Goal: Task Accomplishment & Management: Complete application form

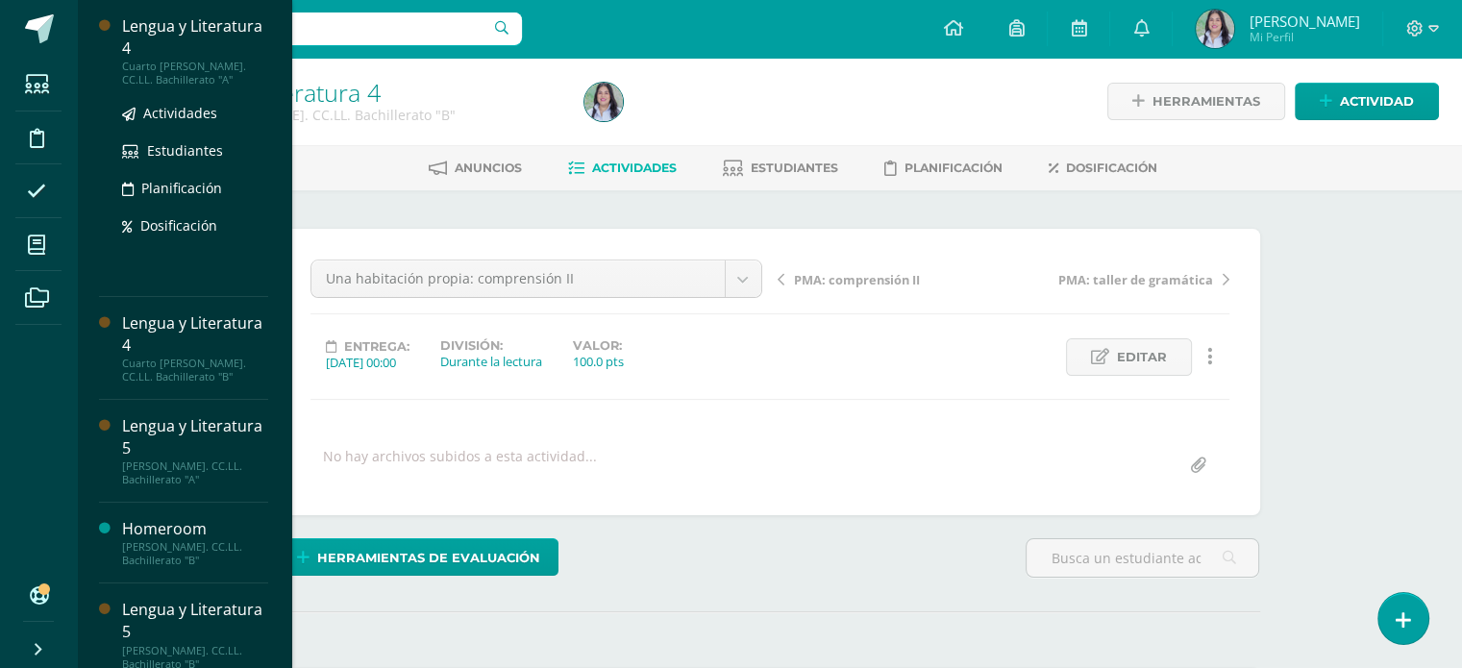
click at [182, 101] on div "Actividades Estudiantes Planificación Dosificación" at bounding box center [195, 184] width 146 height 194
click at [196, 119] on span "Actividades" at bounding box center [180, 113] width 74 height 18
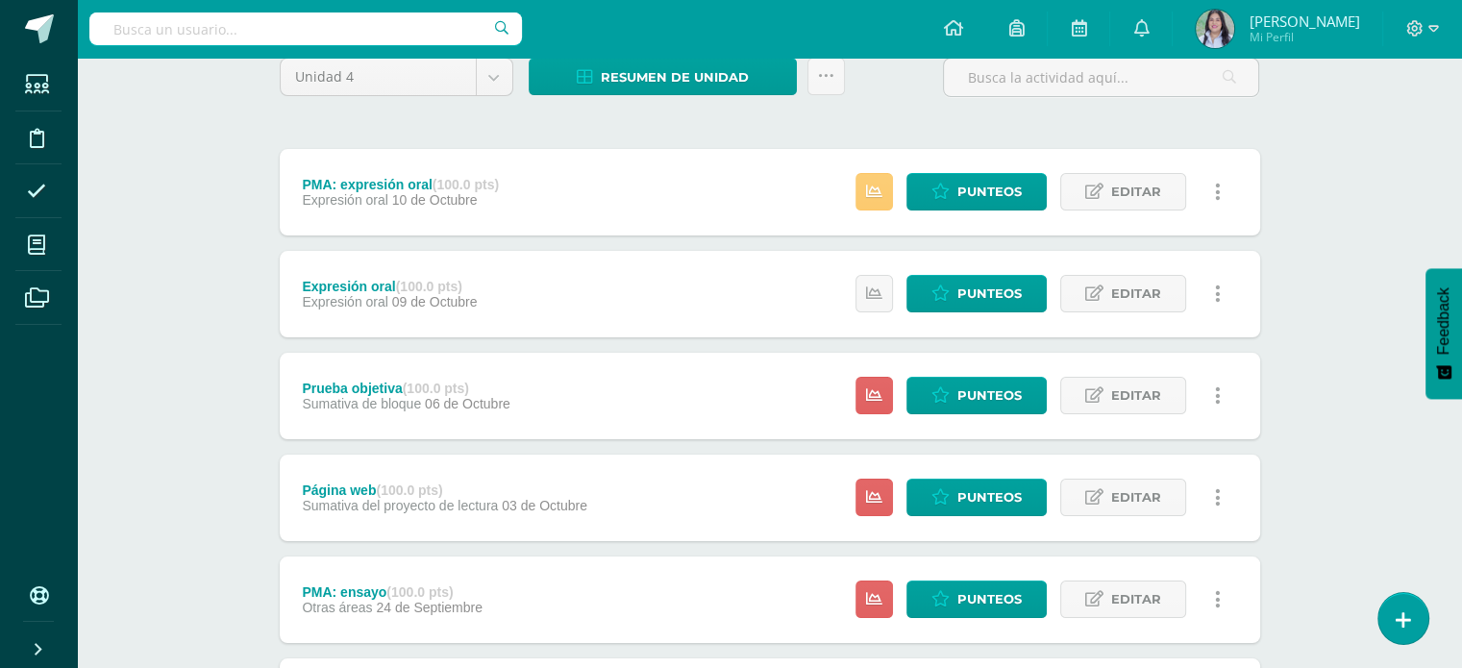
scroll to position [169, 0]
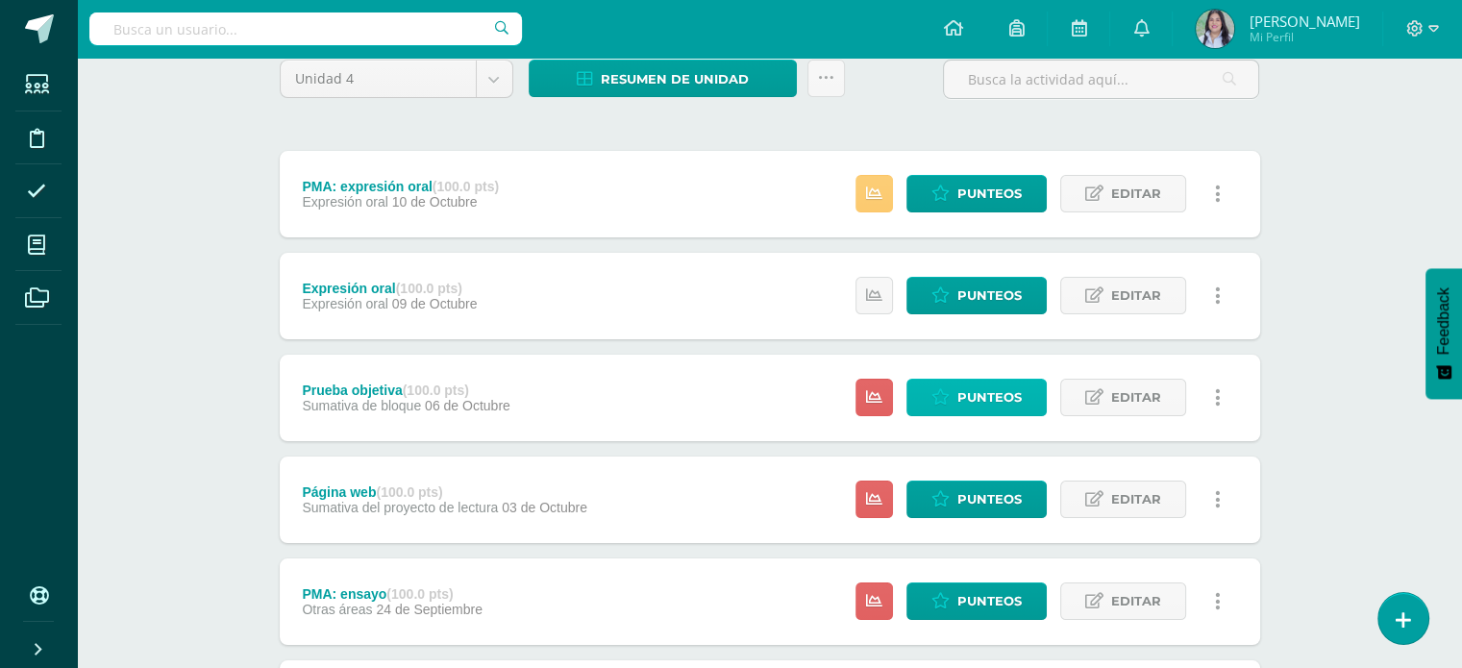
click at [988, 393] on span "Punteos" at bounding box center [990, 398] width 64 height 36
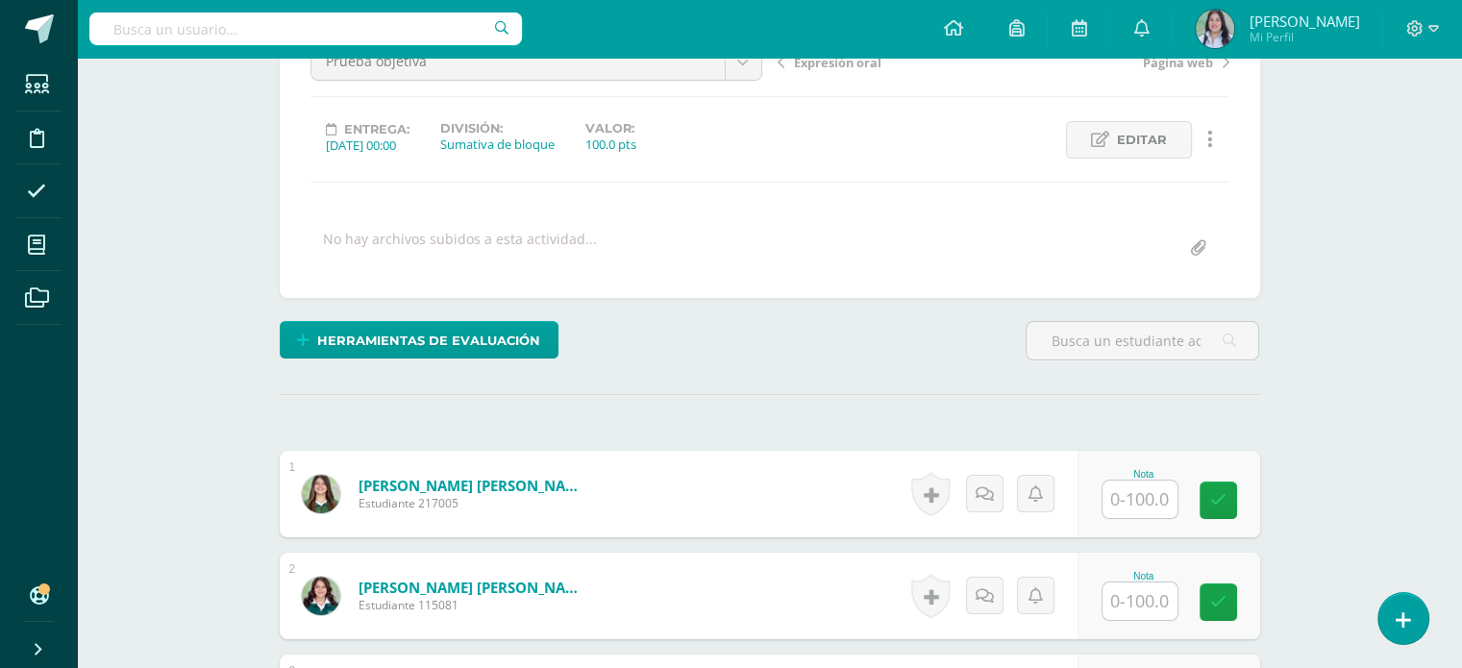
scroll to position [366, 0]
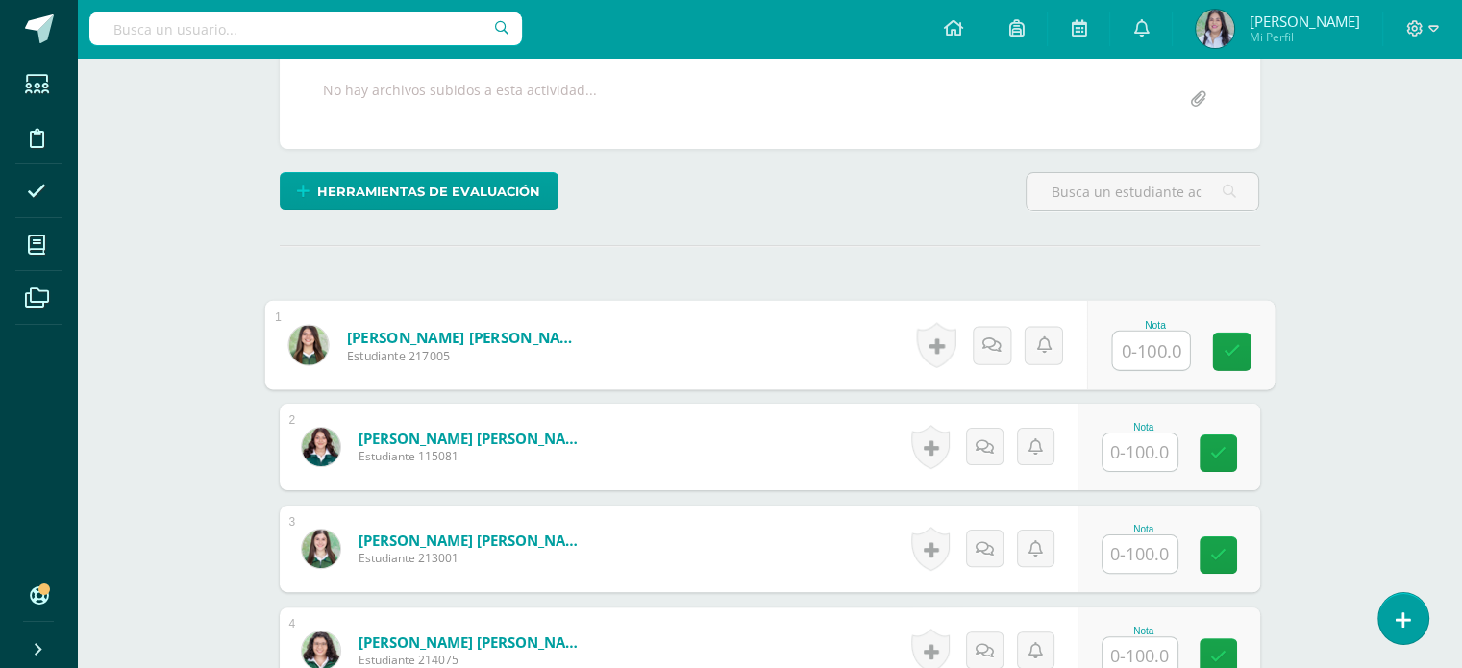
click at [1157, 353] on input "text" at bounding box center [1150, 351] width 77 height 38
type input "73"
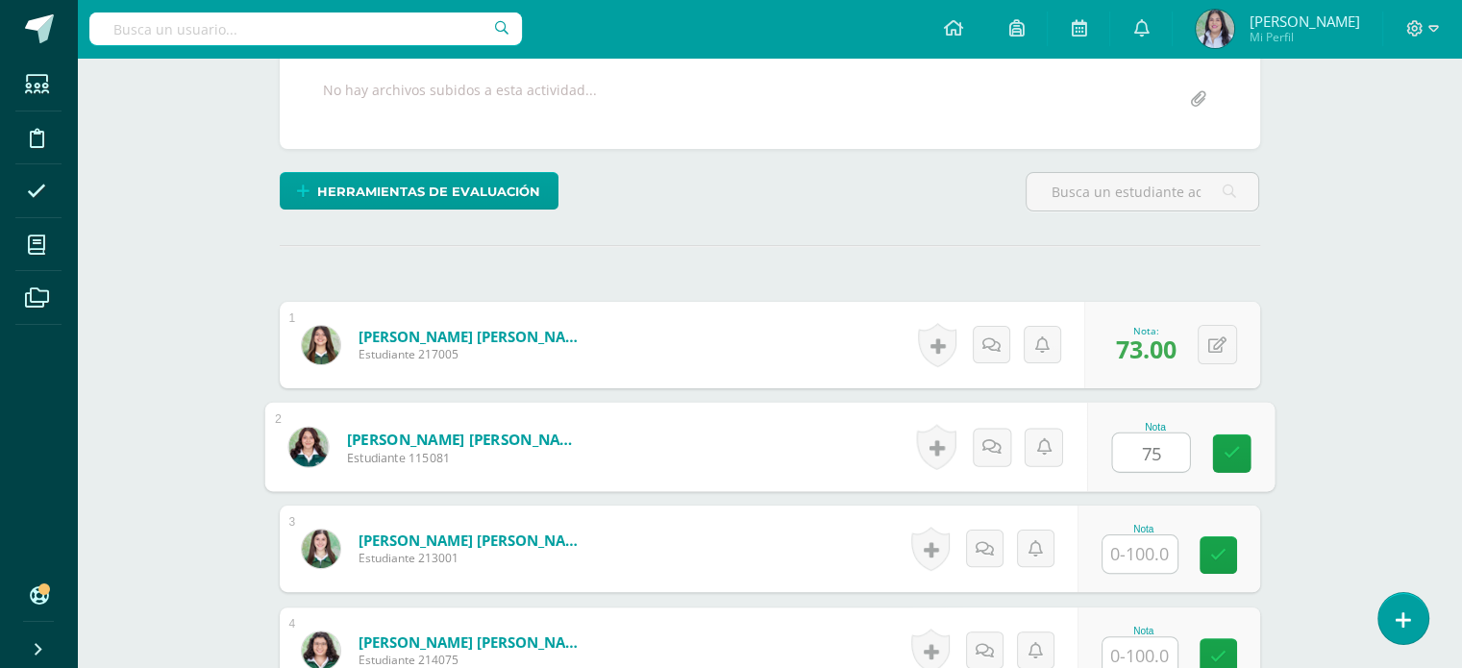
type input "75"
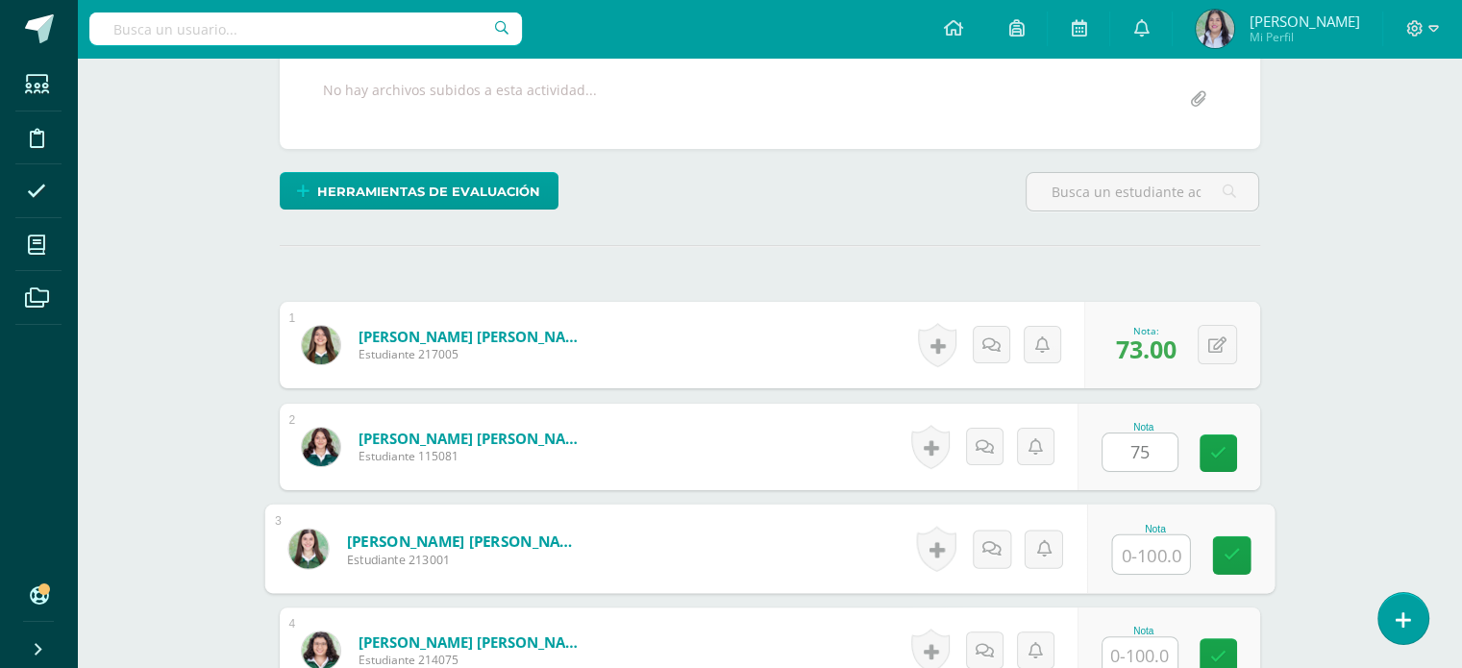
scroll to position [367, 0]
type input "86"
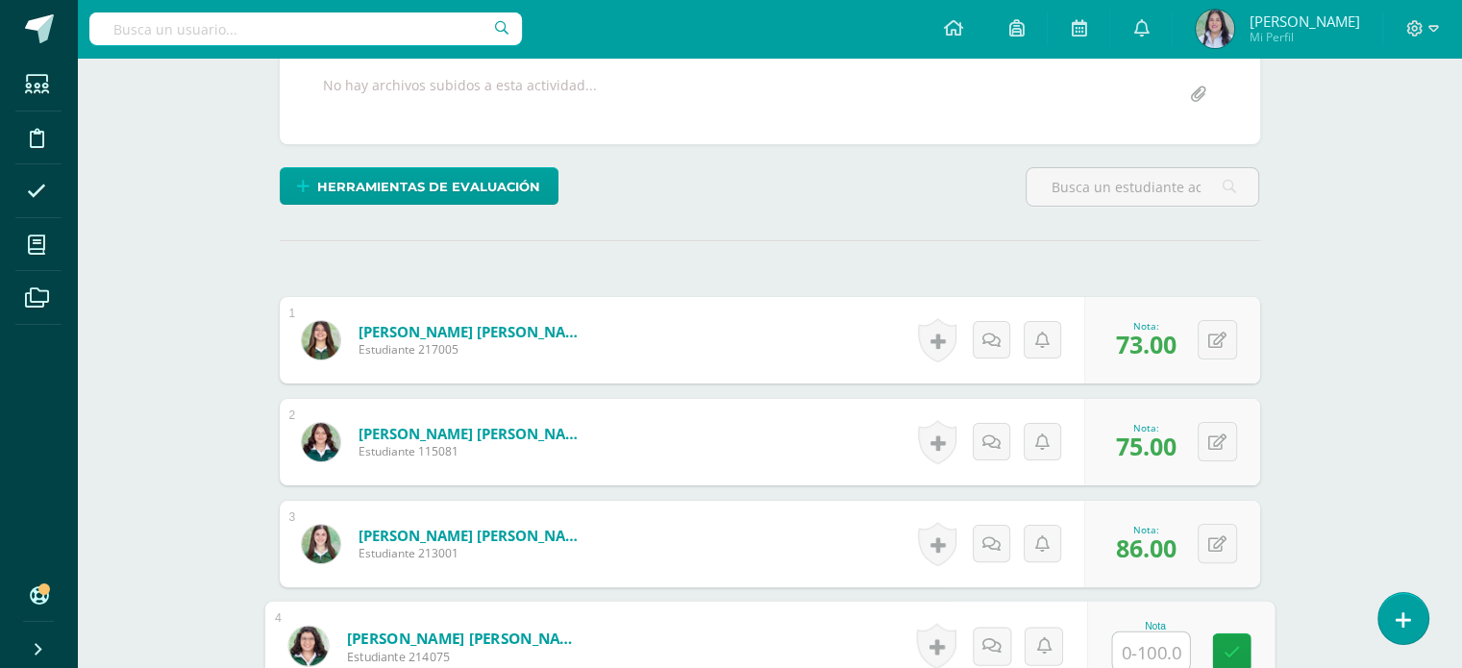
scroll to position [372, 0]
type input "83"
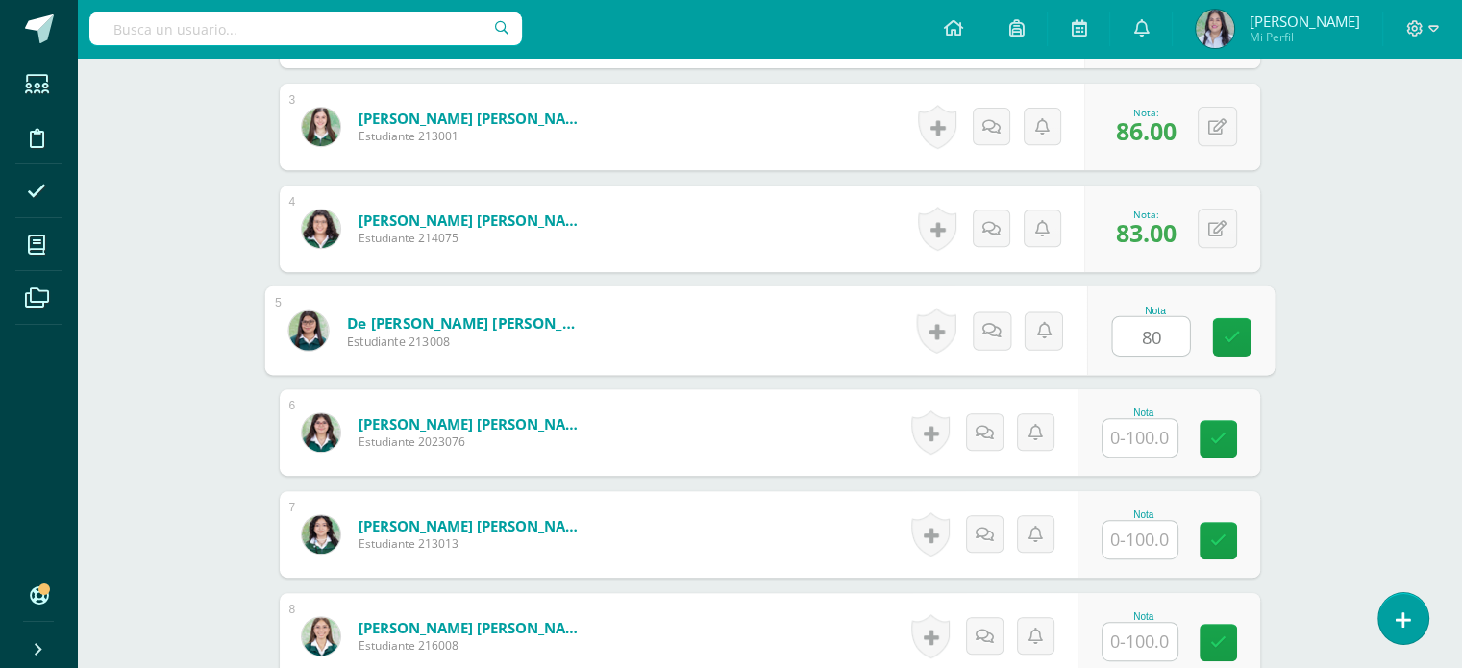
type input "80"
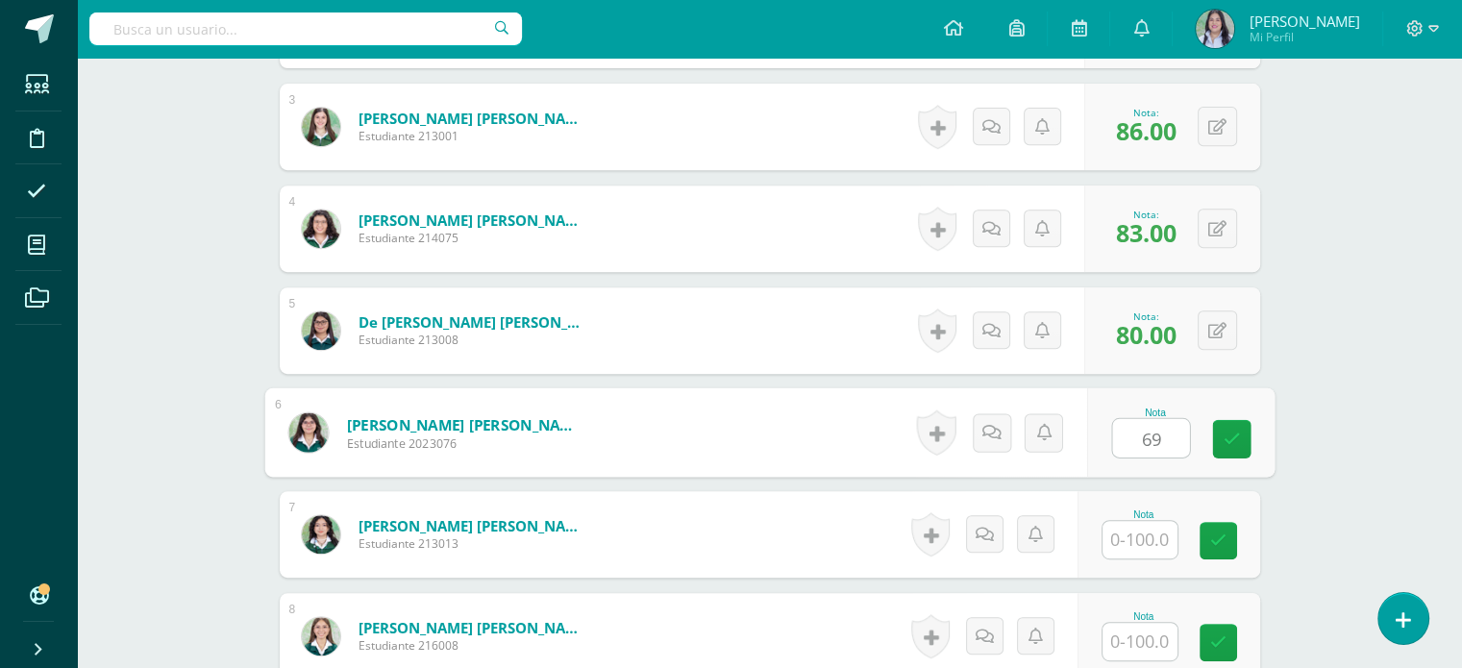
type input "69"
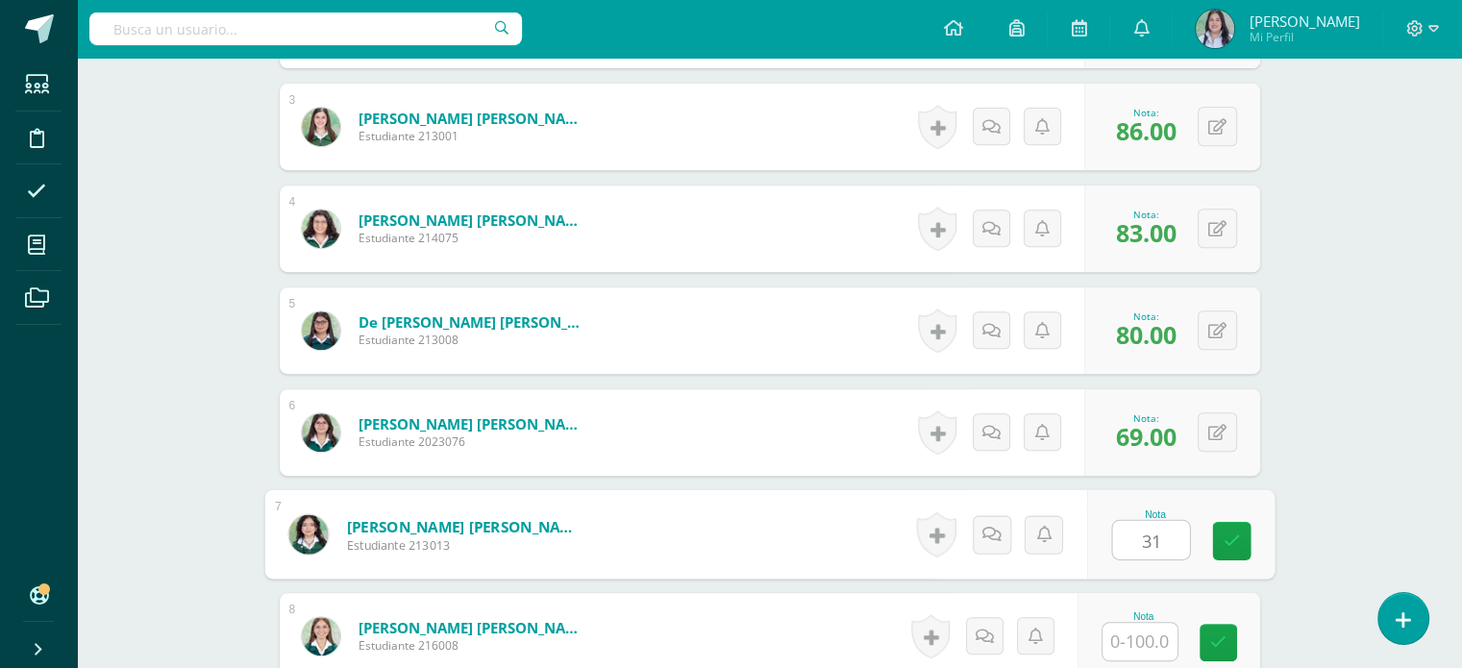
type input "31"
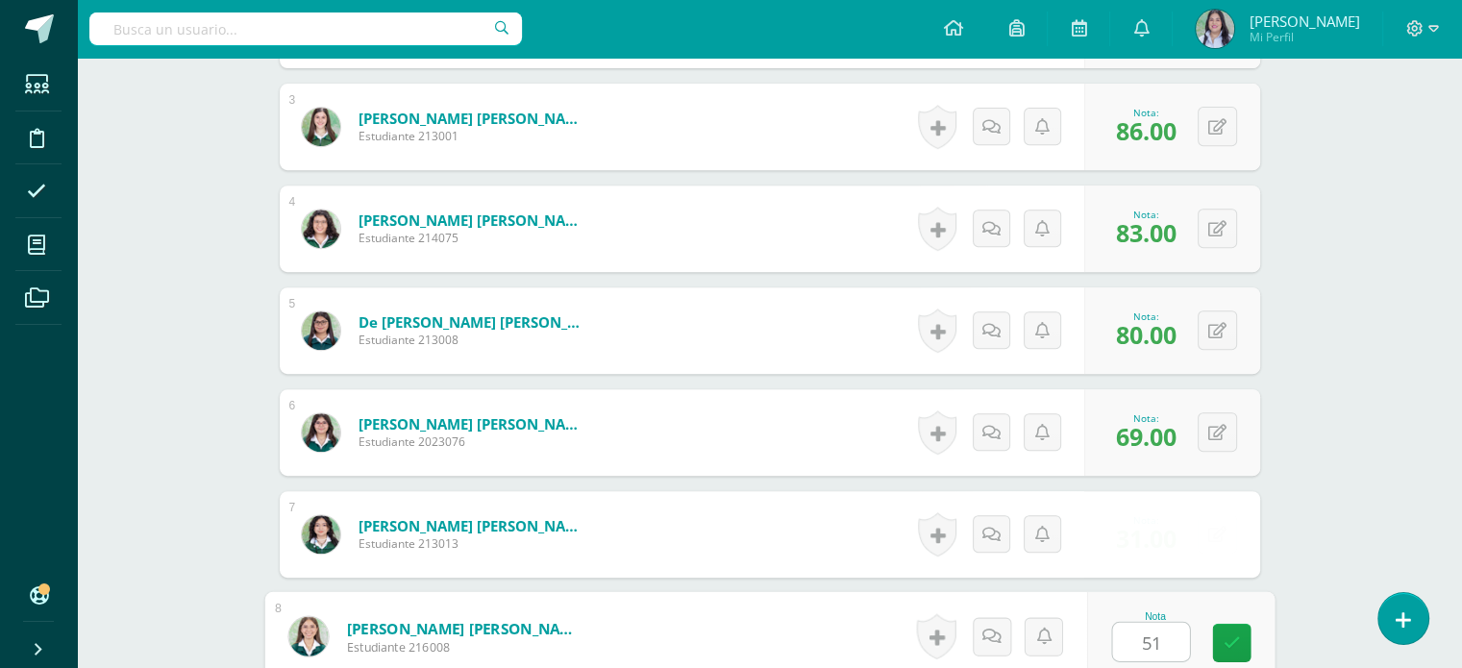
type input "51"
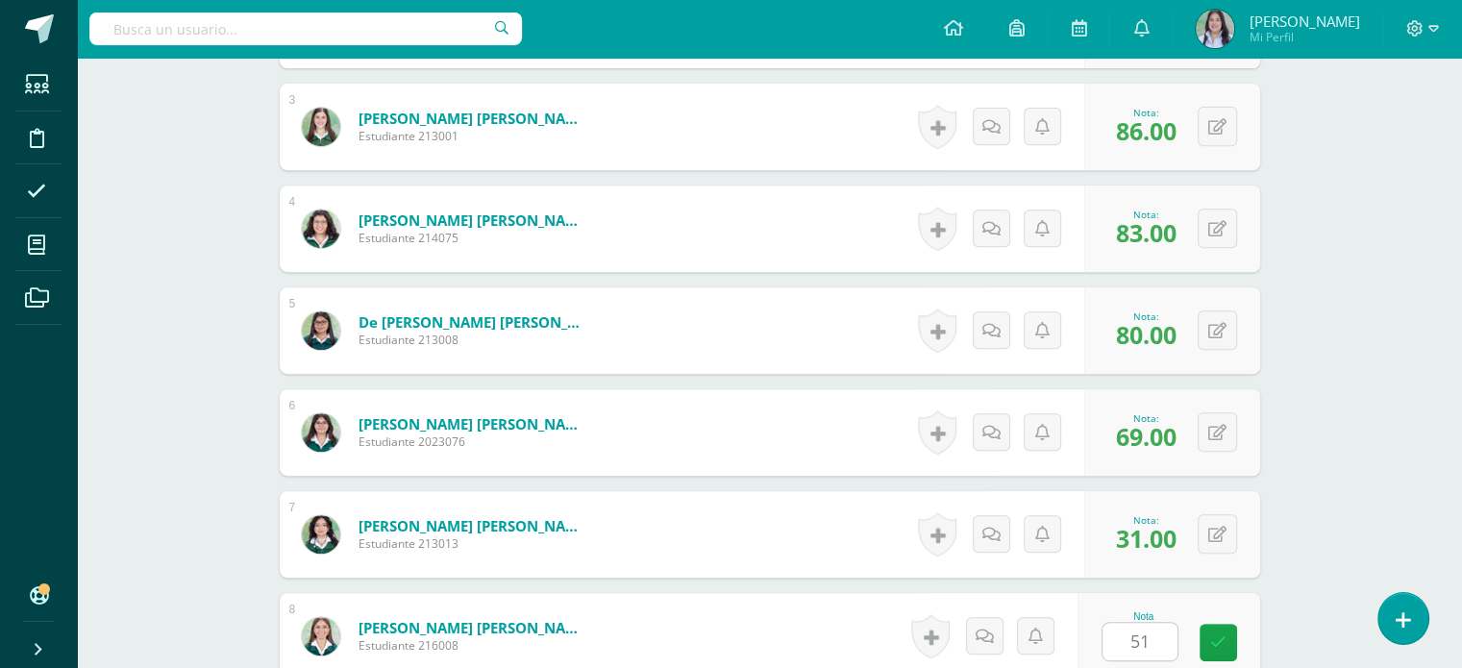
scroll to position [1196, 0]
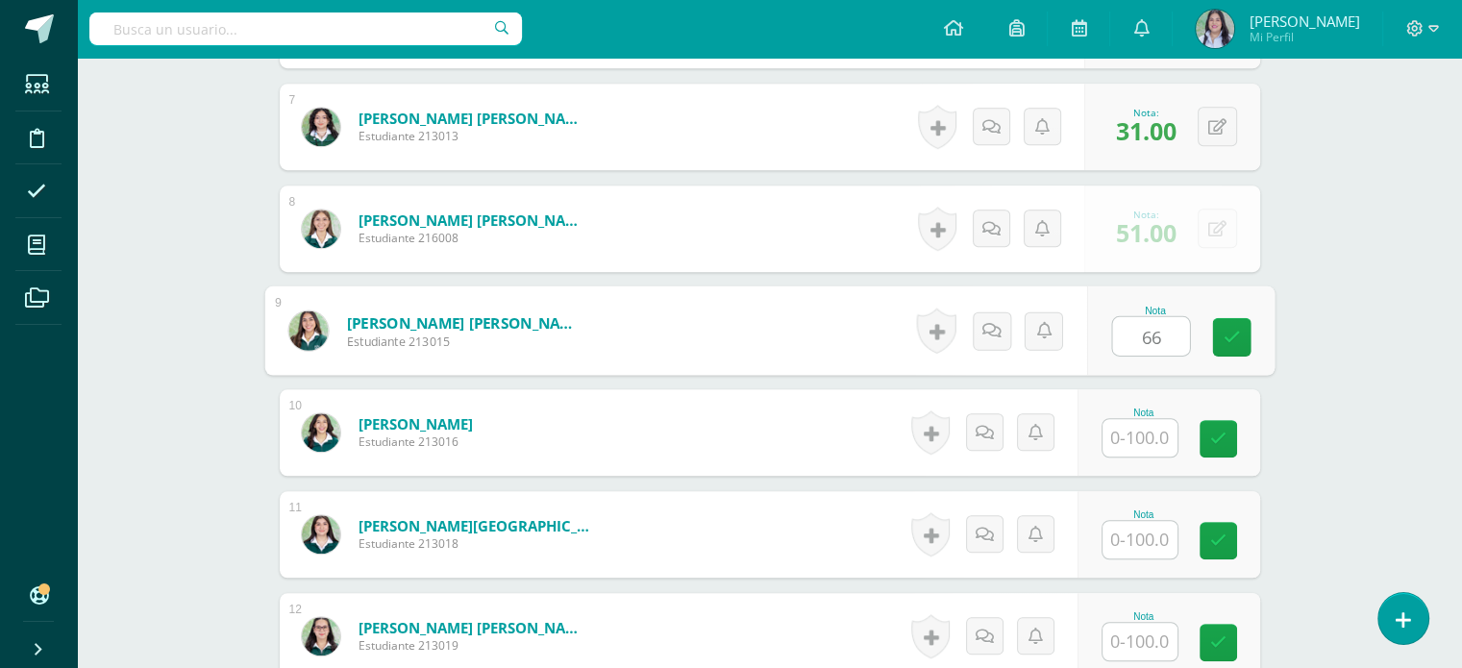
type input "66"
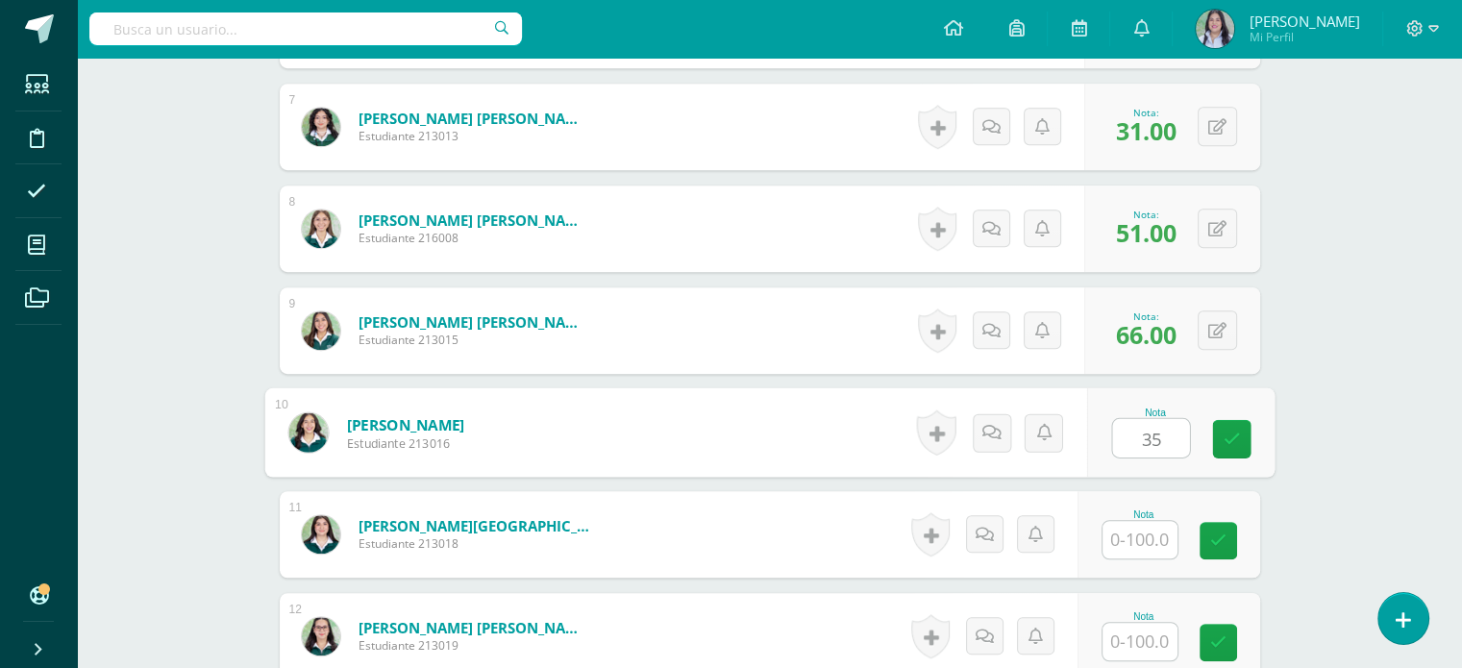
type input "35"
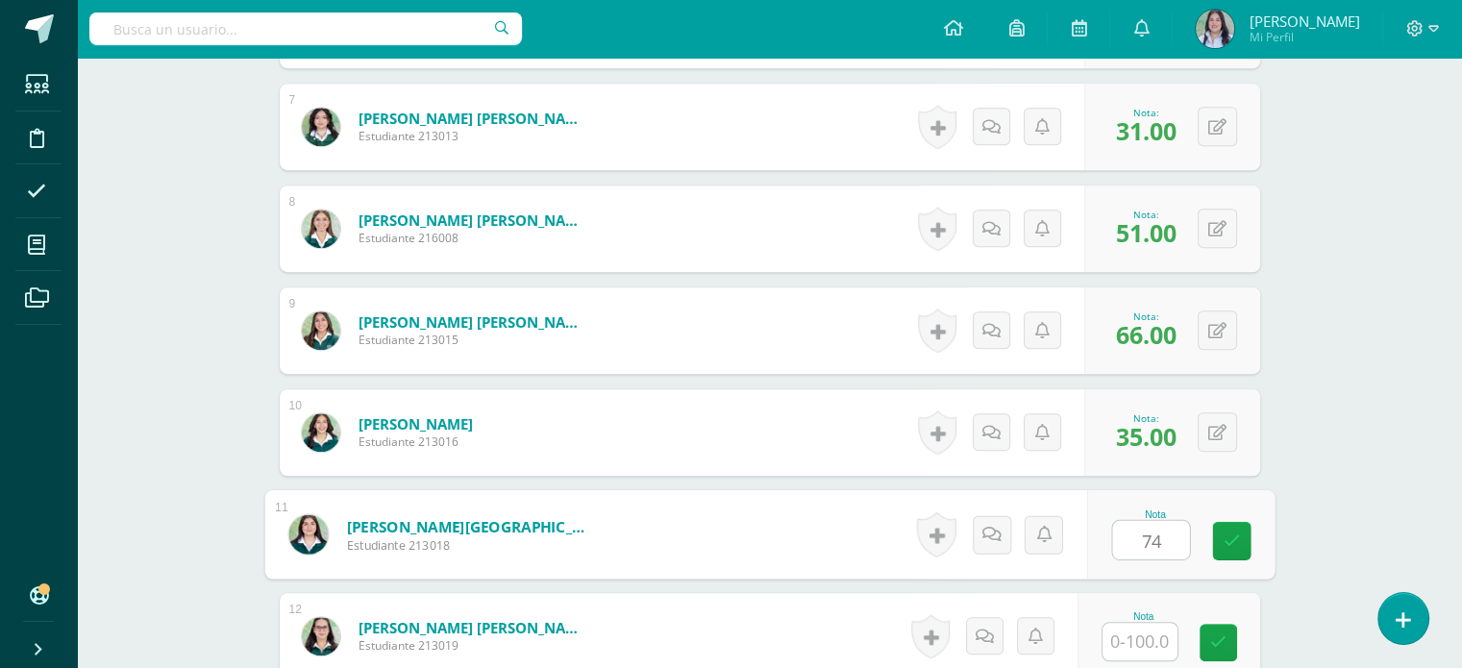
type input "74"
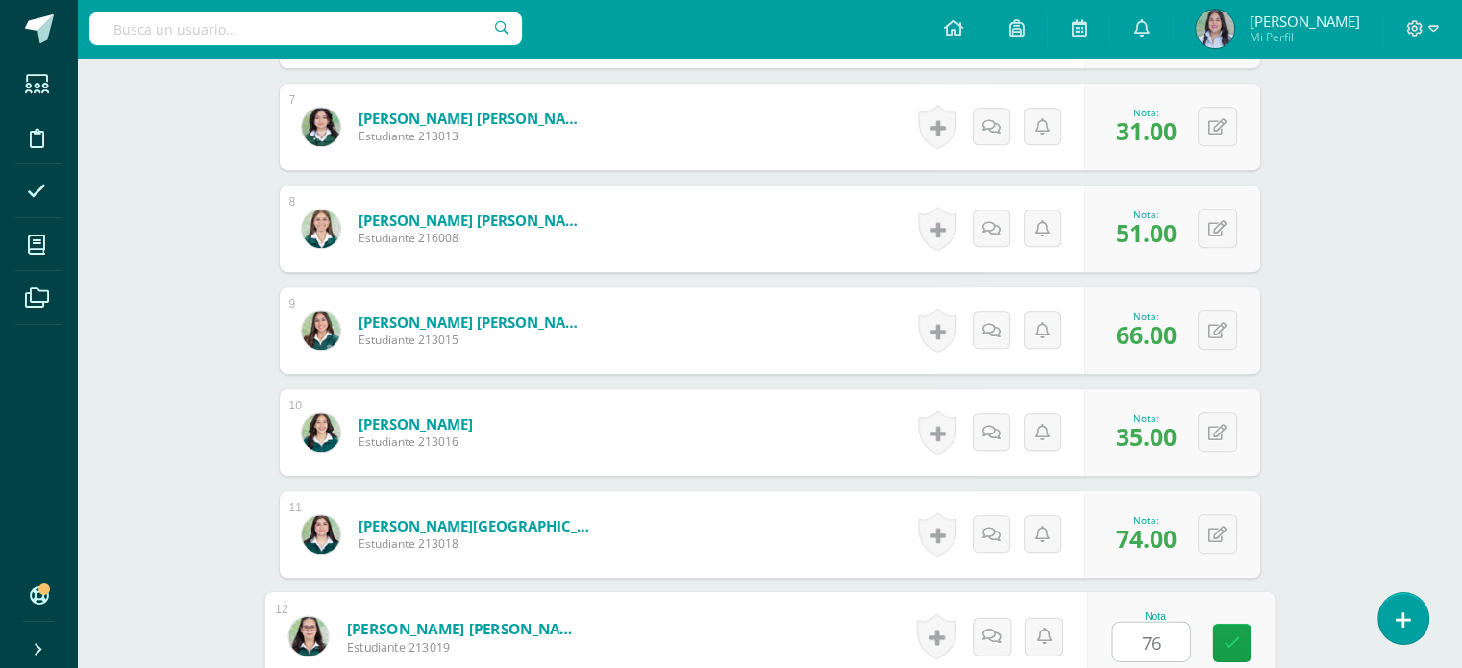
type input "76"
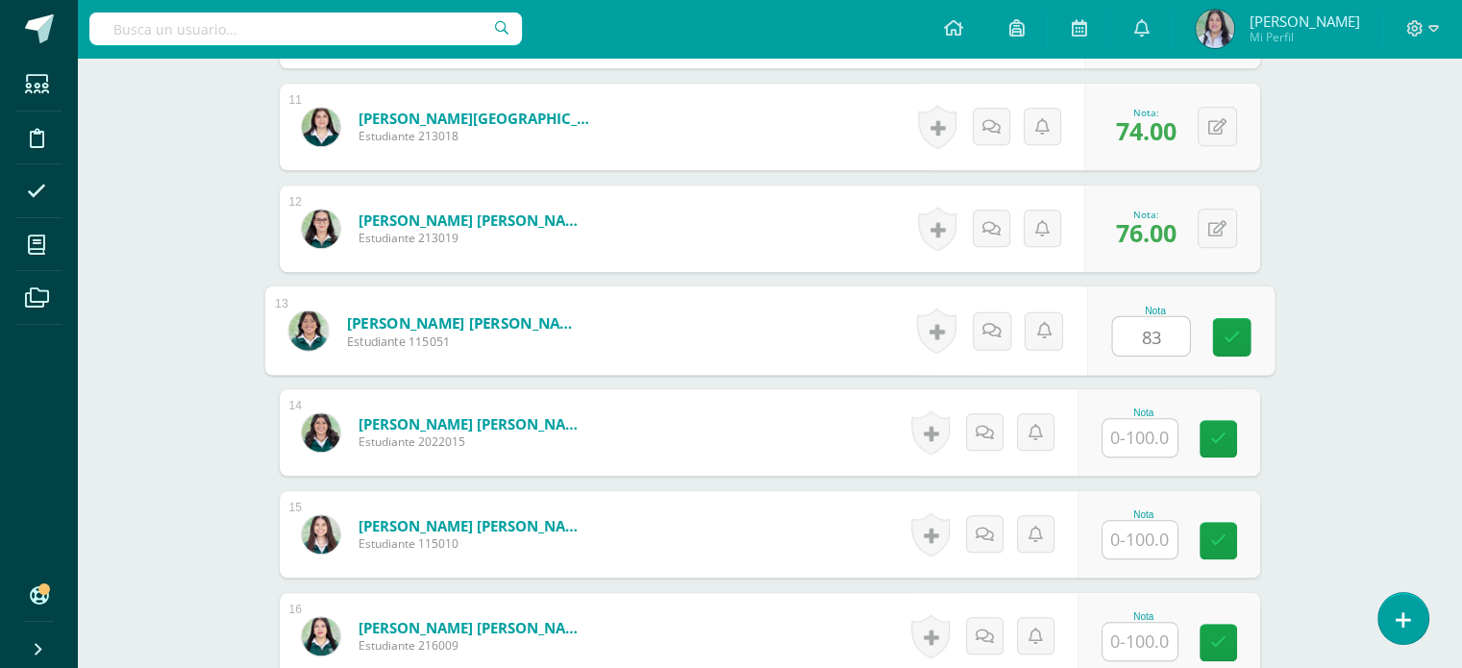
type input "83"
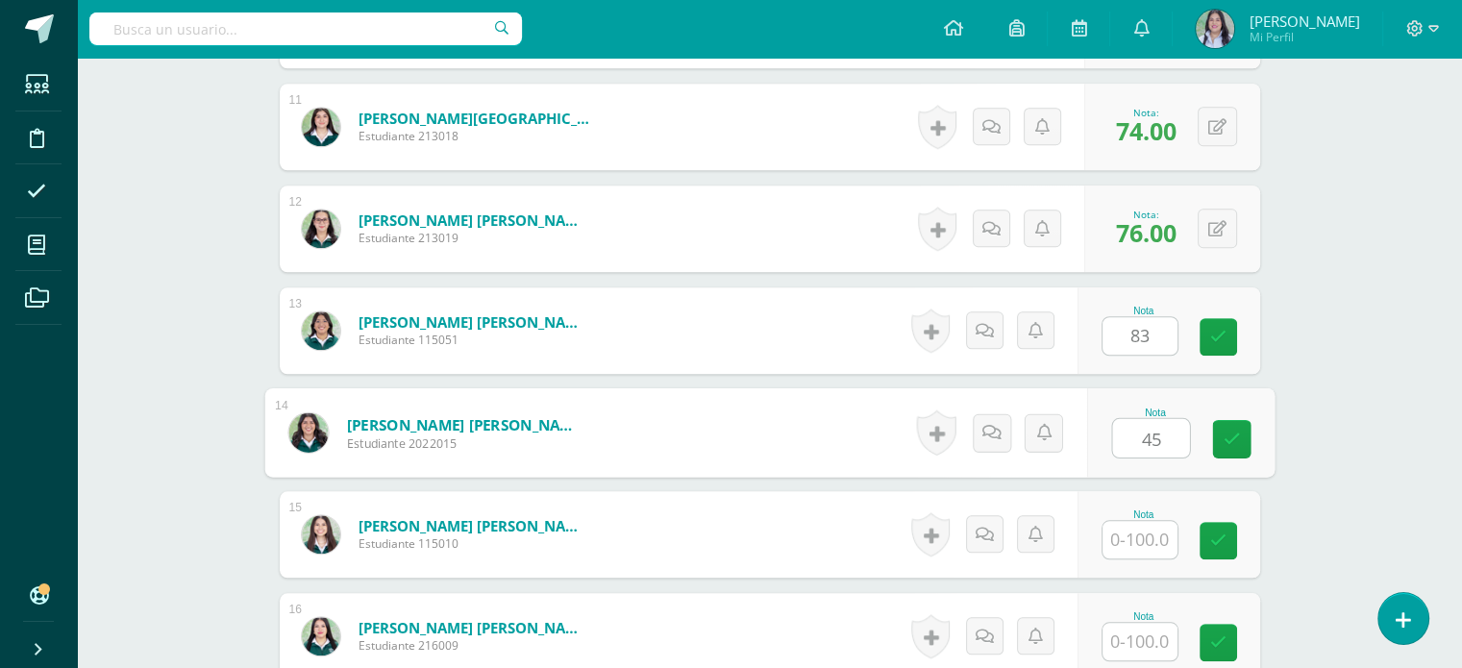
type input "45"
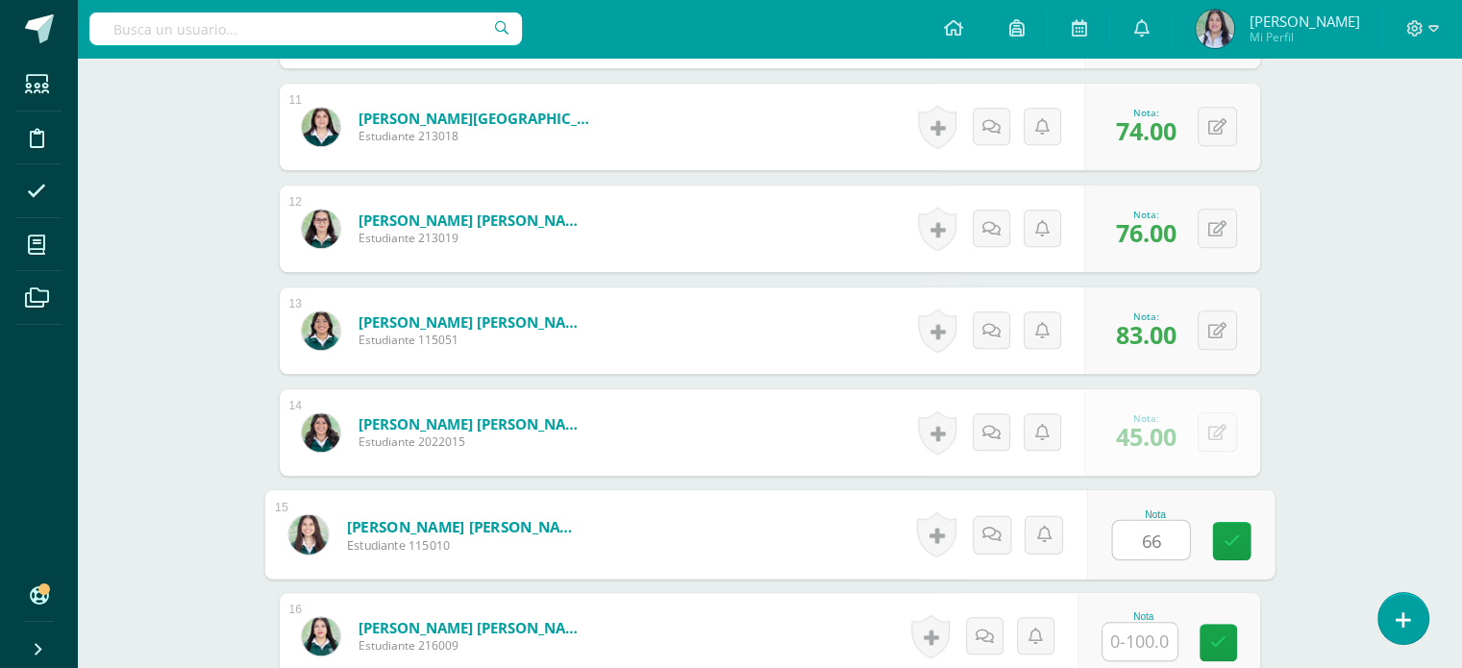
type input "66"
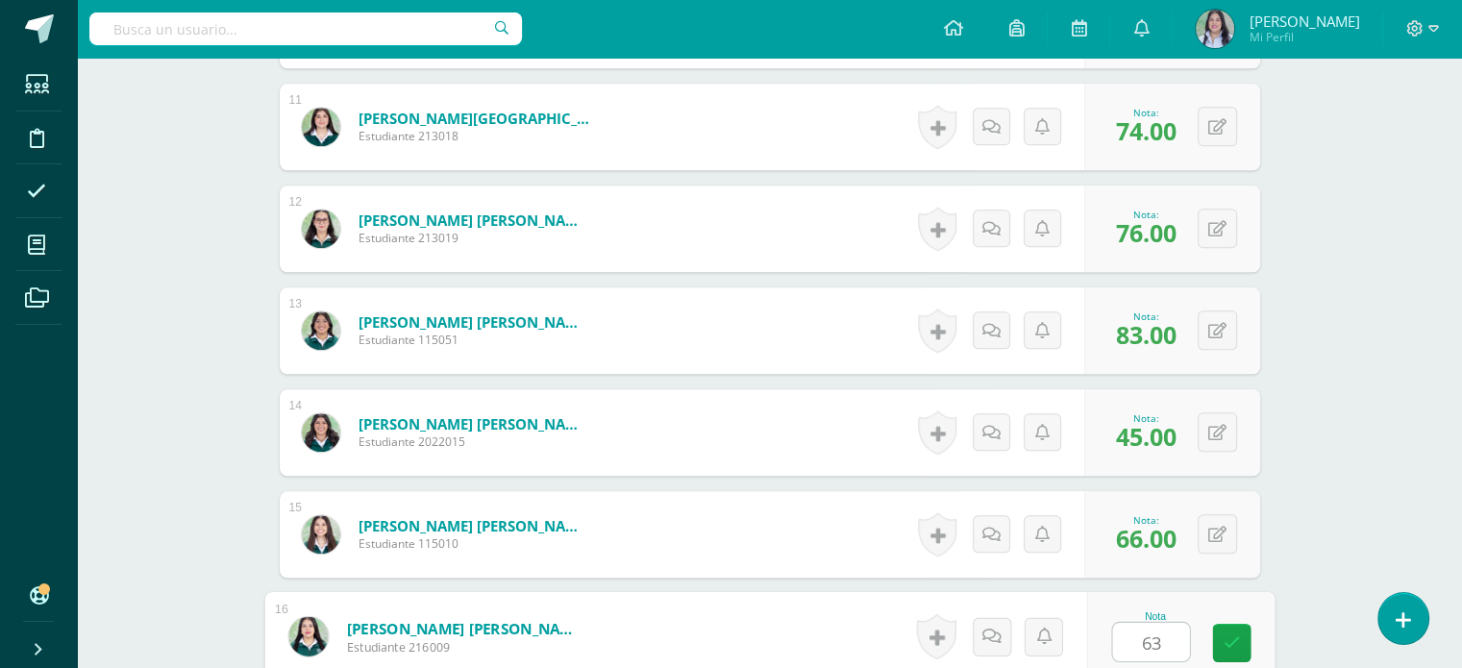
type input "63"
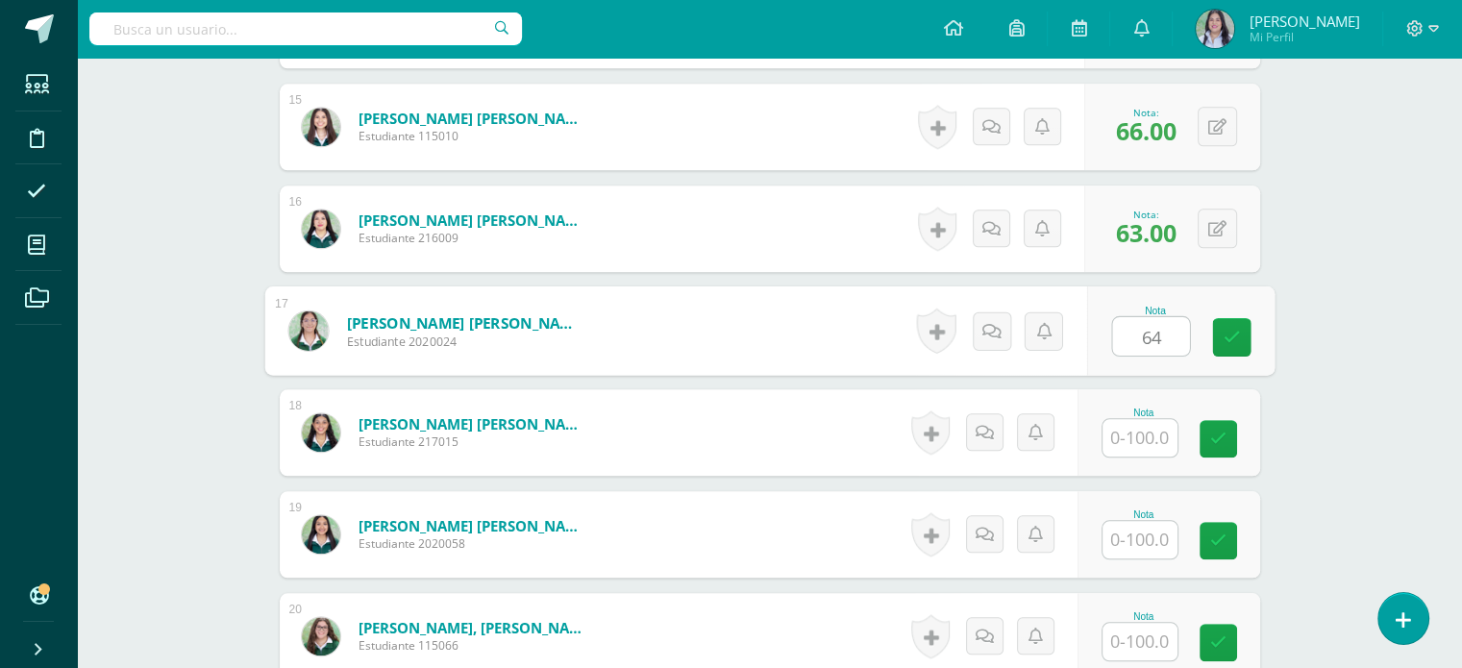
type input "64"
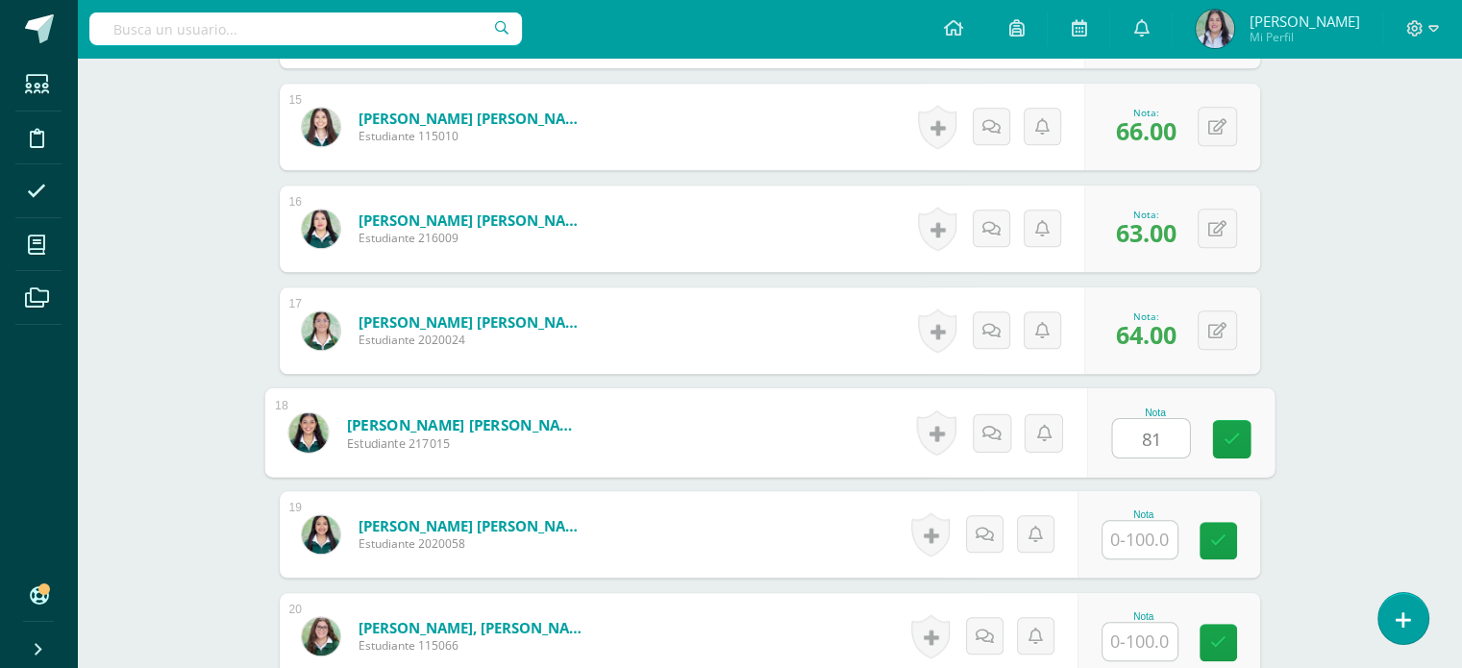
type input "81"
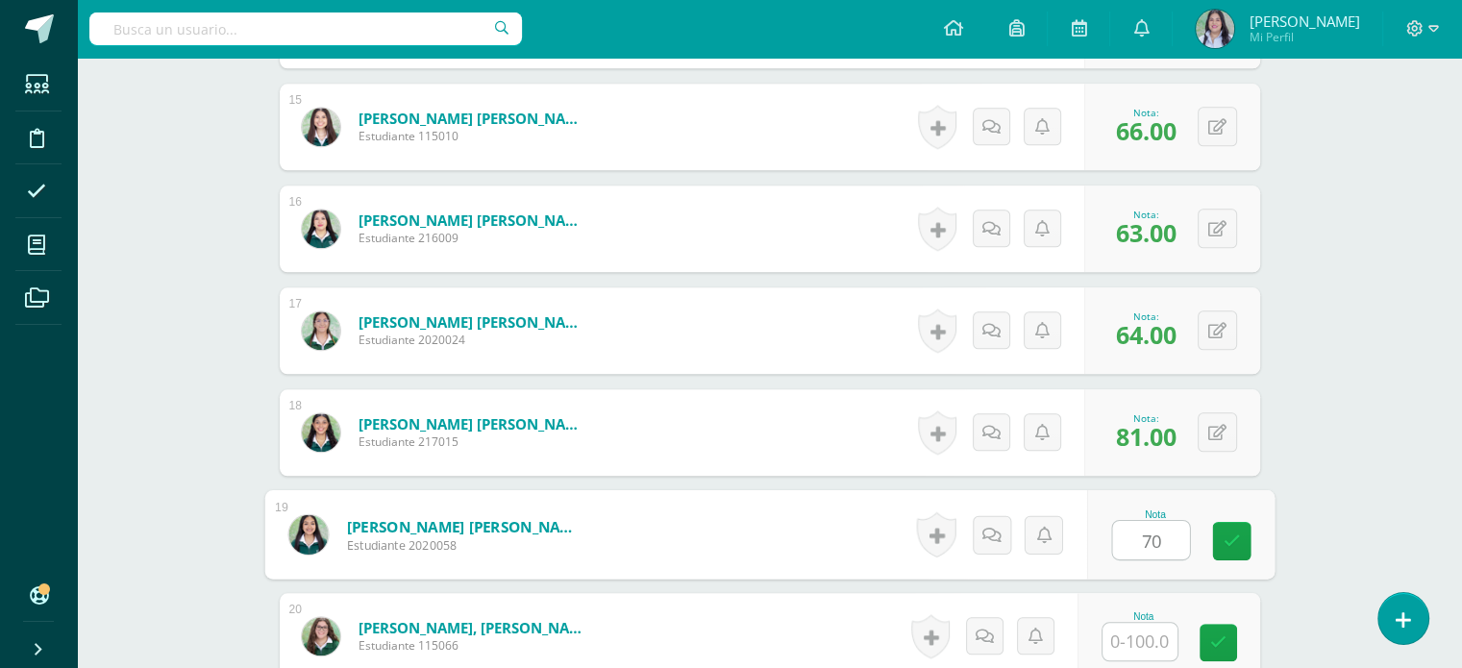
type input "70"
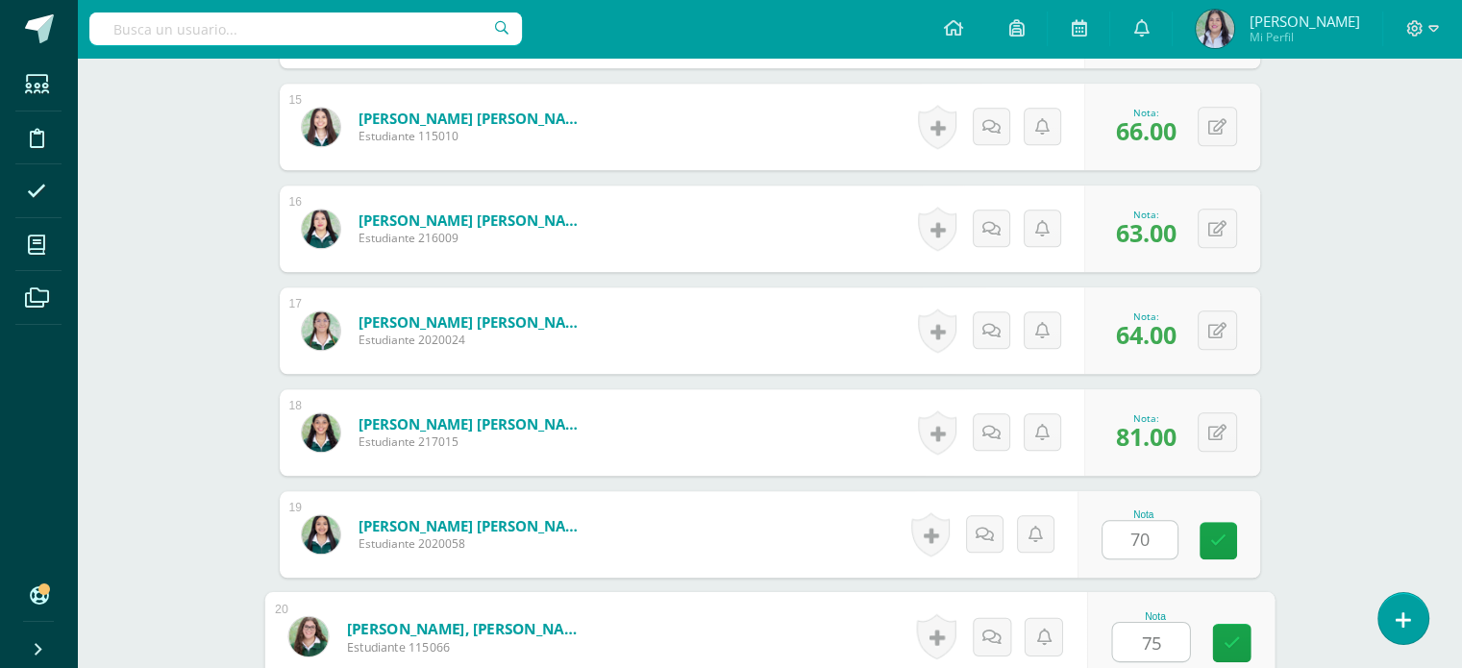
type input "75"
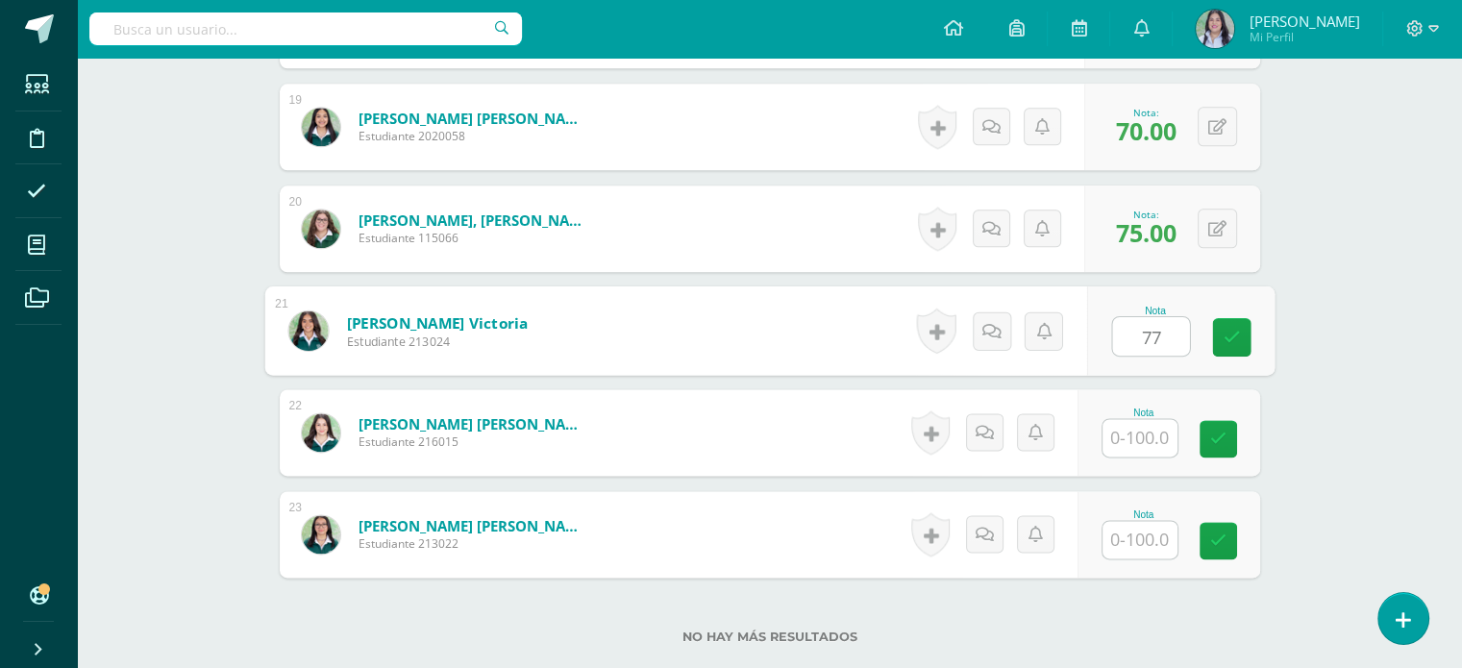
type input "77"
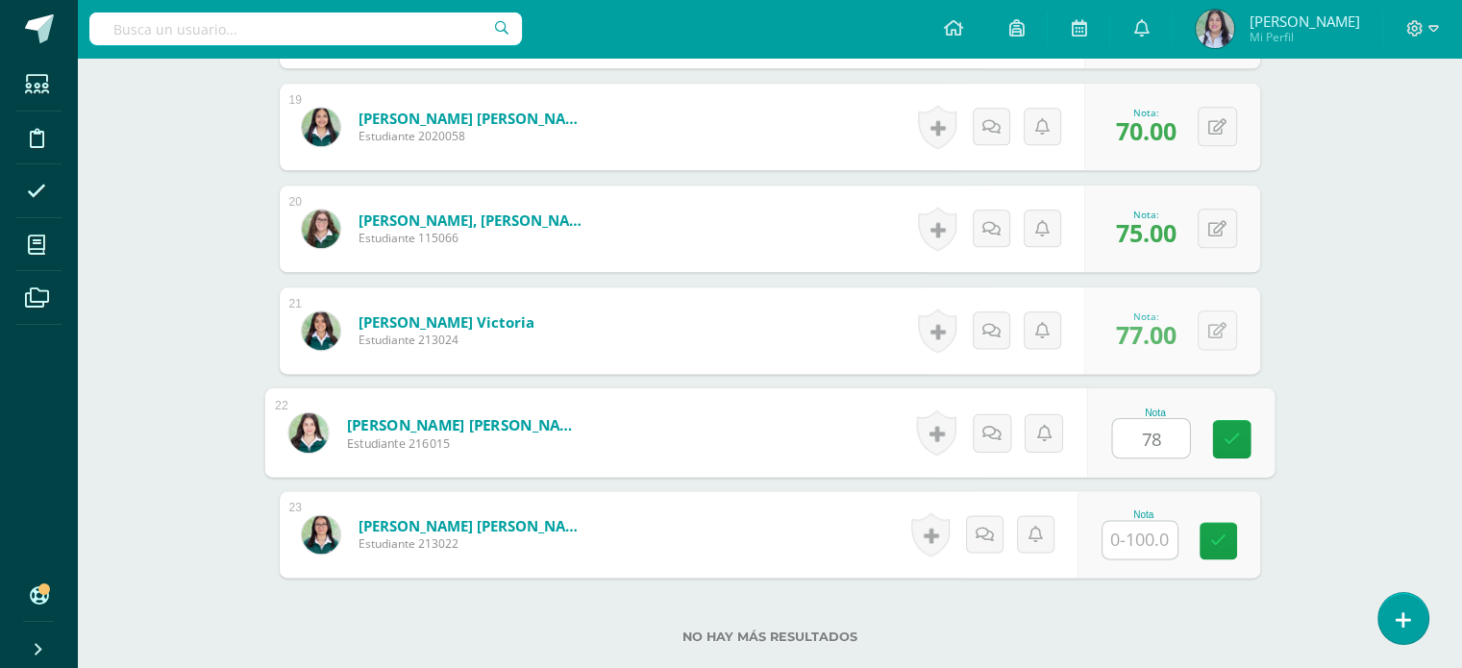
type input "78"
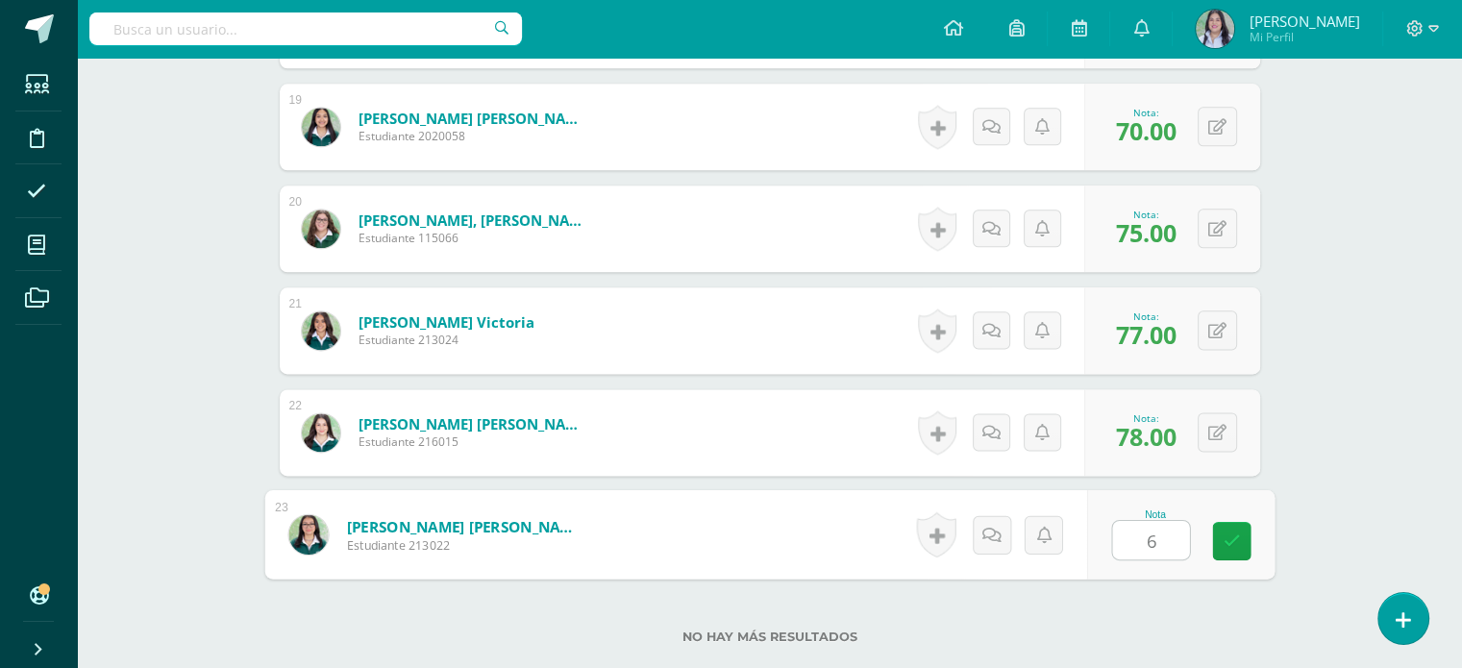
type input "65"
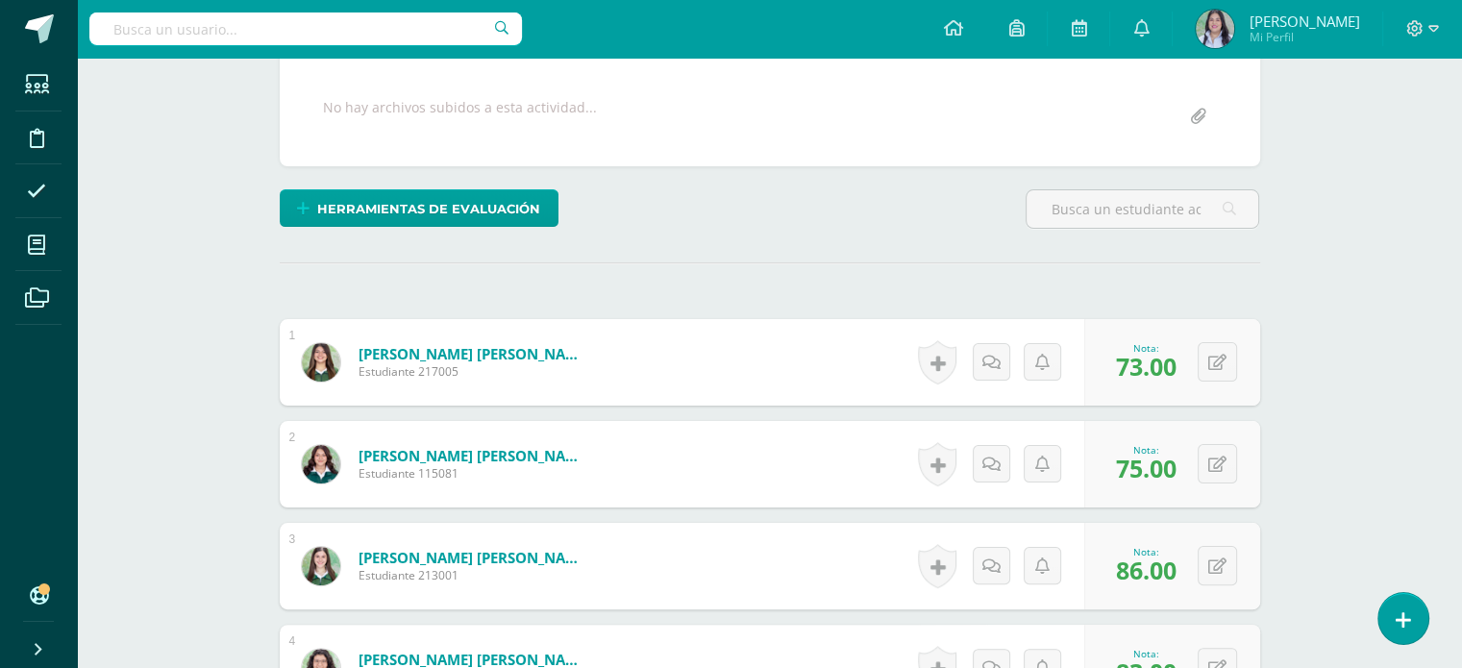
scroll to position [0, 0]
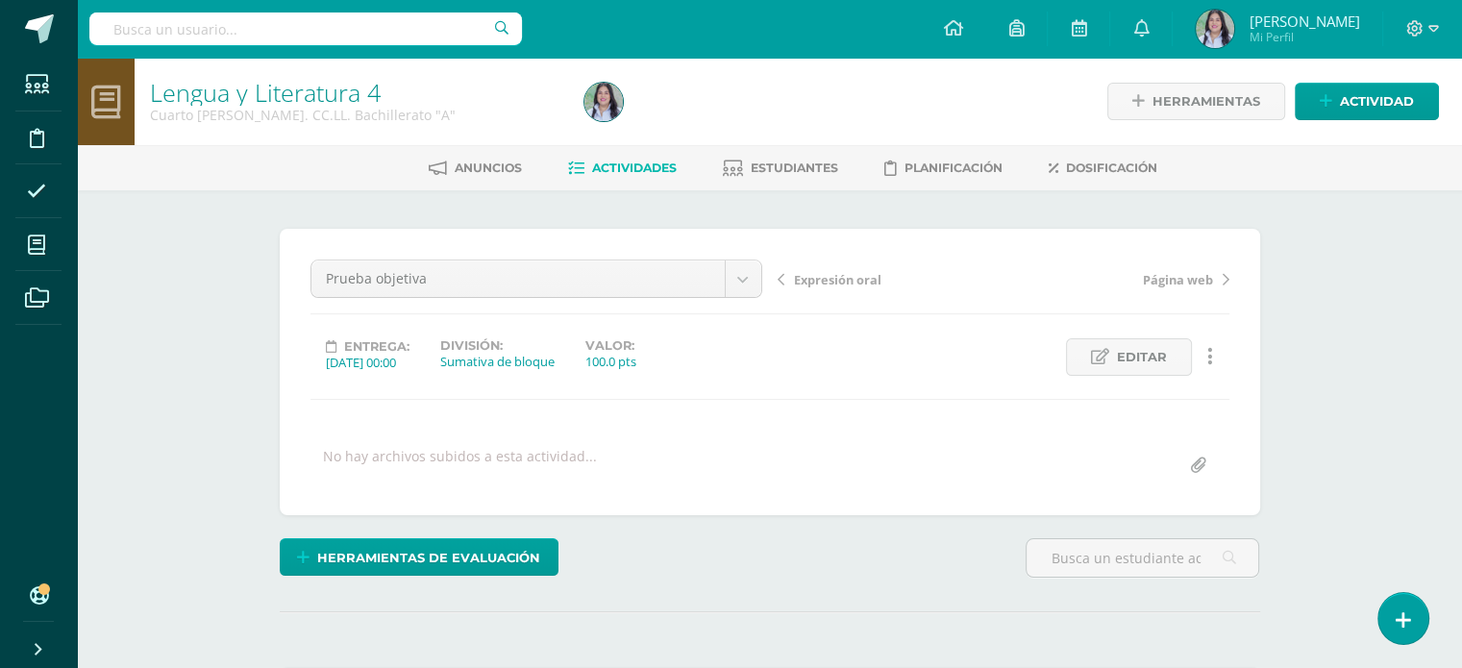
click at [637, 161] on span "Actividades" at bounding box center [634, 168] width 85 height 14
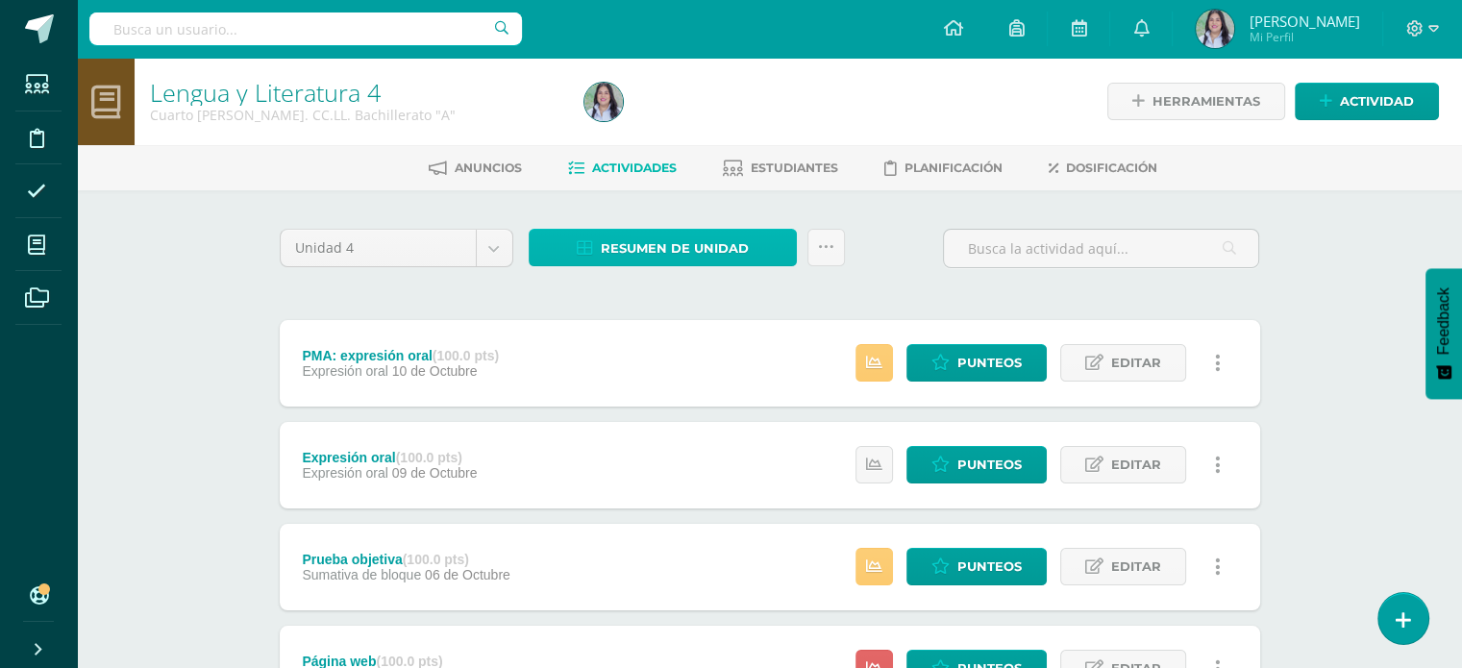
click at [716, 261] on span "Resumen de unidad" at bounding box center [675, 249] width 148 height 36
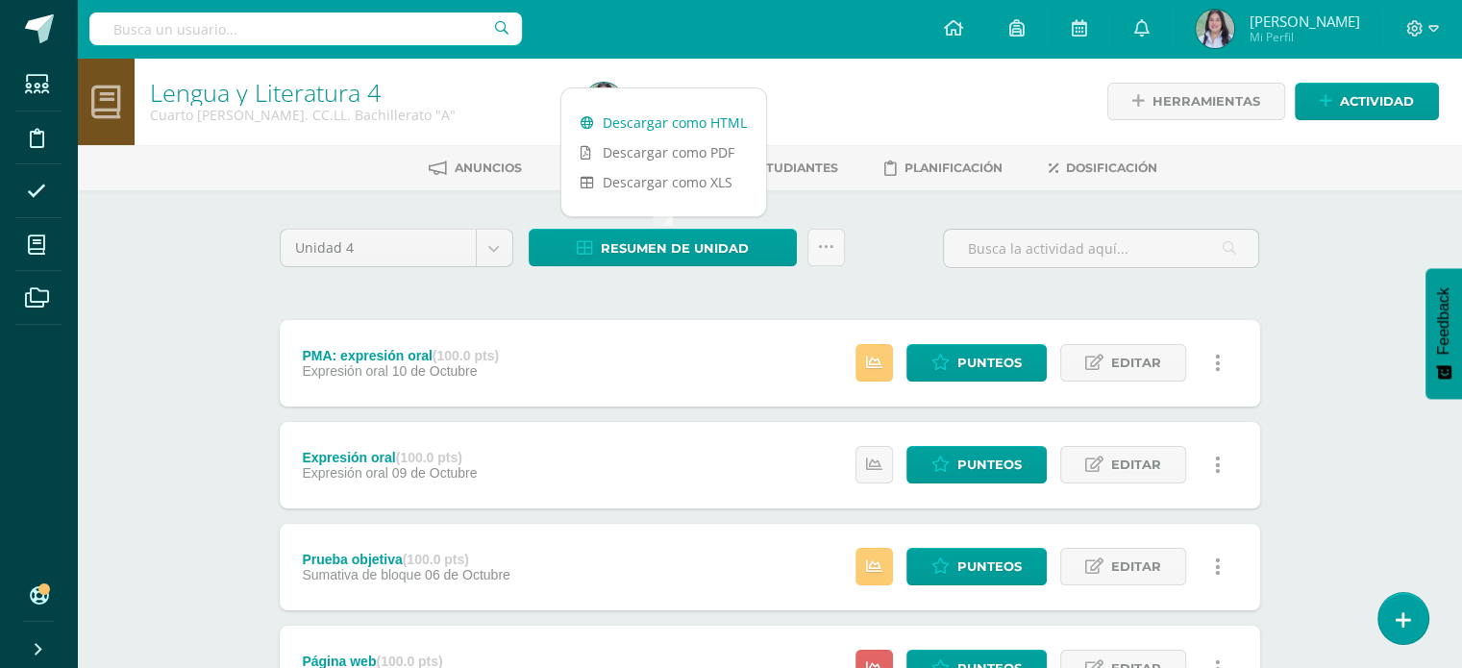
click at [715, 122] on link "Descargar como HTML" at bounding box center [663, 123] width 205 height 30
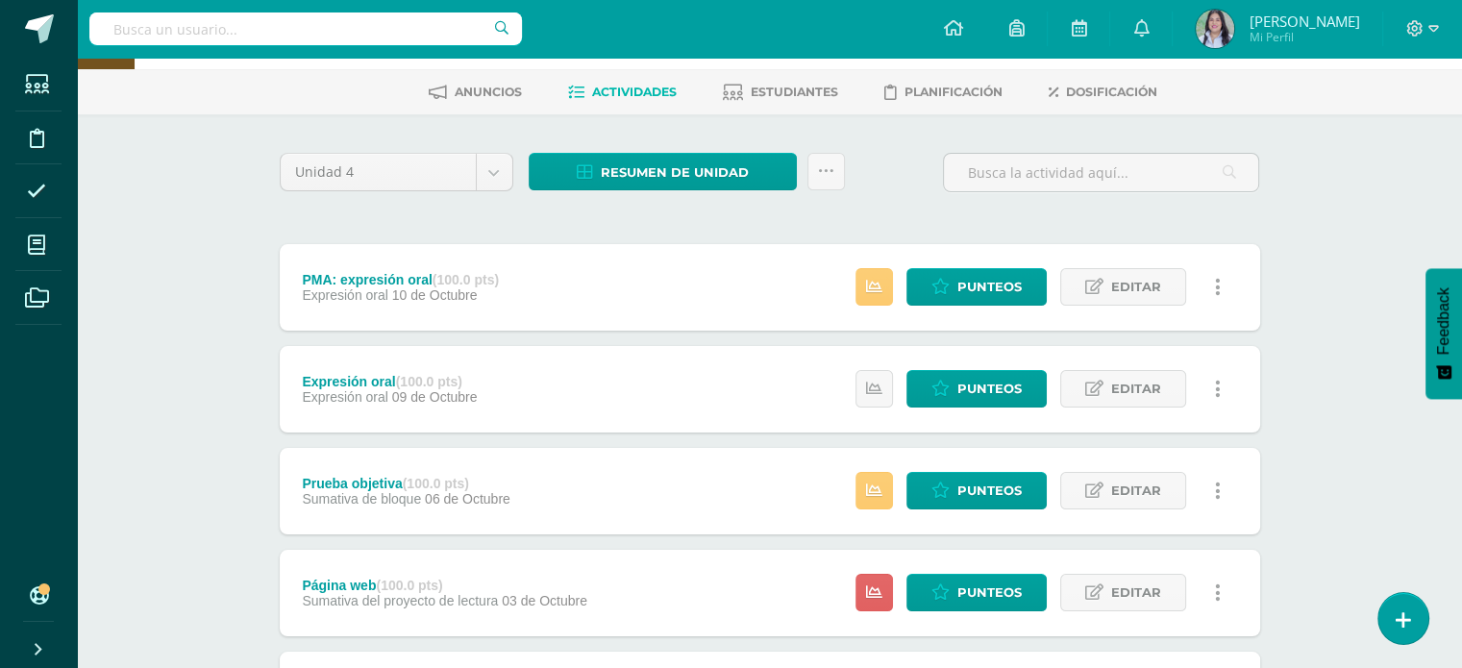
scroll to position [185, 0]
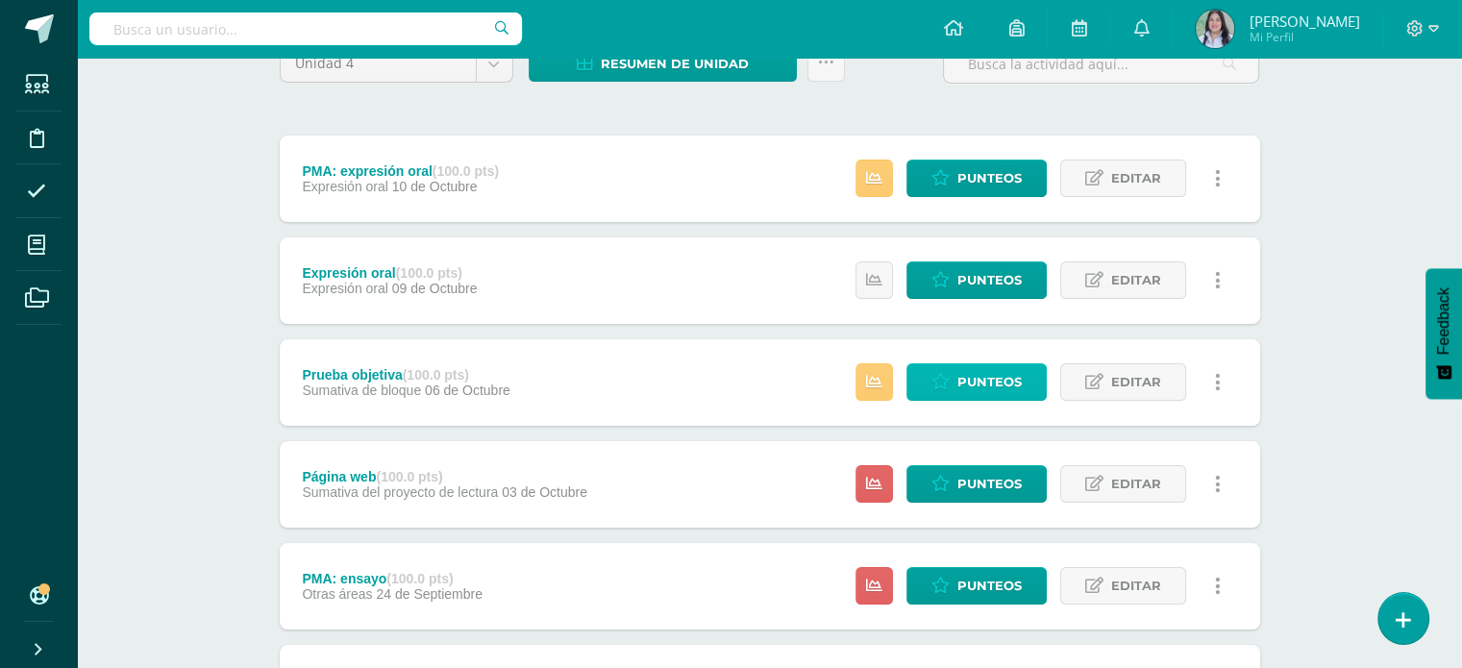
click at [996, 381] on span "Punteos" at bounding box center [990, 382] width 64 height 36
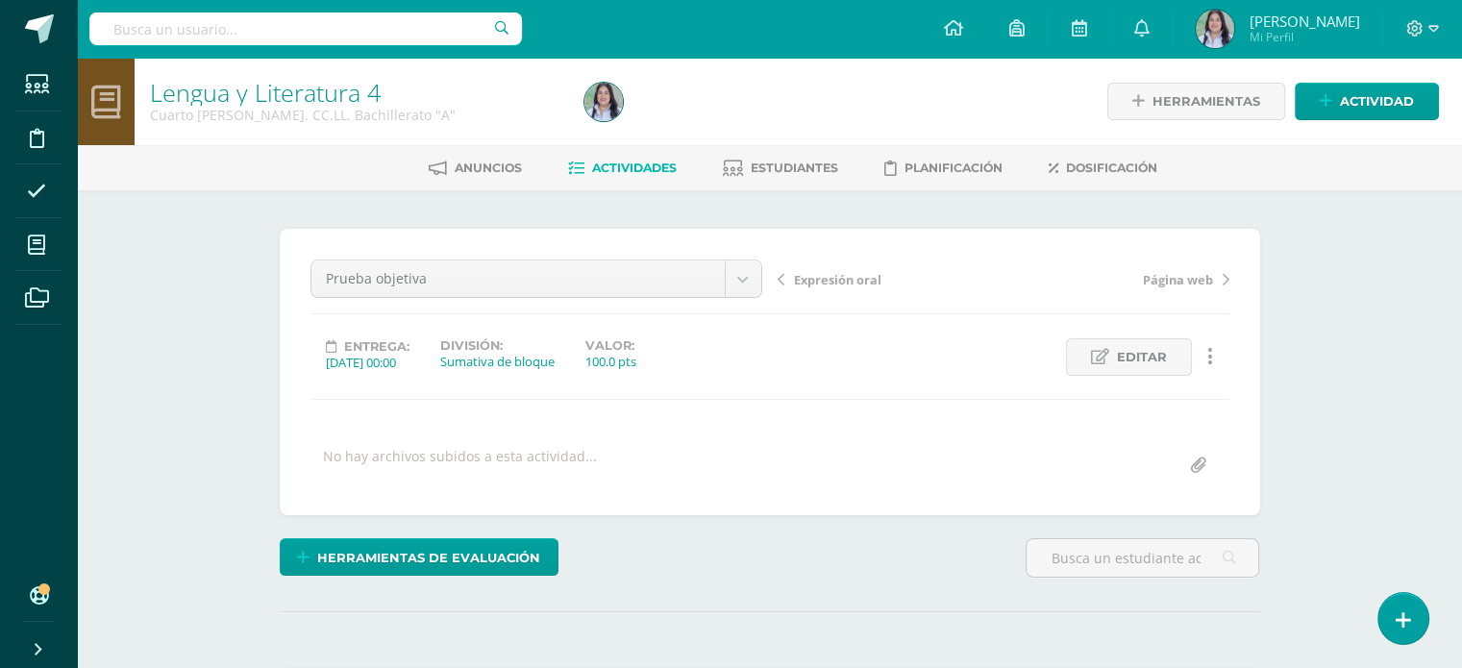
click at [654, 167] on span "Actividades" at bounding box center [634, 168] width 85 height 14
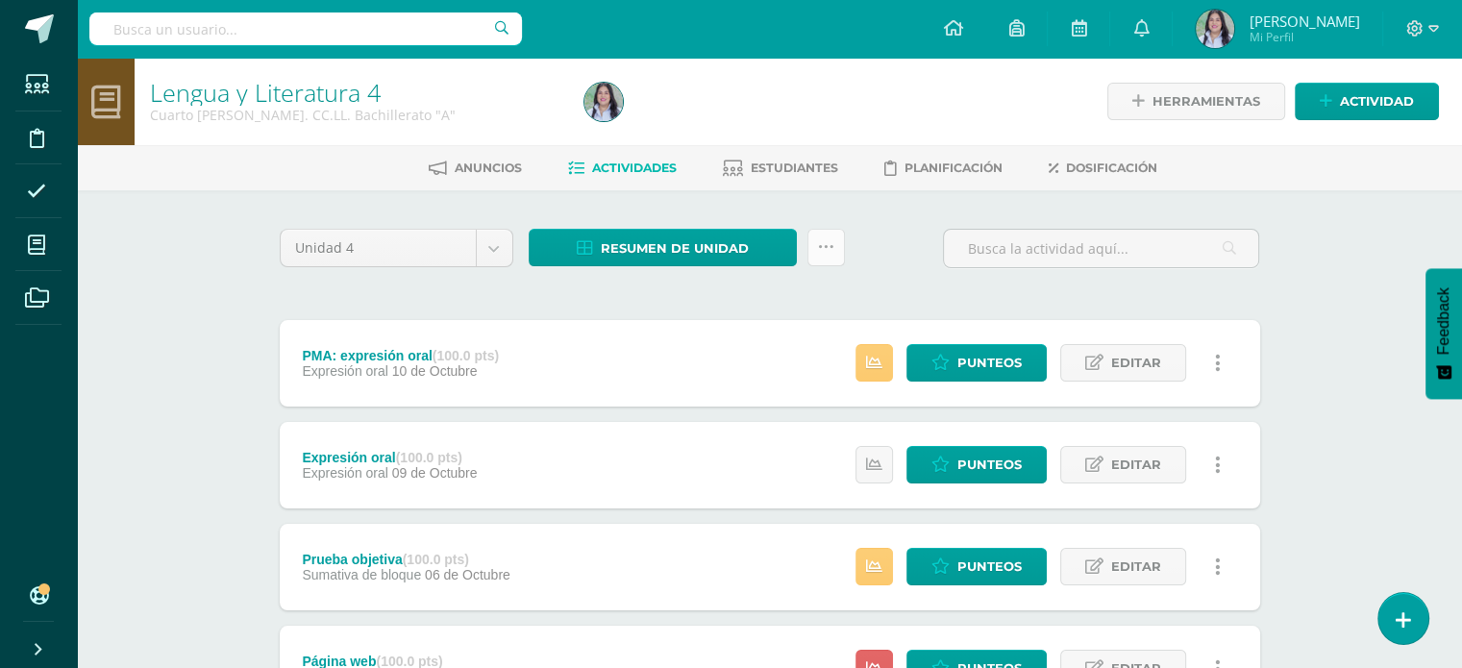
click at [840, 247] on link at bounding box center [826, 247] width 37 height 37
click at [754, 239] on link "Resumen de unidad" at bounding box center [663, 247] width 268 height 37
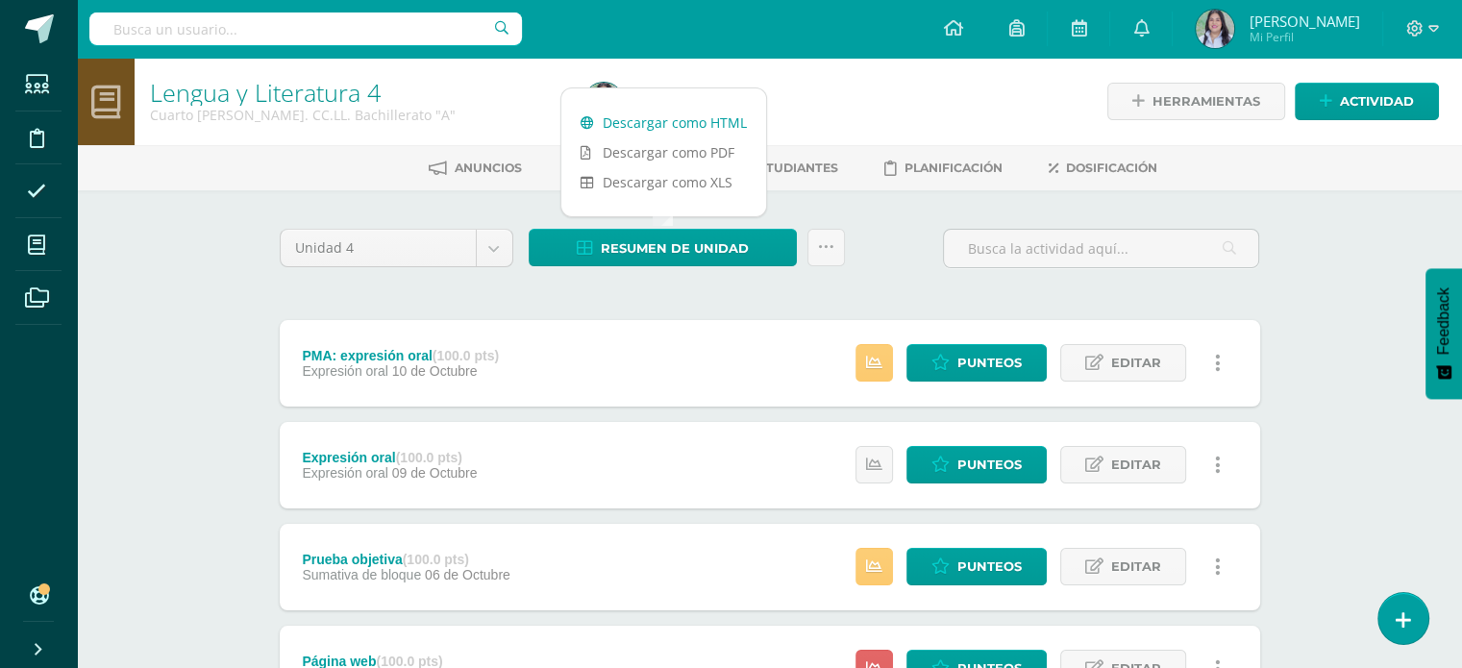
click at [718, 119] on link "Descargar como HTML" at bounding box center [663, 123] width 205 height 30
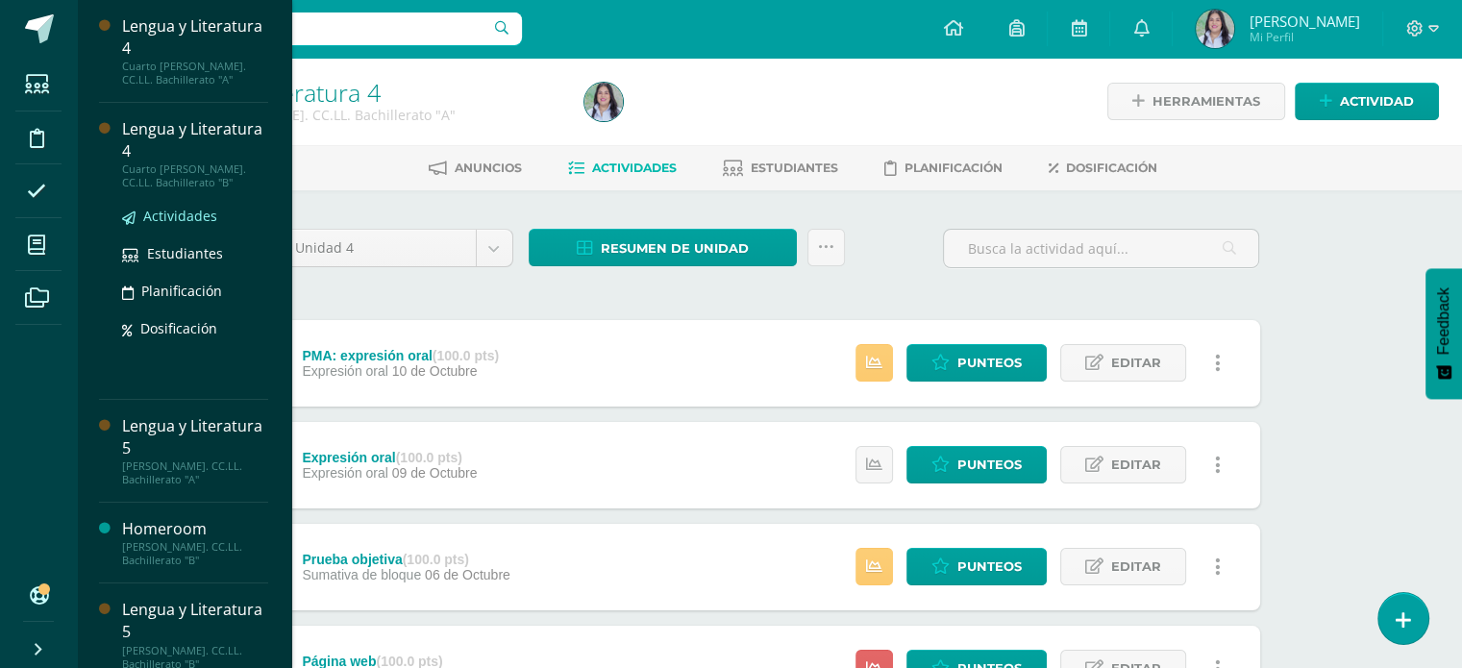
click at [181, 211] on span "Actividades" at bounding box center [180, 216] width 74 height 18
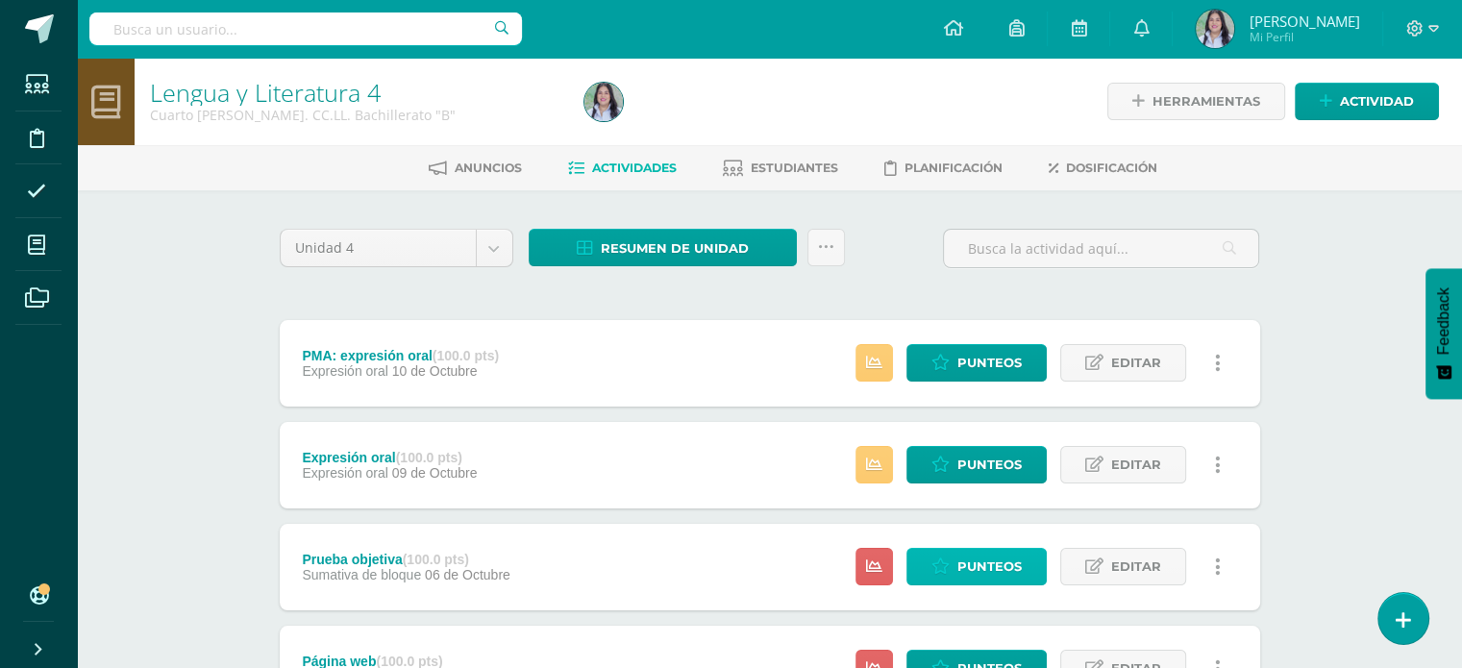
click at [986, 560] on span "Punteos" at bounding box center [990, 567] width 64 height 36
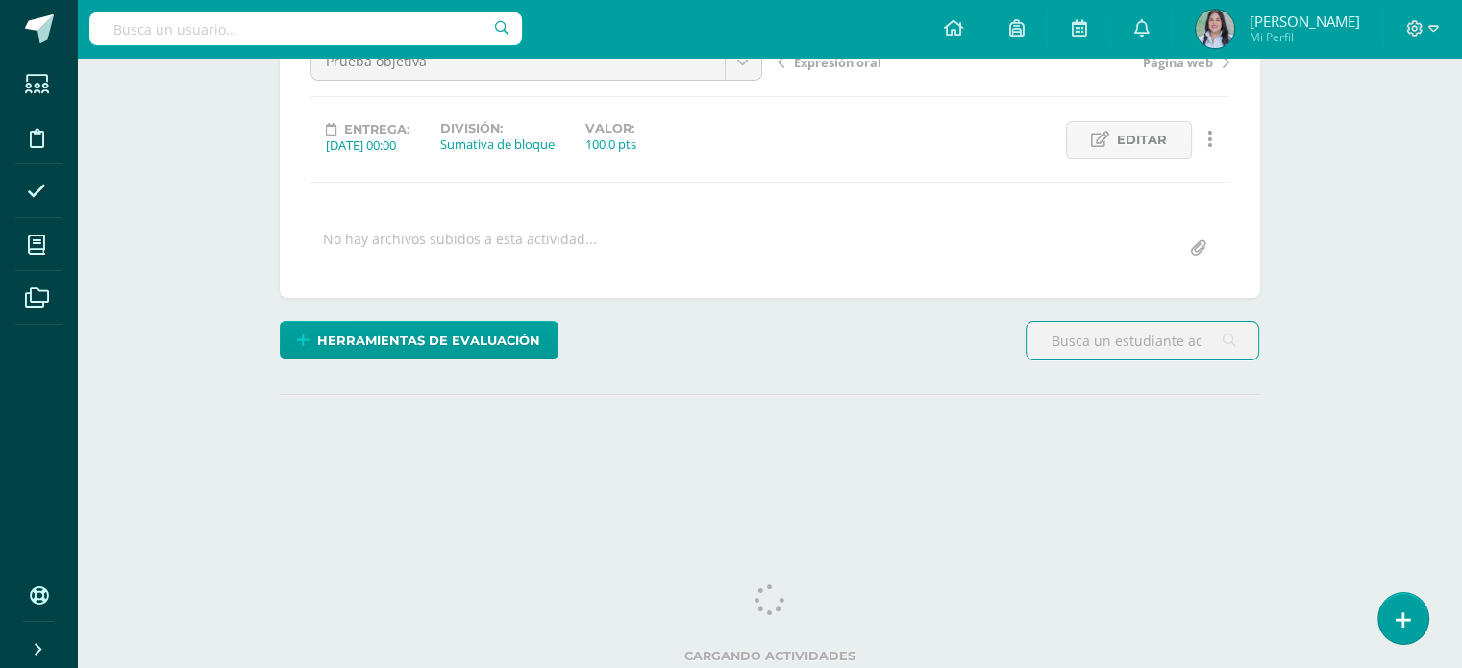
scroll to position [215, 0]
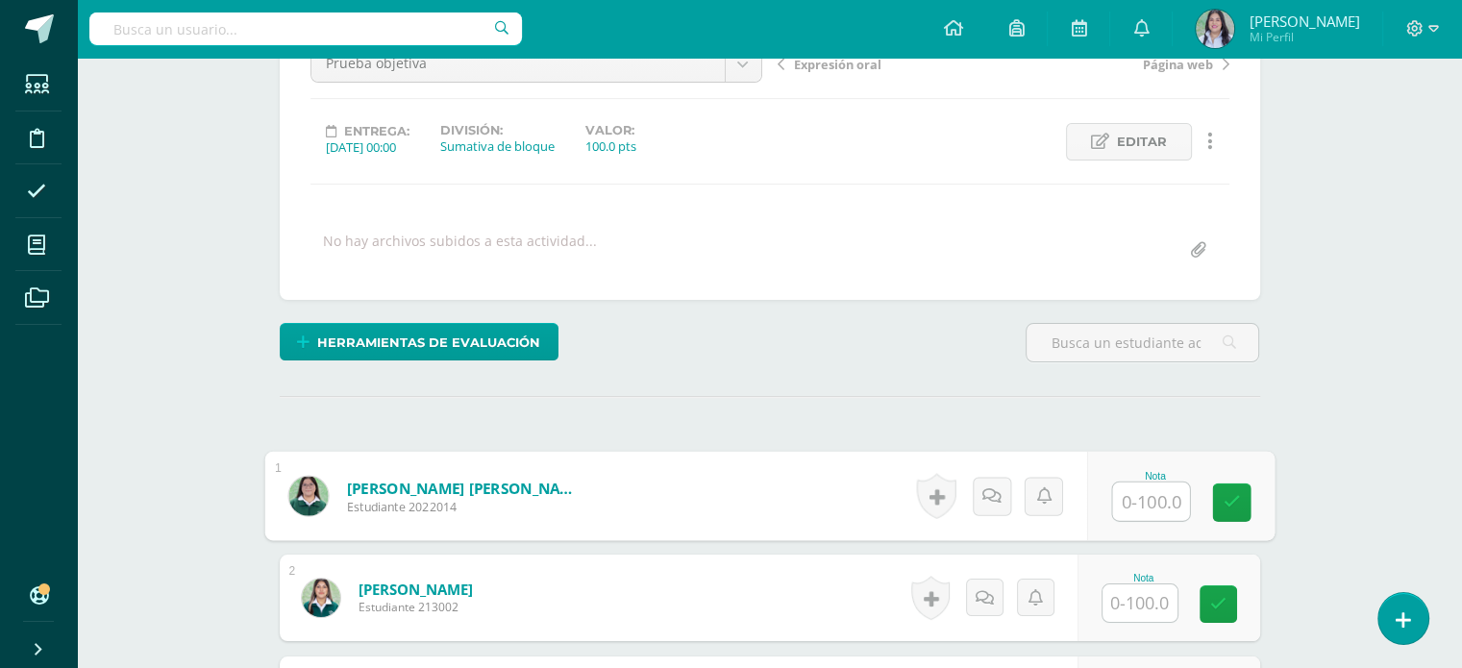
click at [1134, 503] on input "text" at bounding box center [1150, 502] width 77 height 38
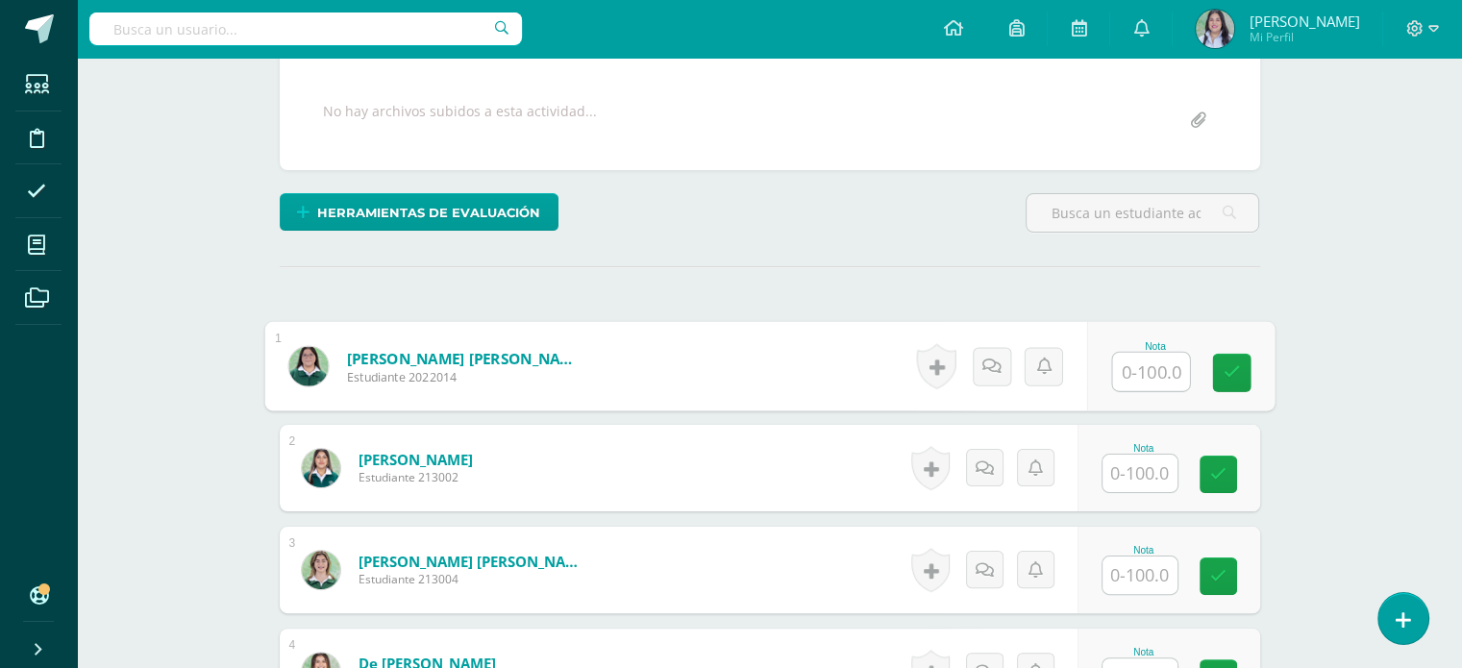
scroll to position [344, 0]
click at [1148, 373] on input "text" at bounding box center [1150, 373] width 77 height 38
type input "79"
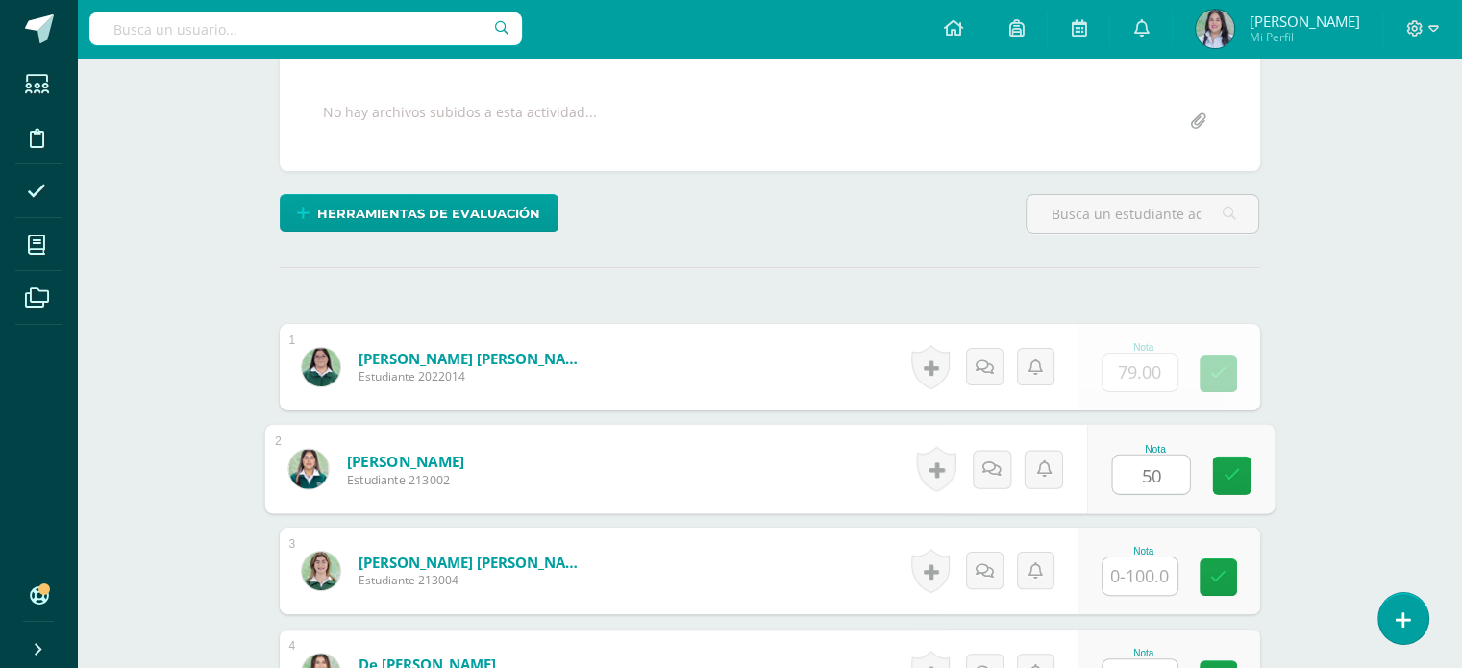
type input "50"
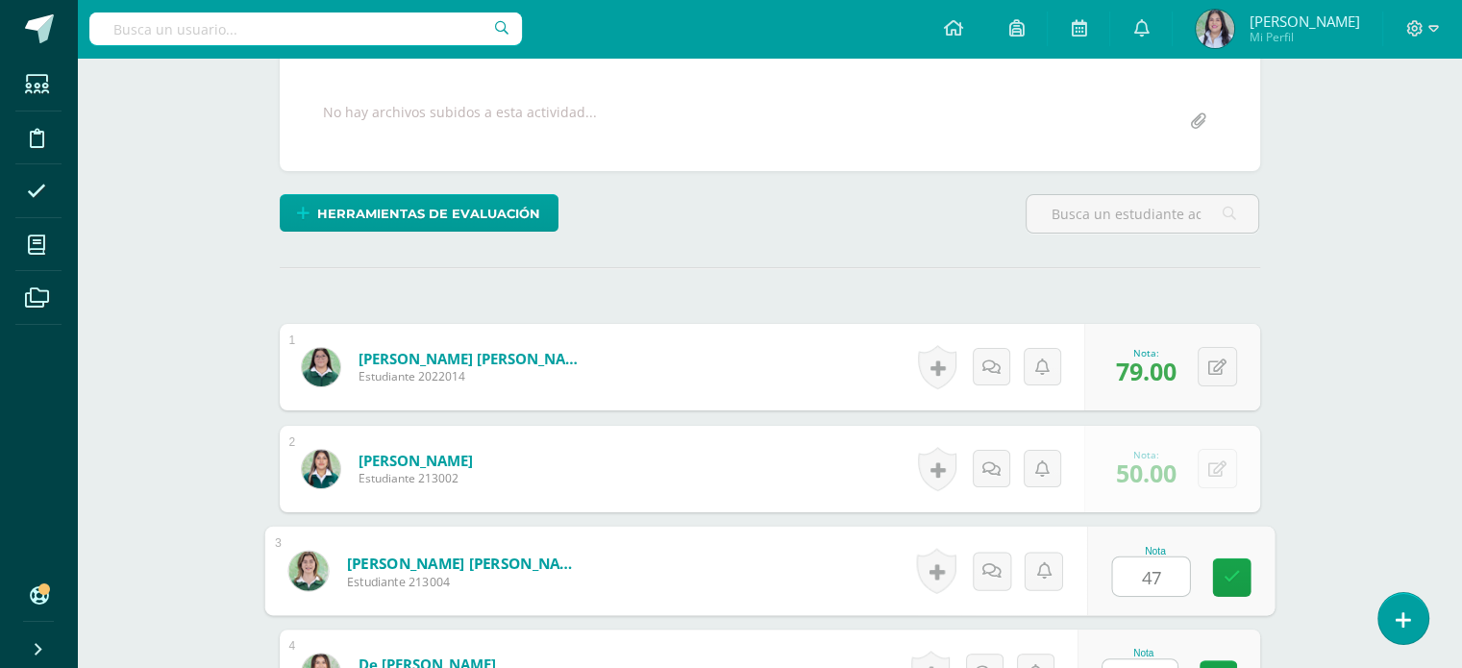
type input "47"
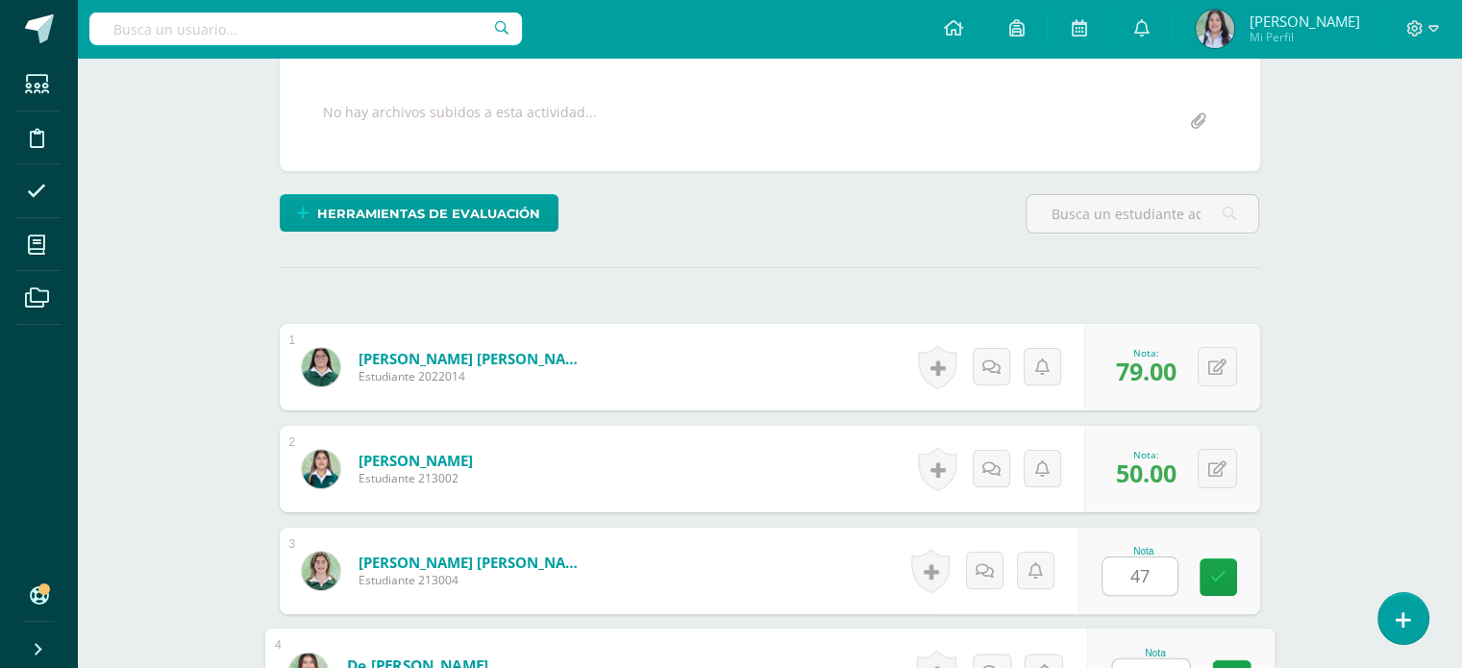
scroll to position [371, 0]
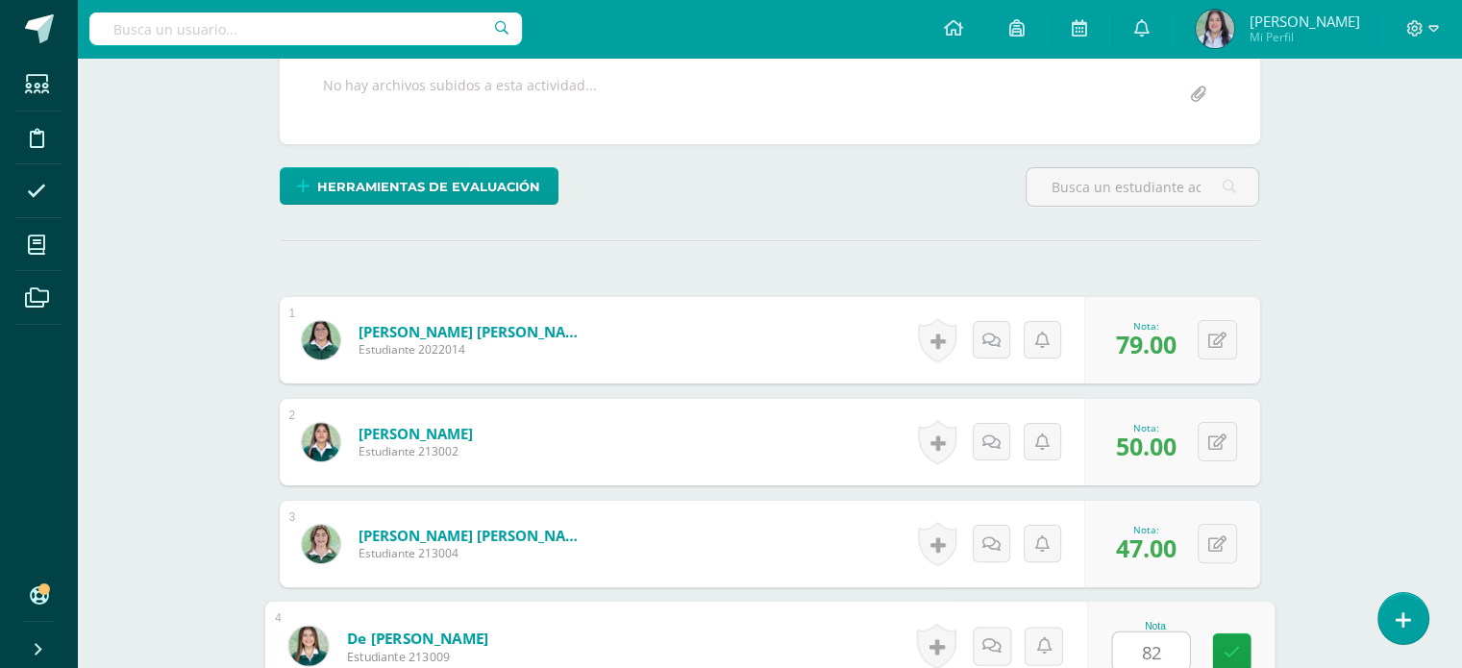
type input "82"
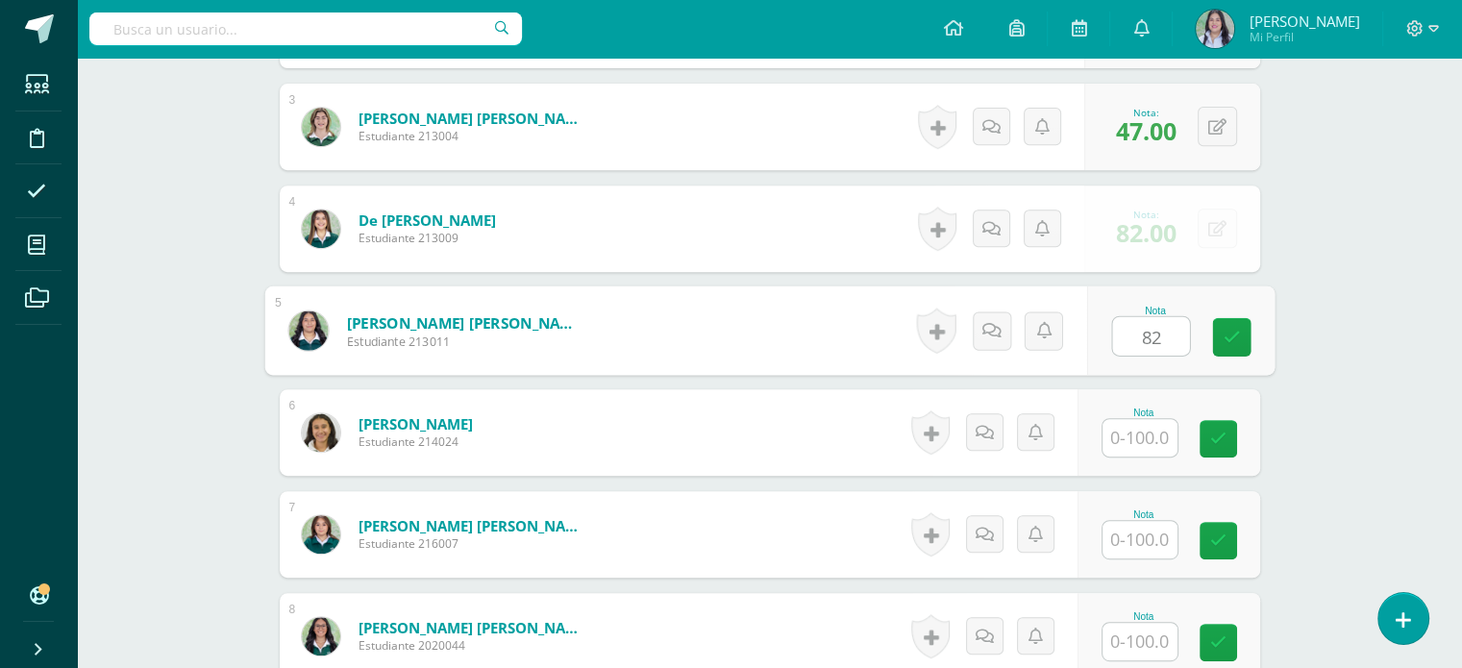
type input "82"
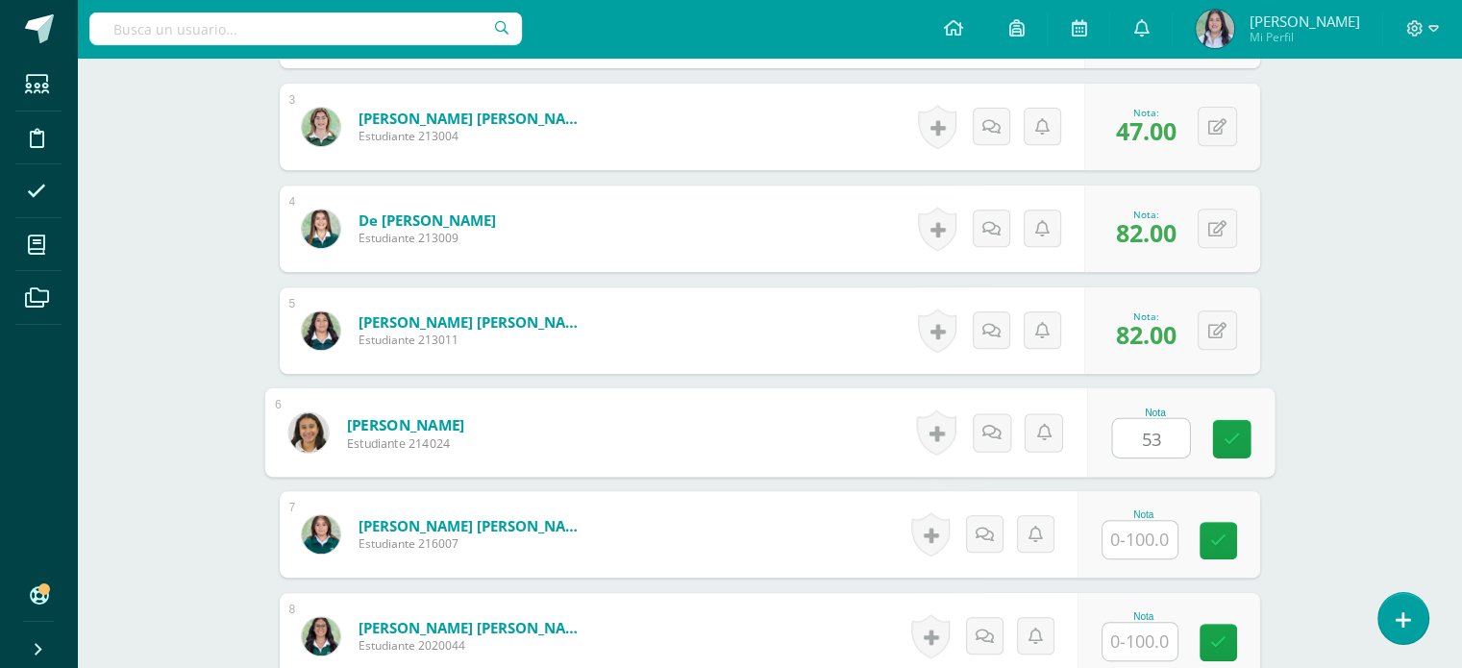
type input "53"
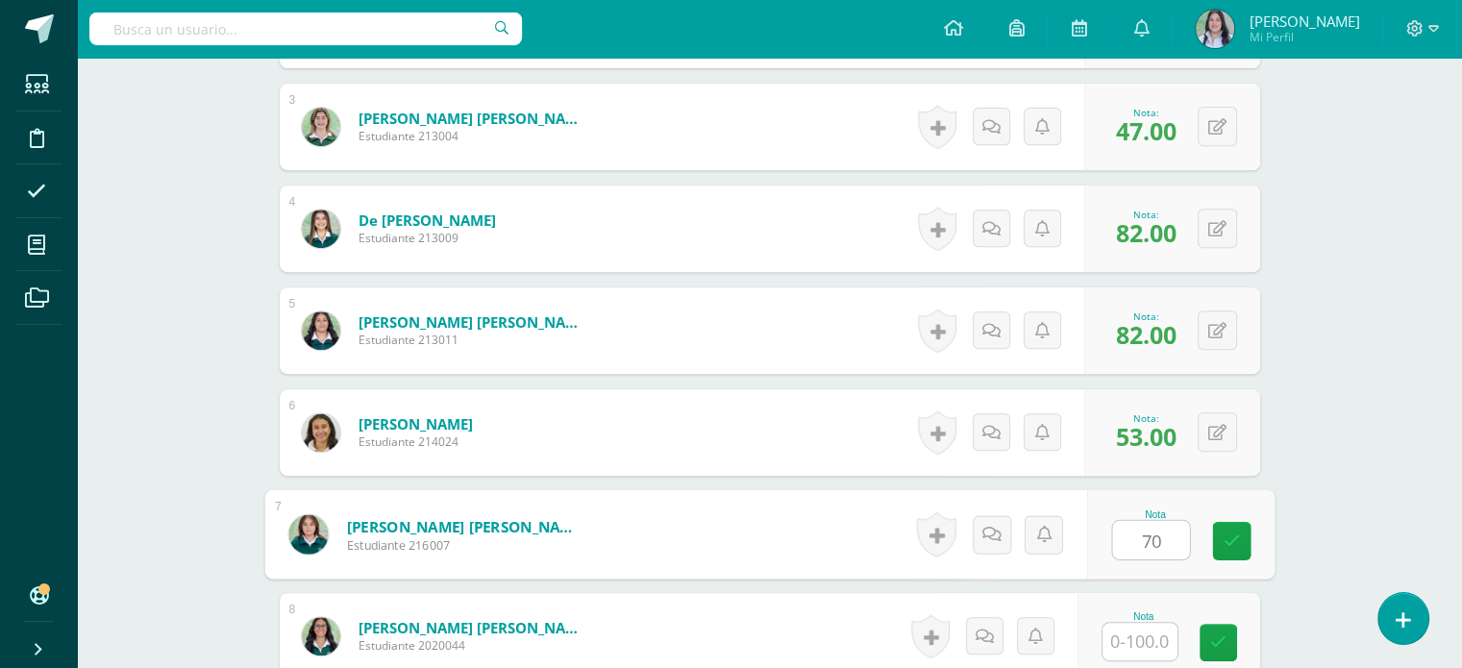
type input "70"
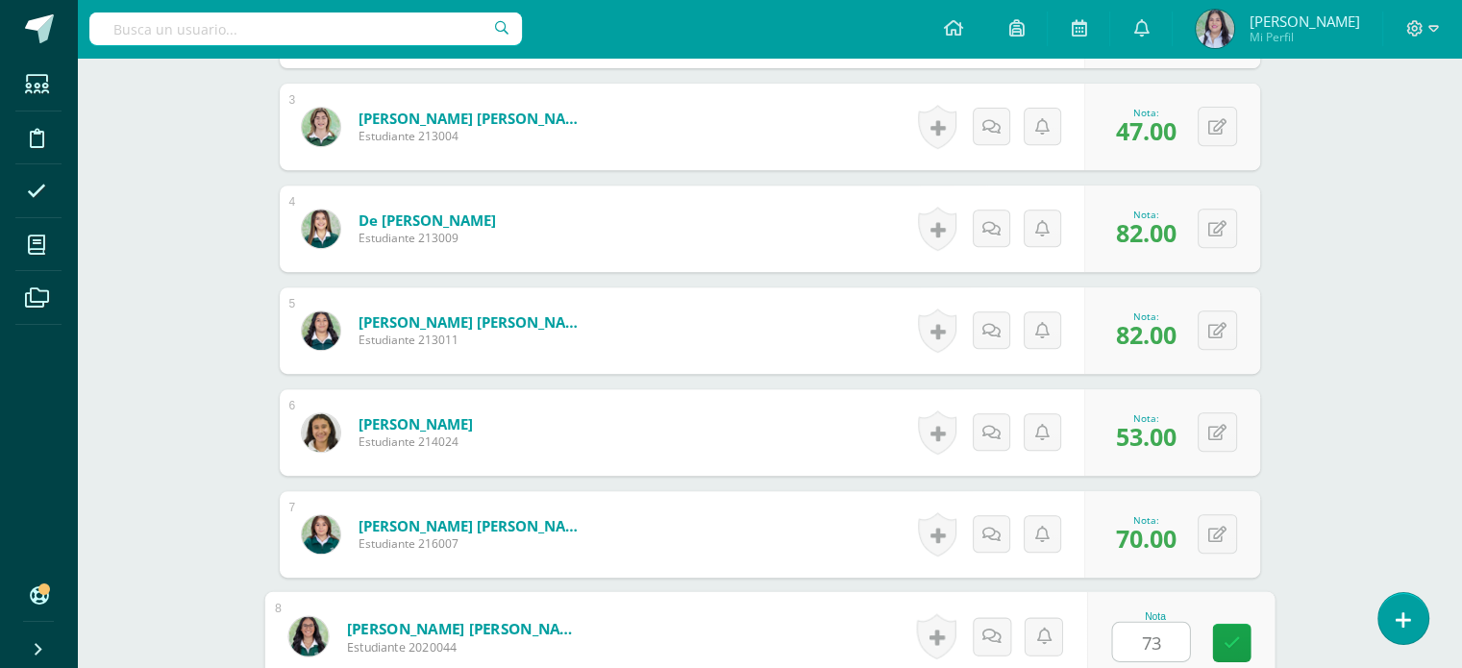
type input "73"
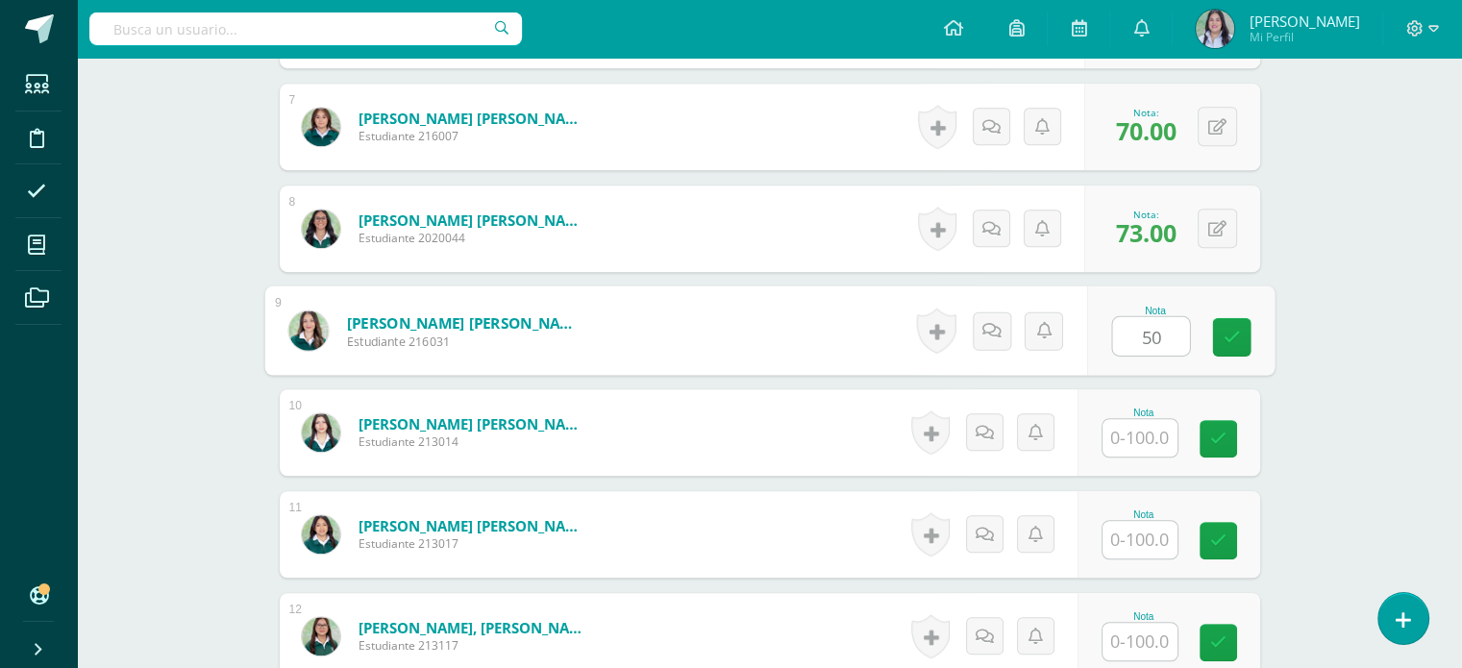
type input "50"
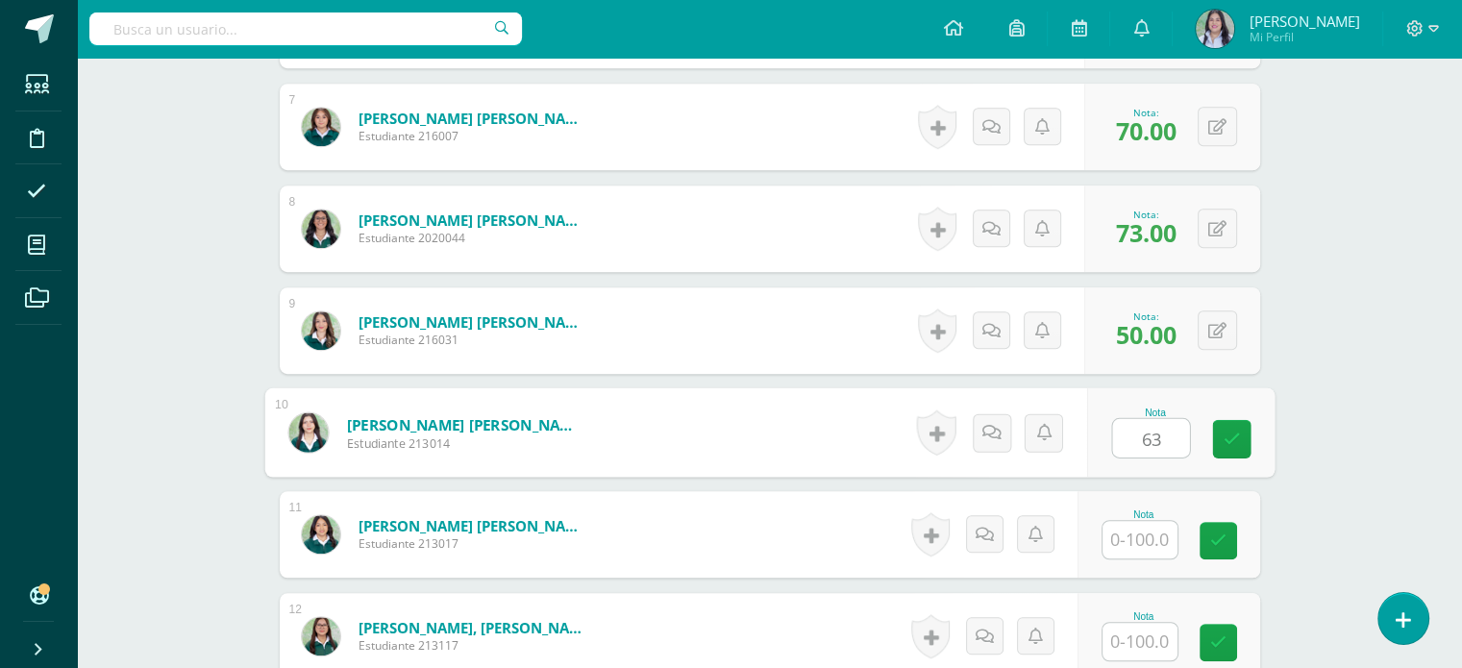
type input "63"
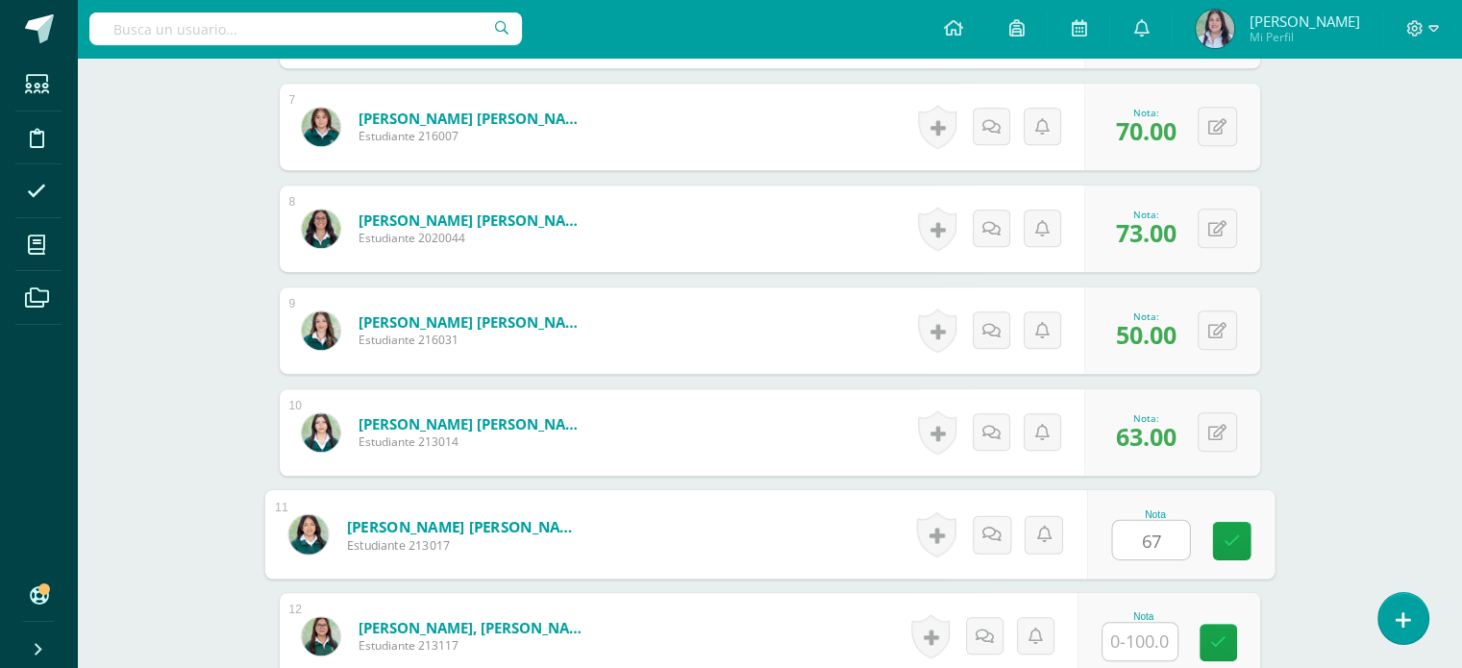
type input "67"
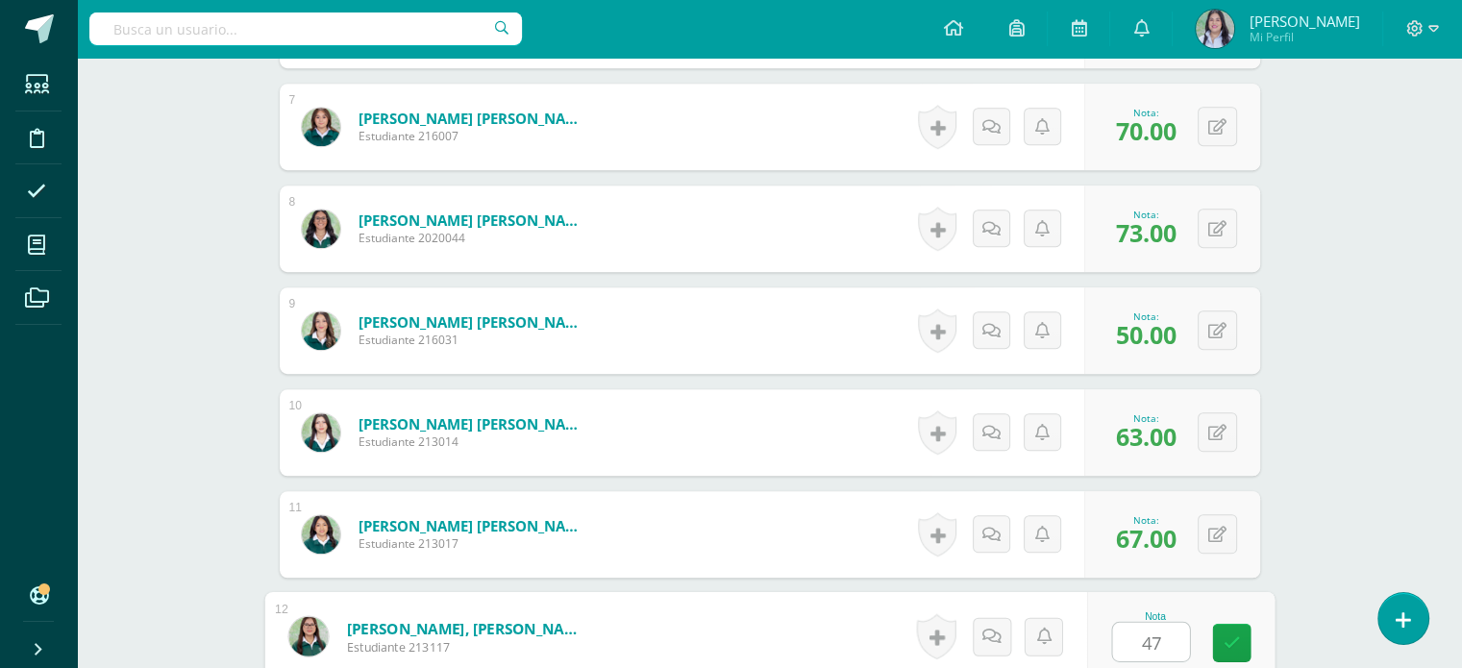
type input "47"
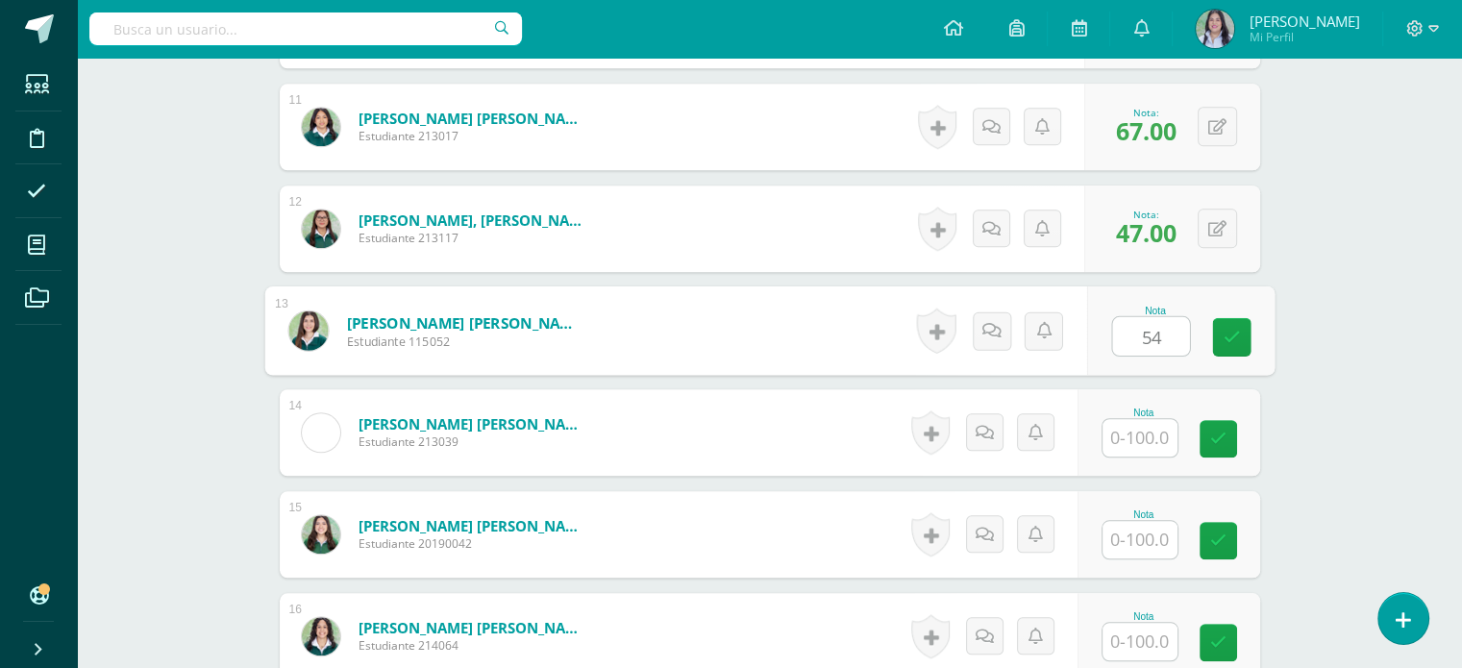
type input "54"
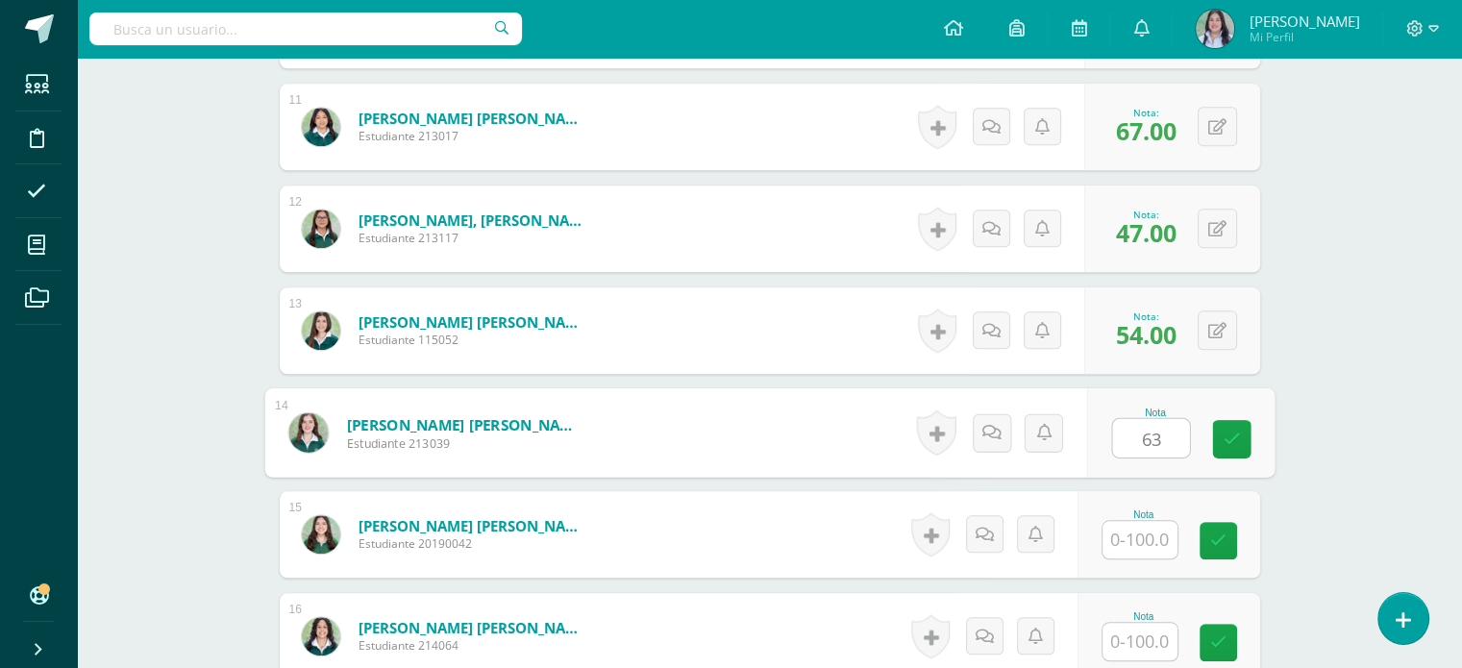
type input "63"
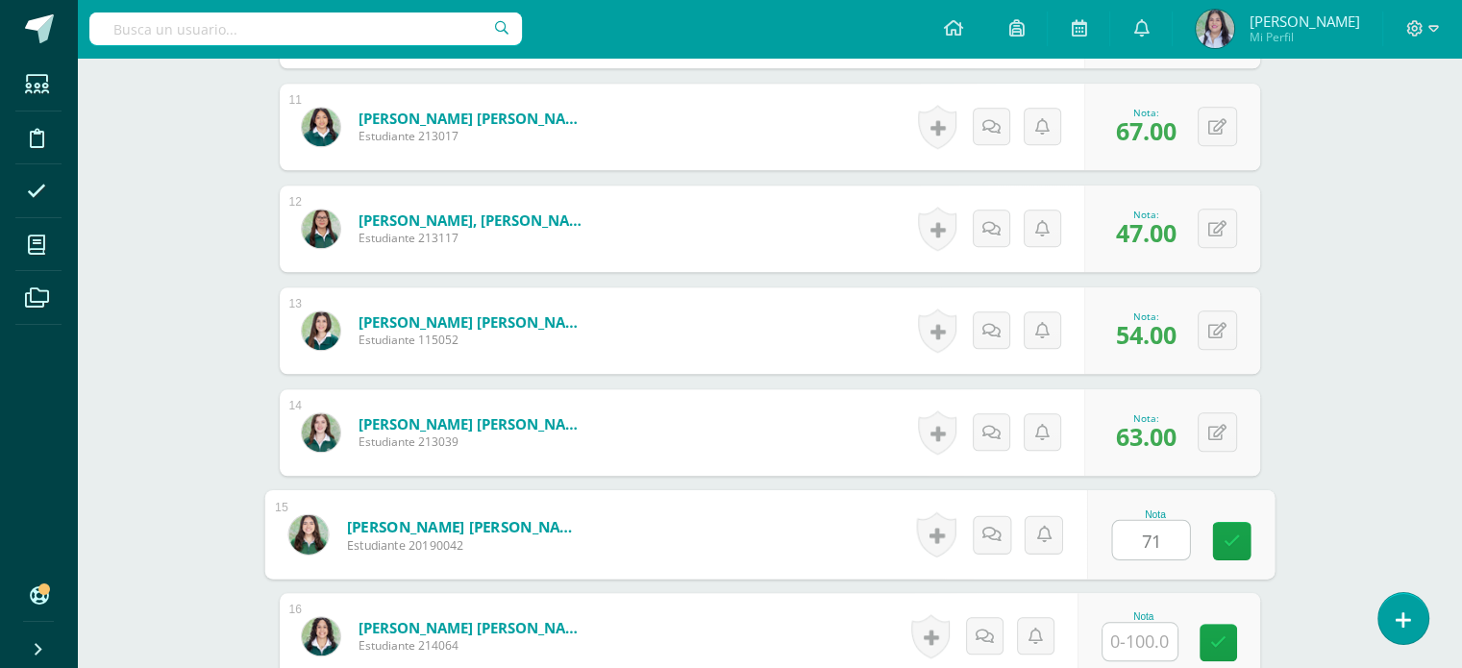
type input "71"
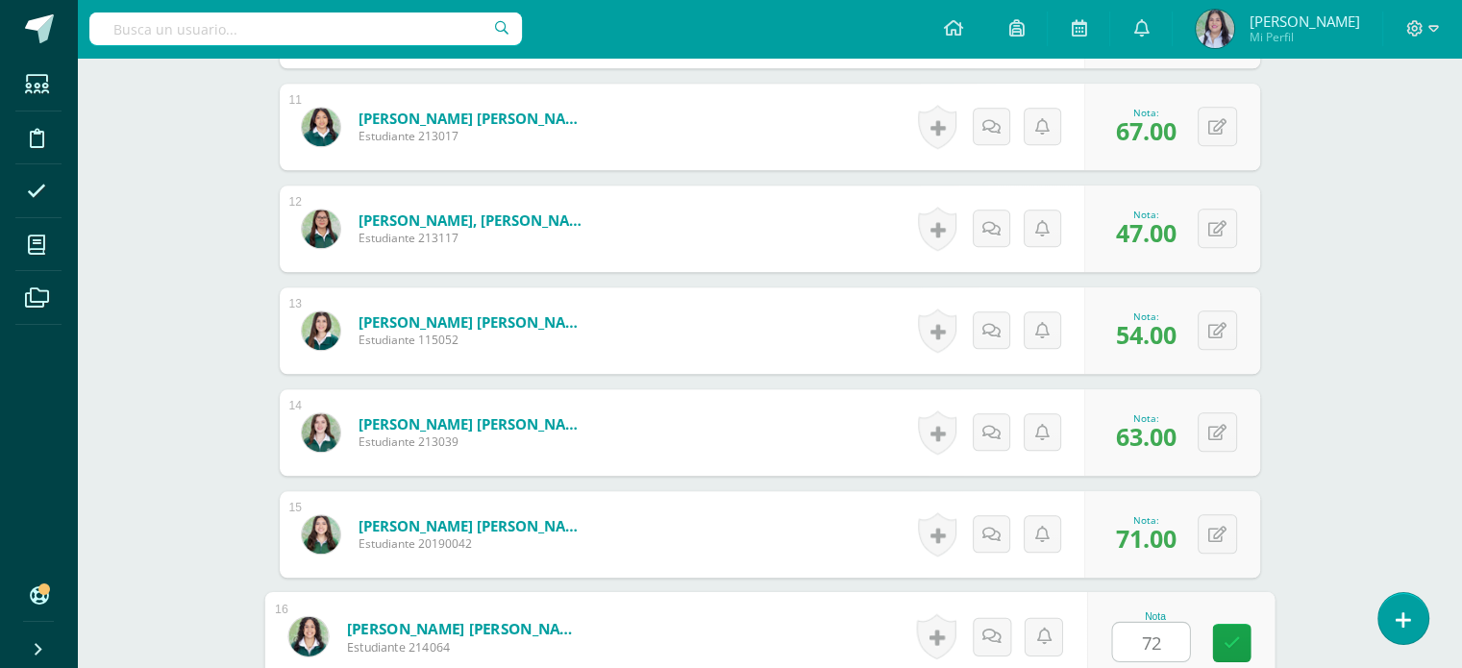
type input "72"
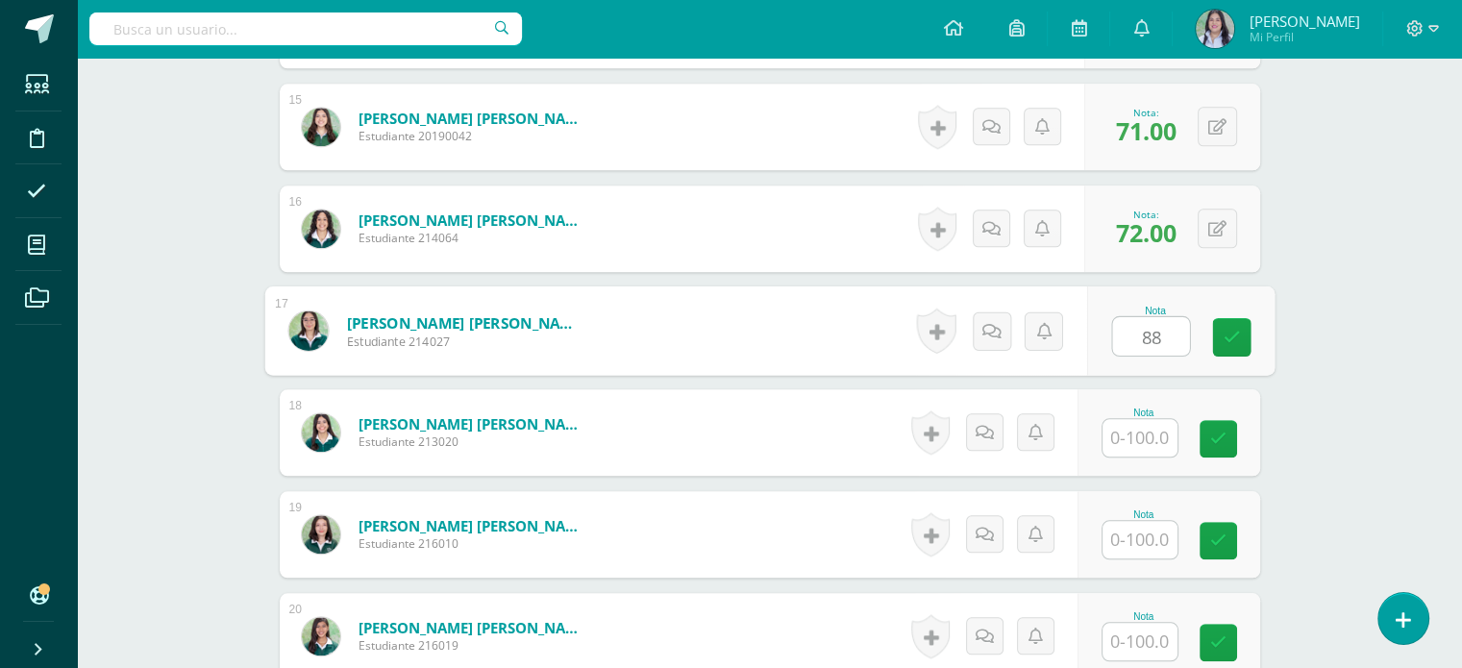
type input "88"
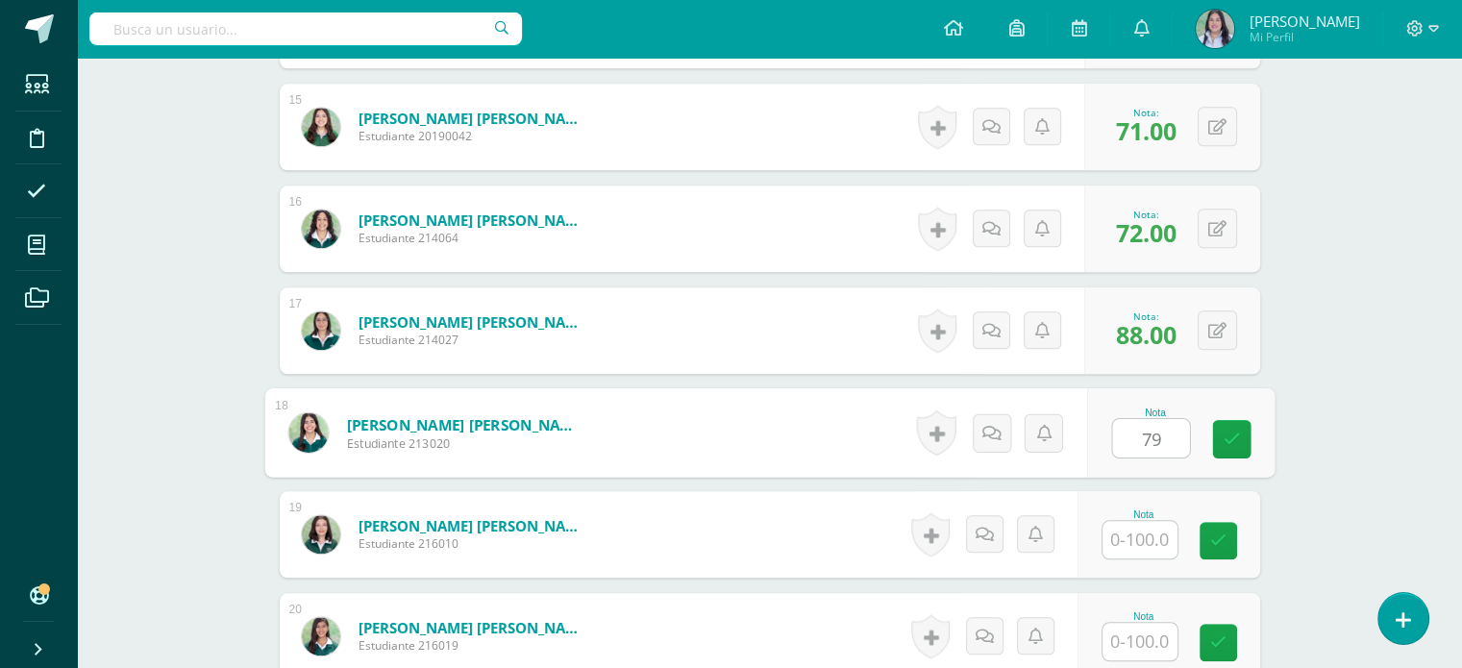
type input "79"
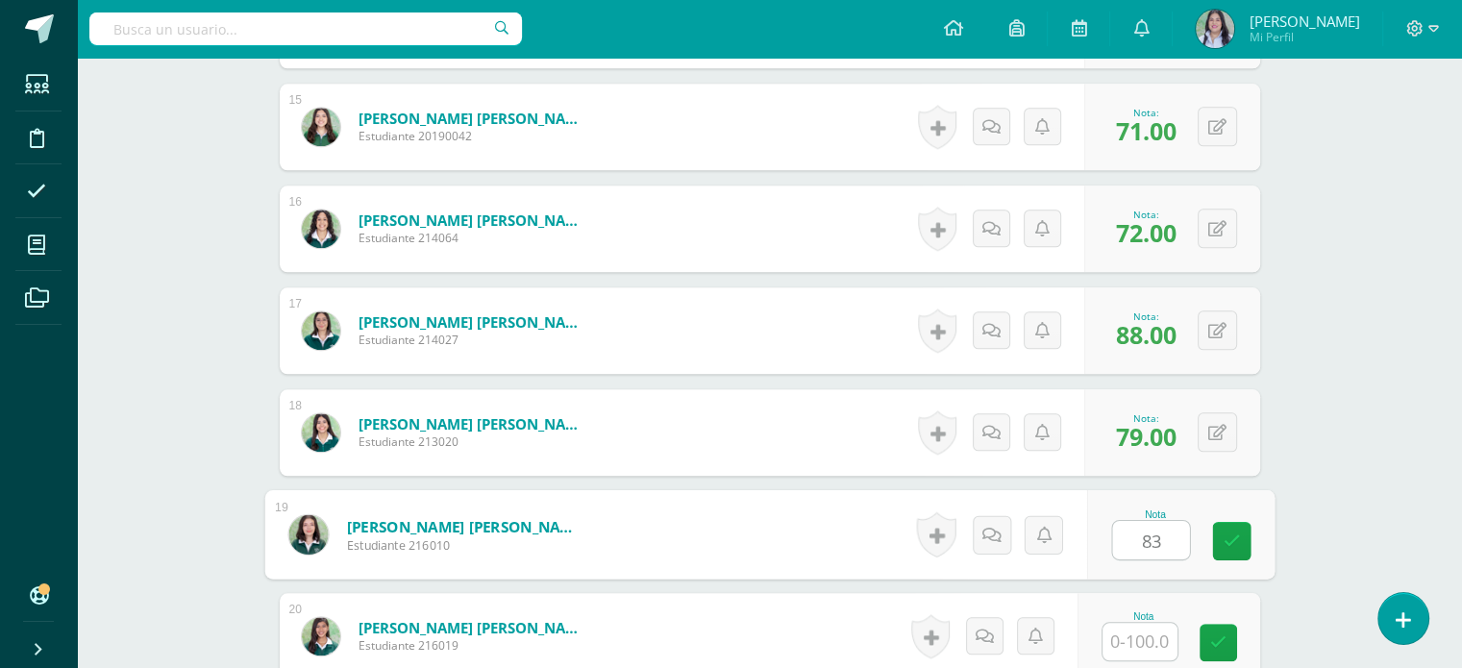
type input "83"
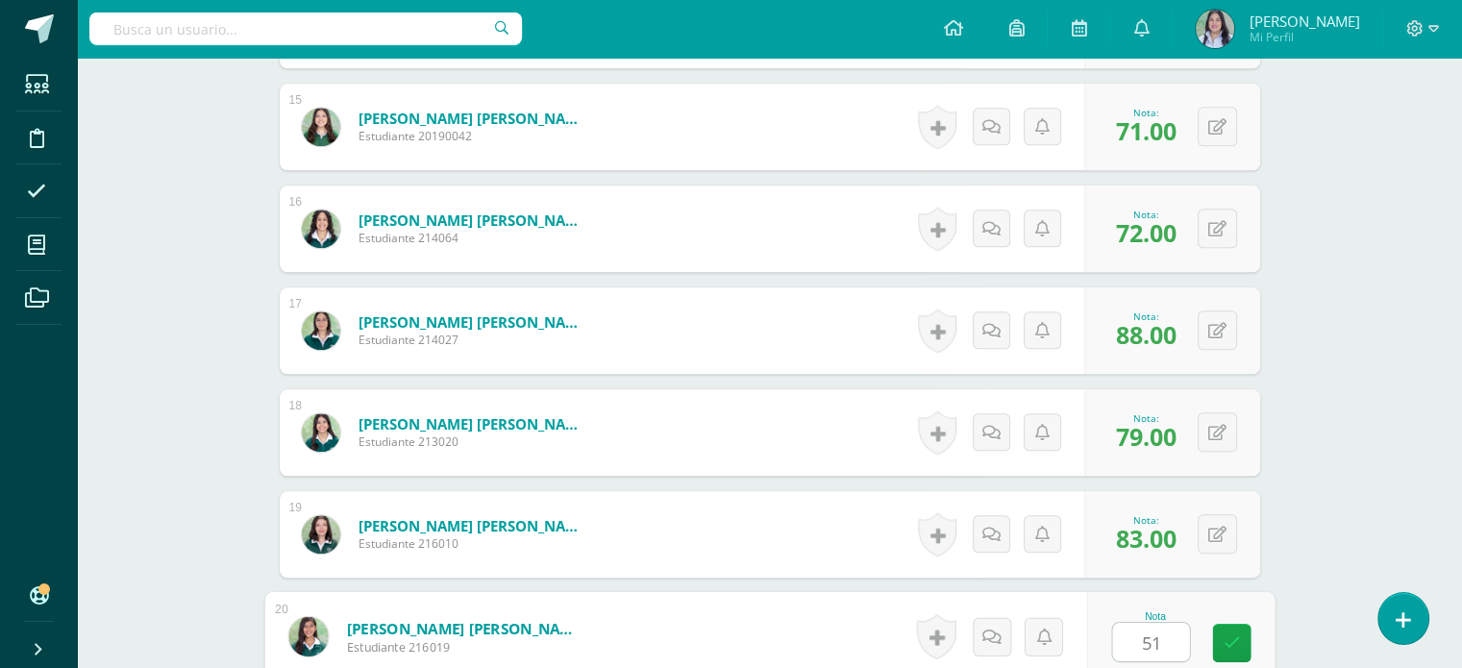
type input "51"
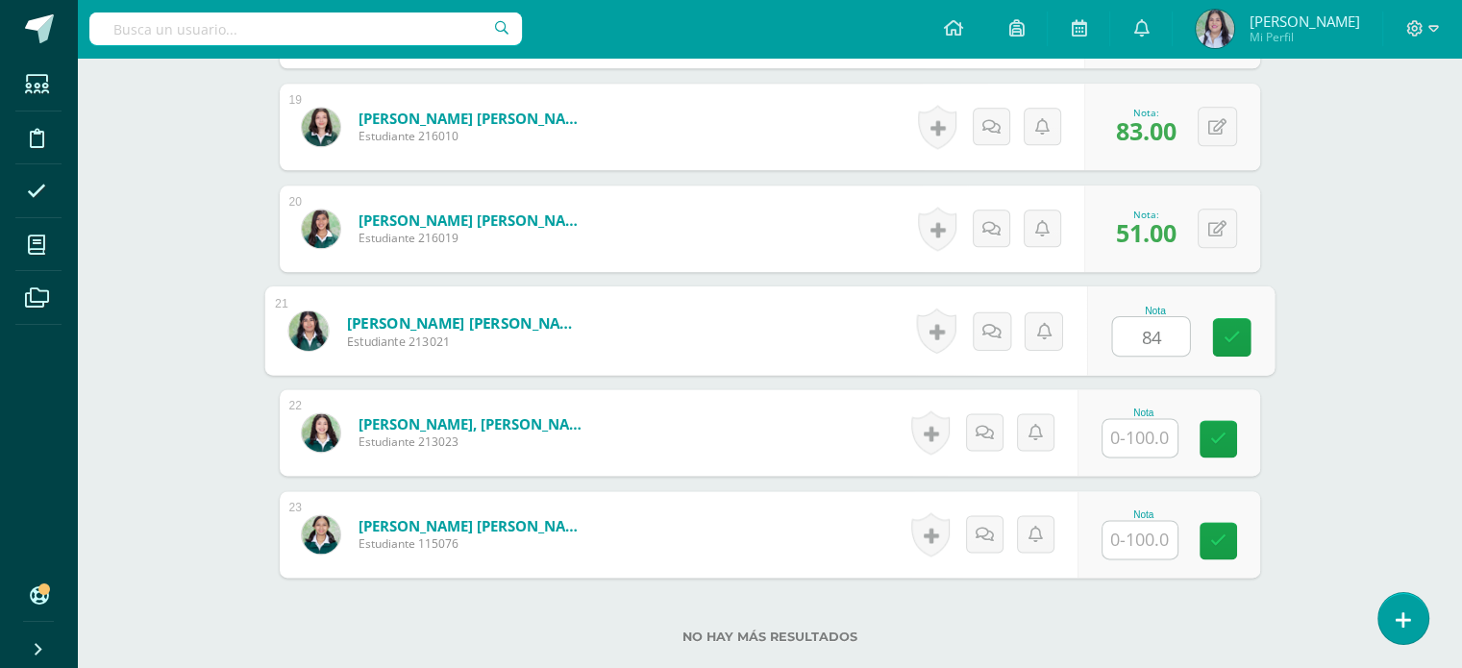
type input "84"
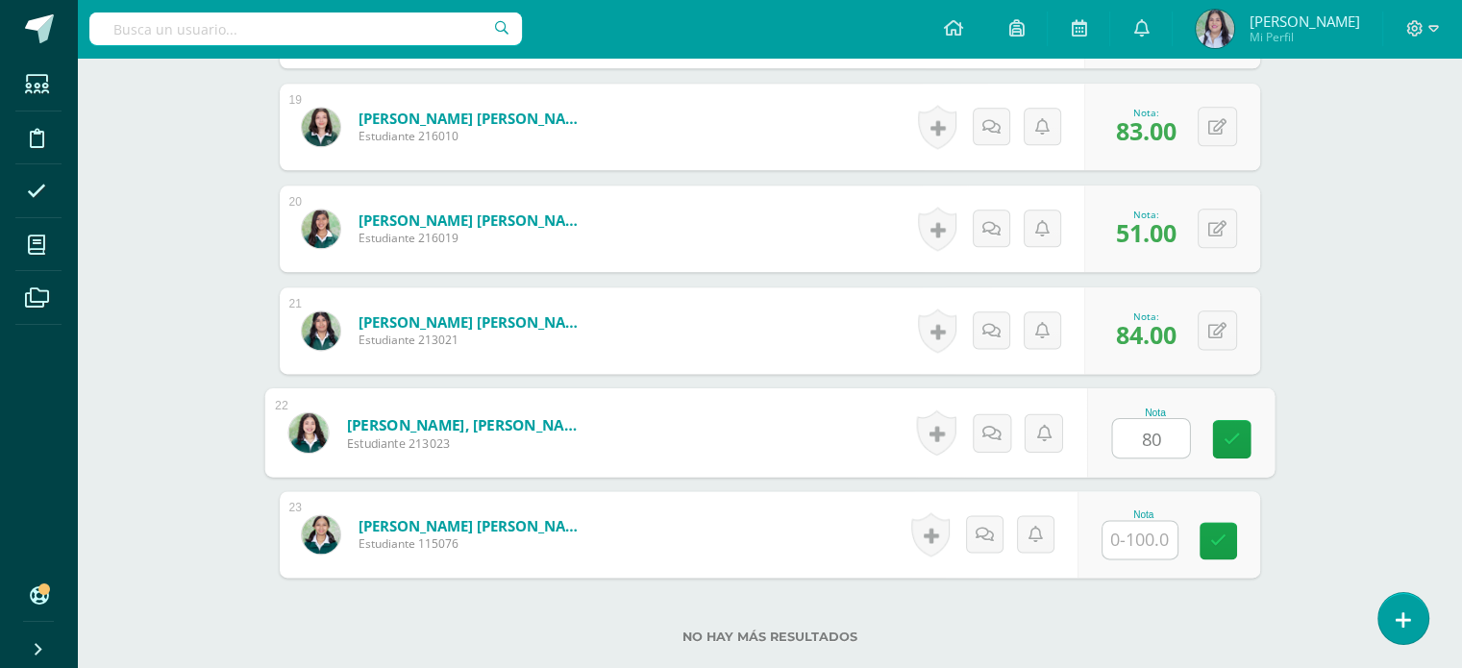
type input "80"
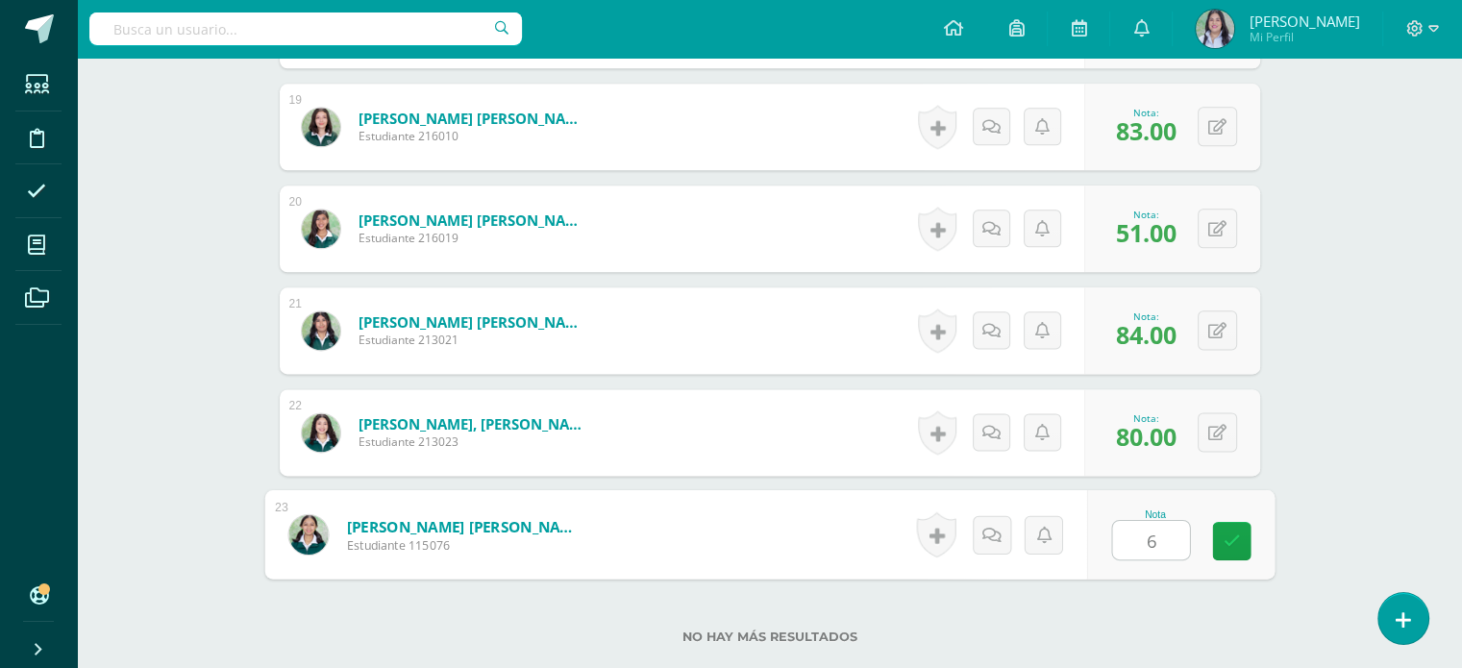
type input "63"
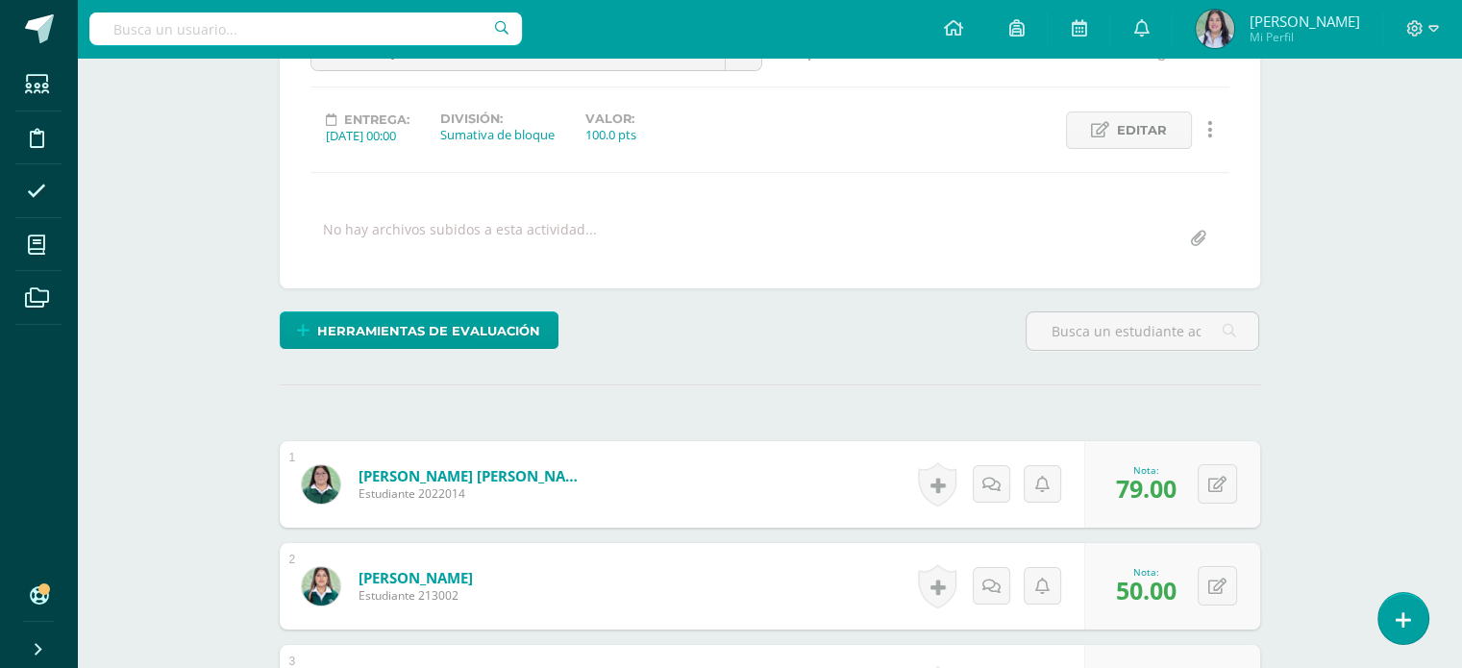
scroll to position [0, 0]
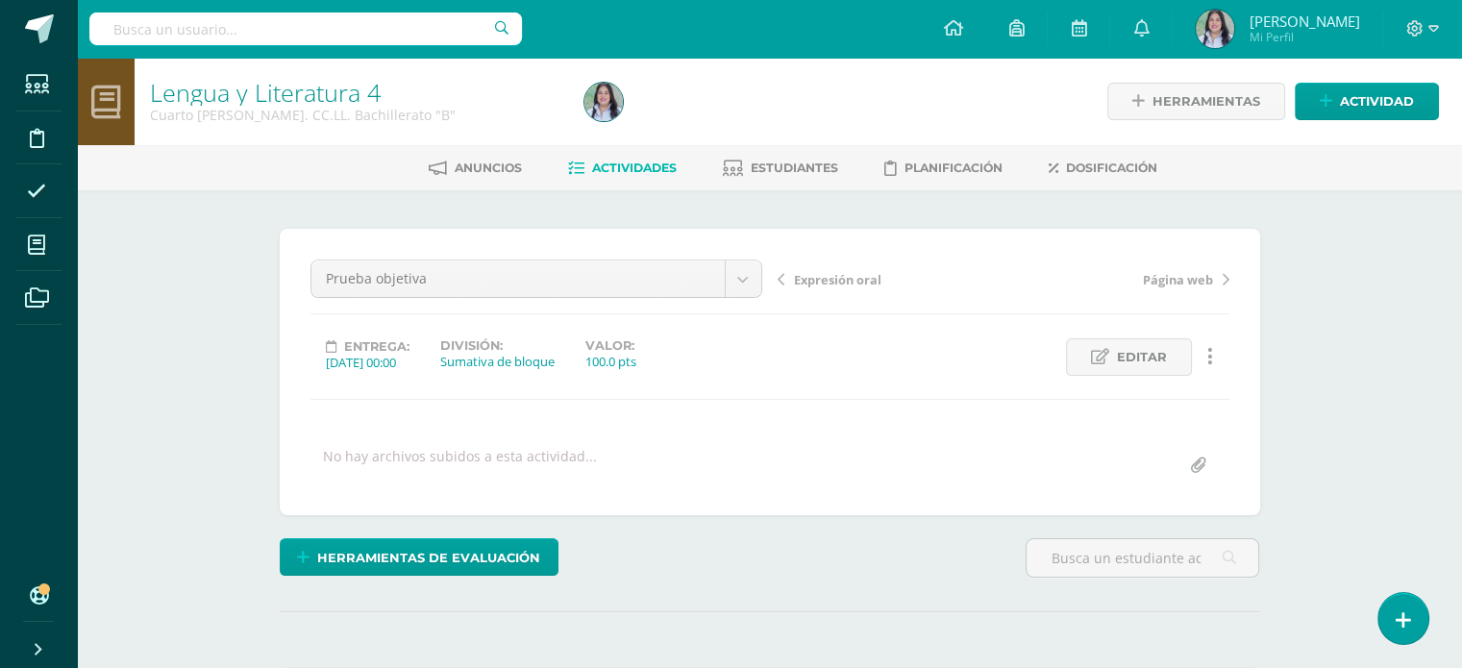
click at [673, 162] on span "Actividades" at bounding box center [634, 168] width 85 height 14
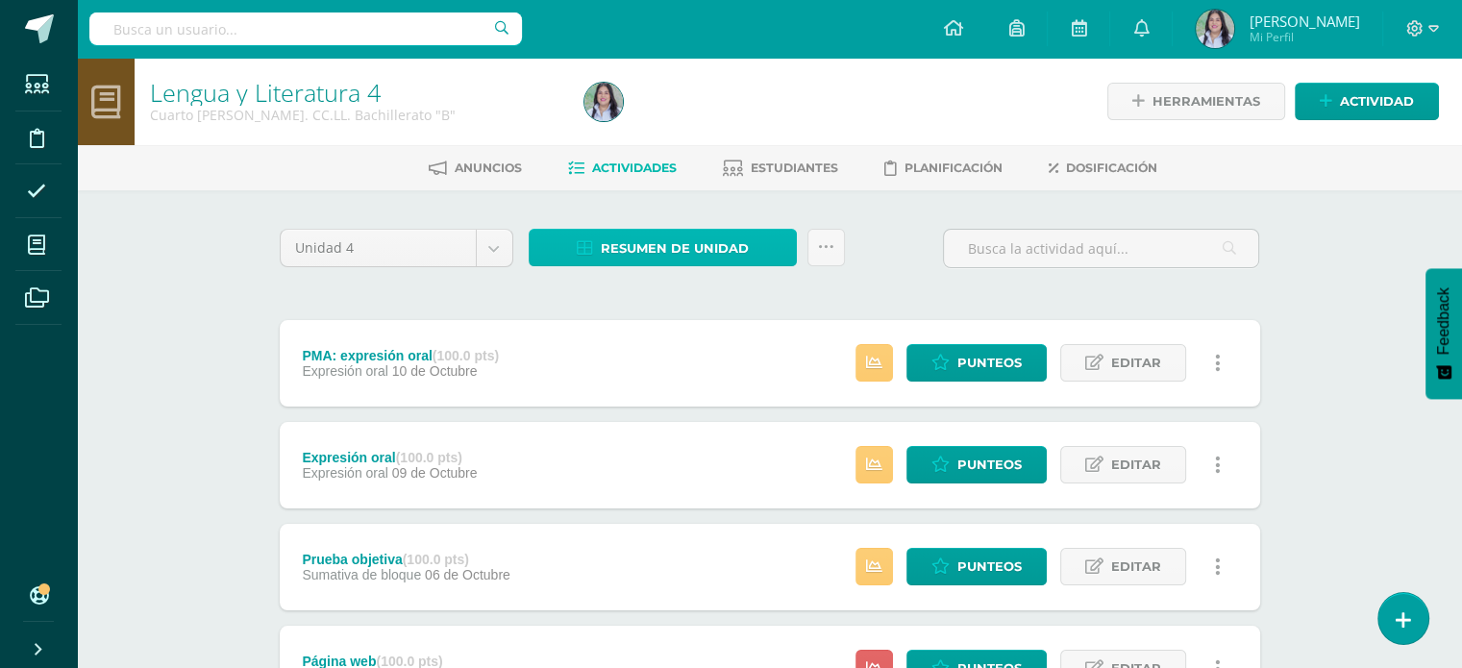
click at [766, 260] on link "Resumen de unidad" at bounding box center [663, 247] width 268 height 37
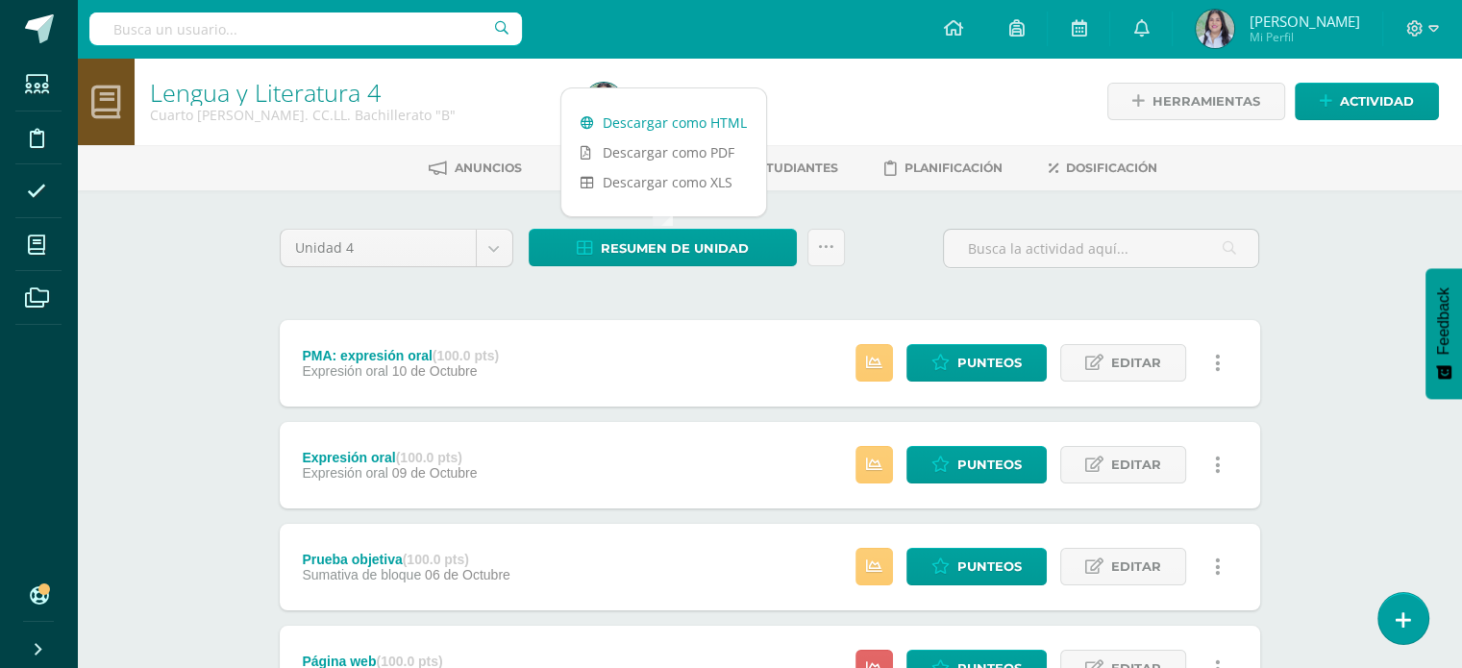
click at [731, 117] on link "Descargar como HTML" at bounding box center [663, 123] width 205 height 30
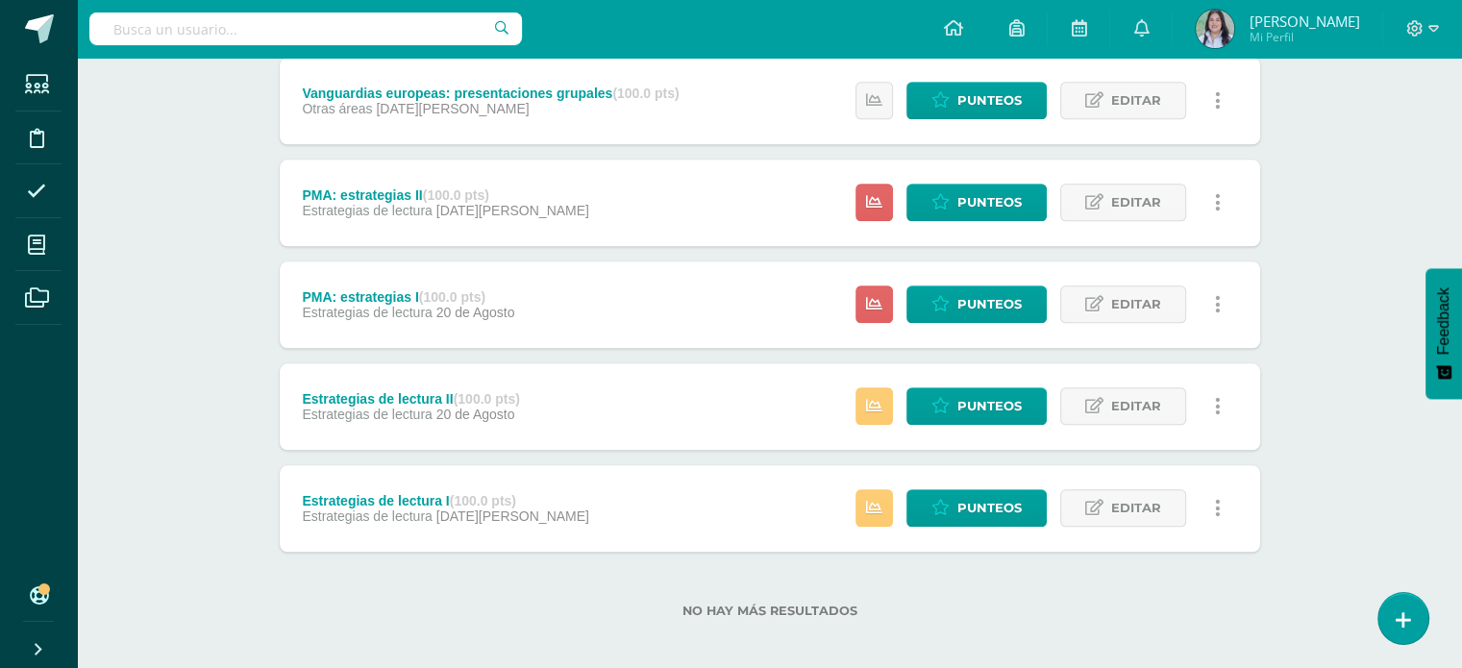
scroll to position [1999, 0]
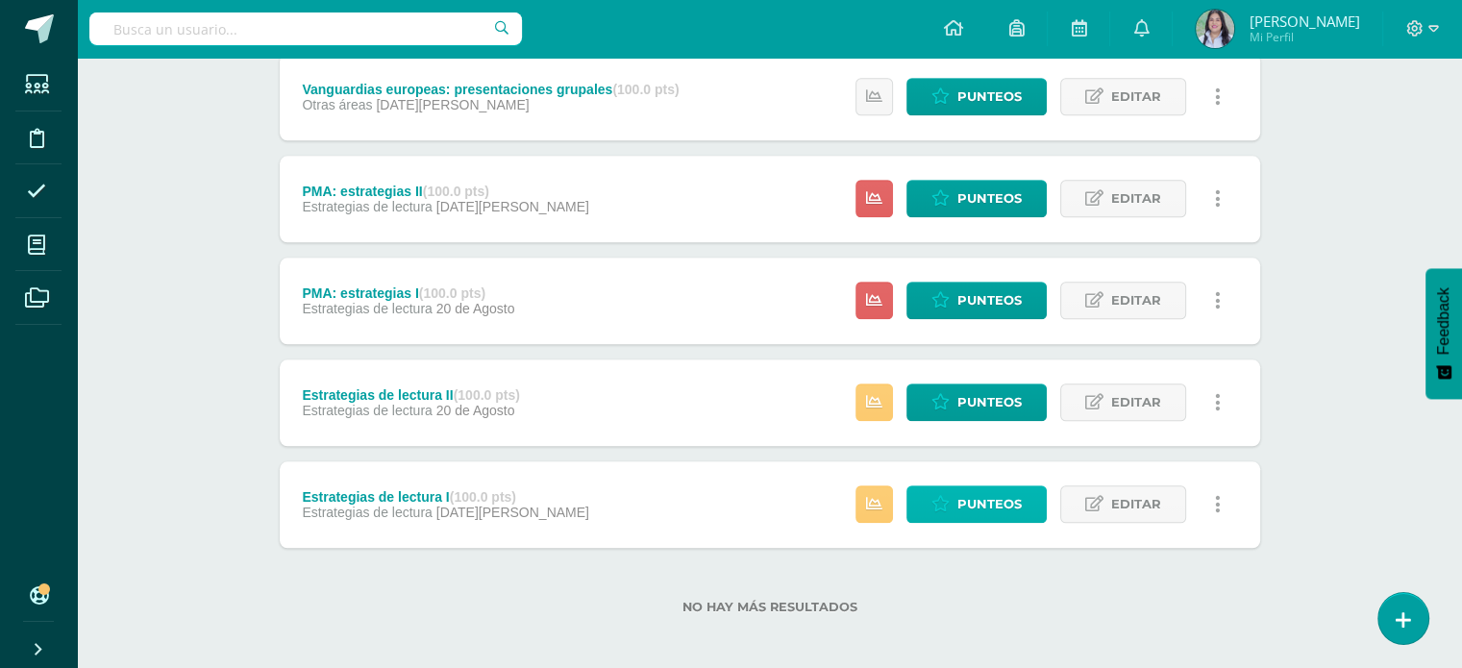
click at [965, 499] on span "Punteos" at bounding box center [990, 504] width 64 height 36
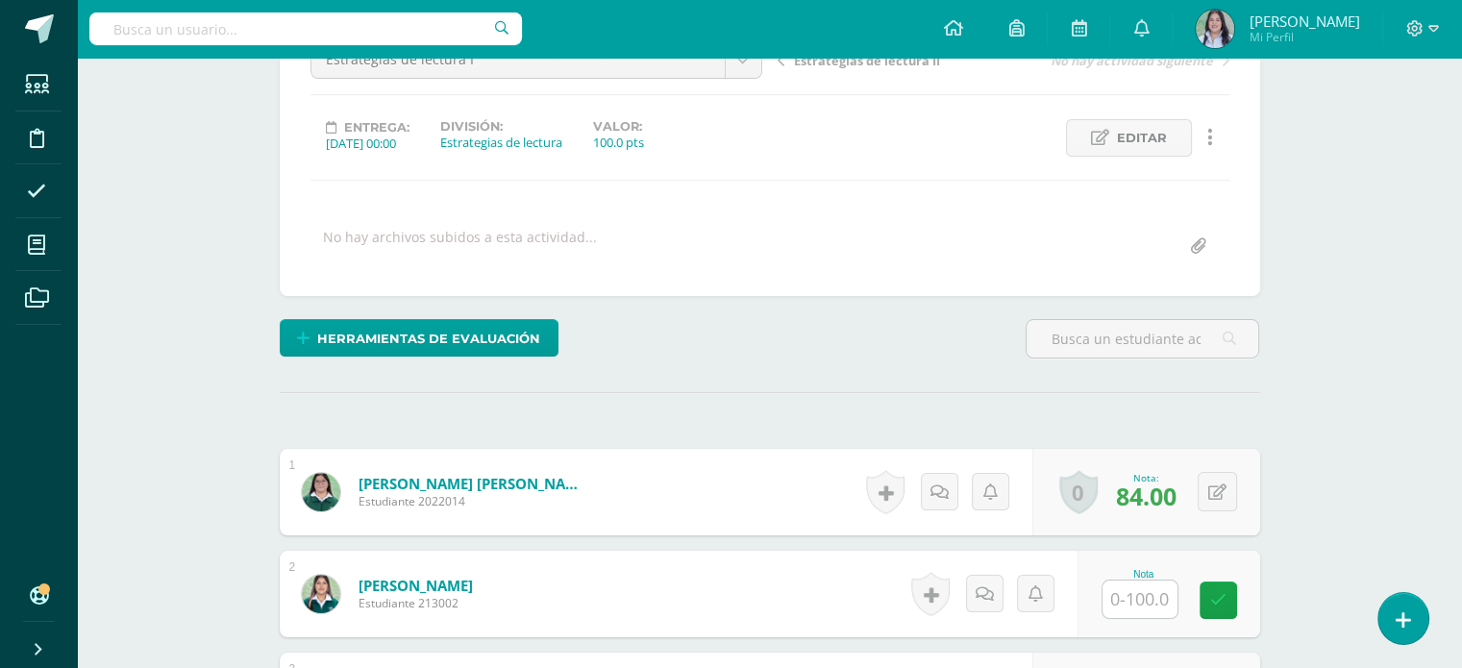
scroll to position [325, 0]
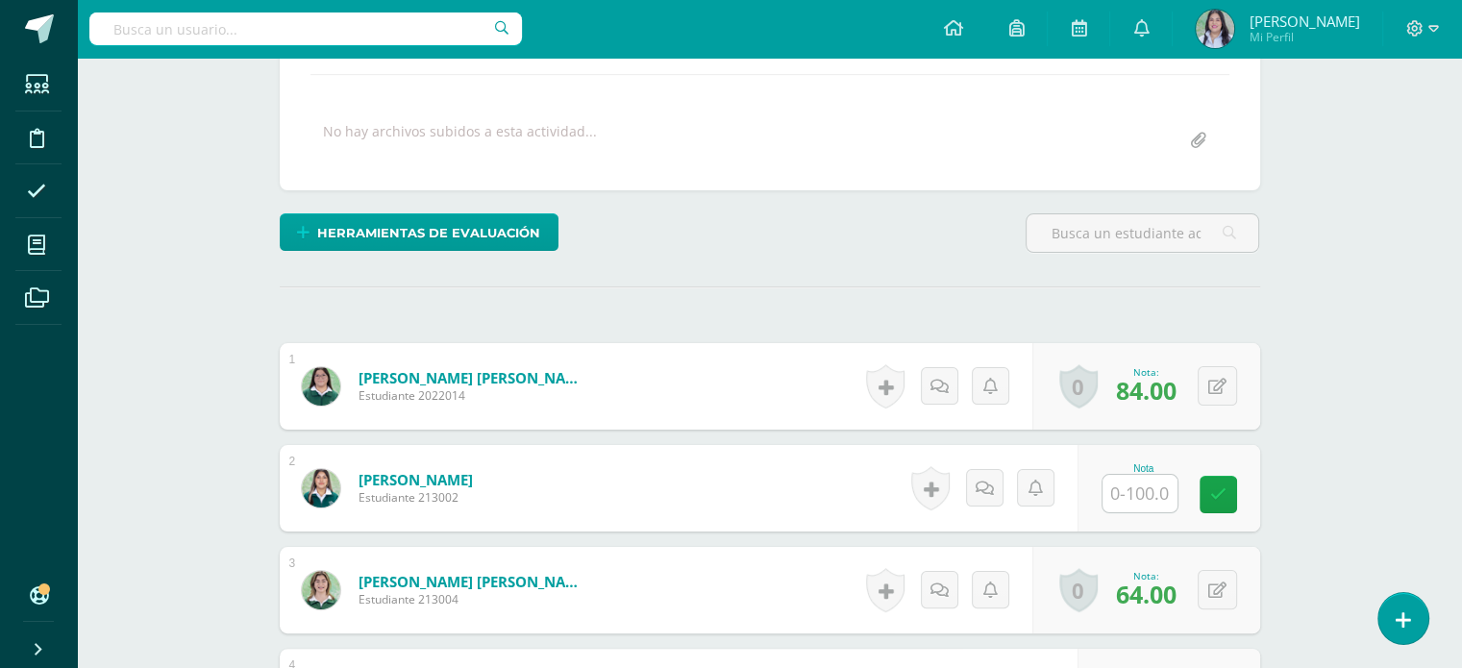
click at [1154, 503] on input "text" at bounding box center [1140, 493] width 75 height 37
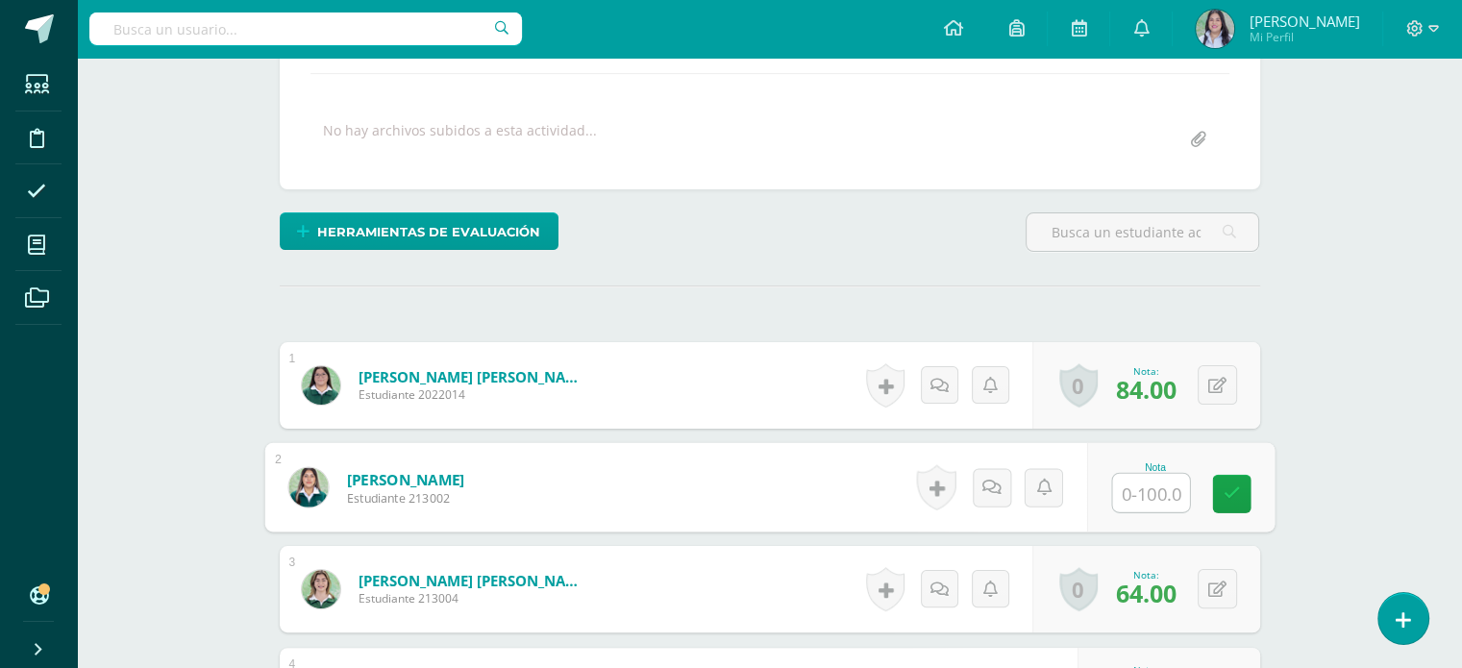
scroll to position [327, 0]
type input "80"
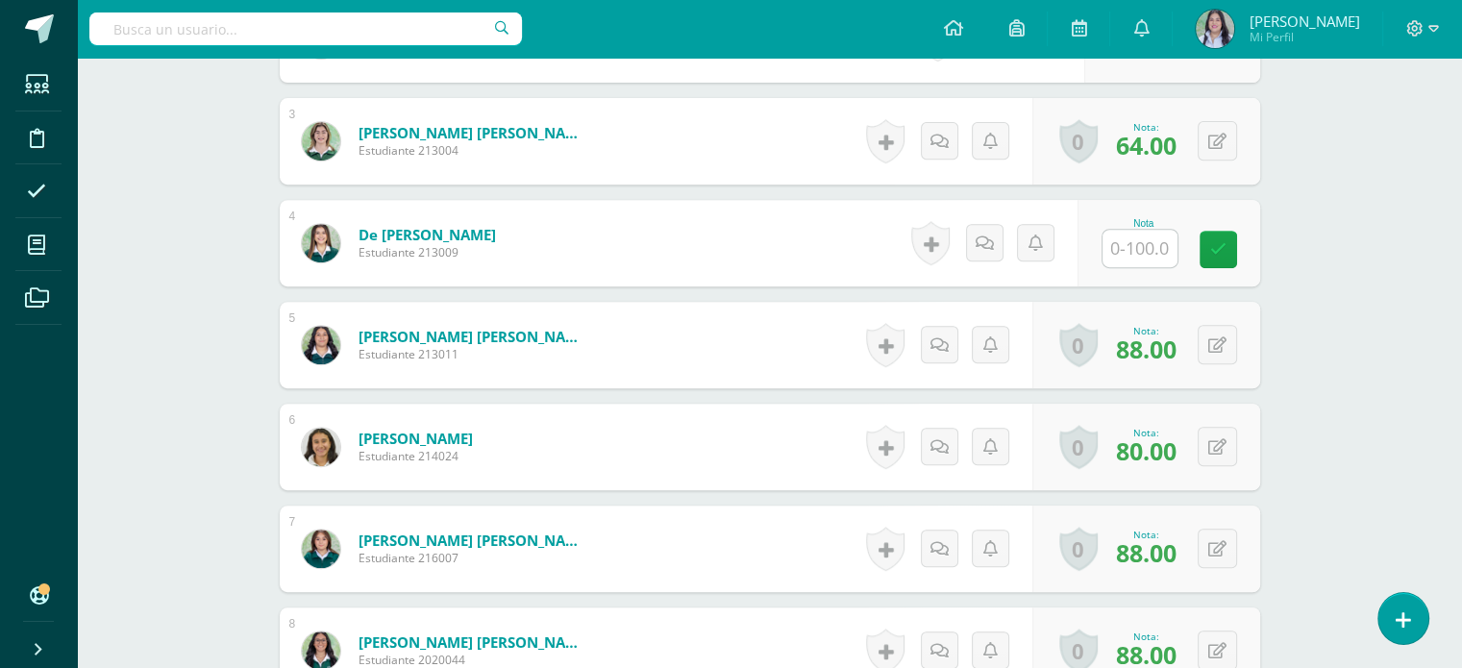
scroll to position [772, 0]
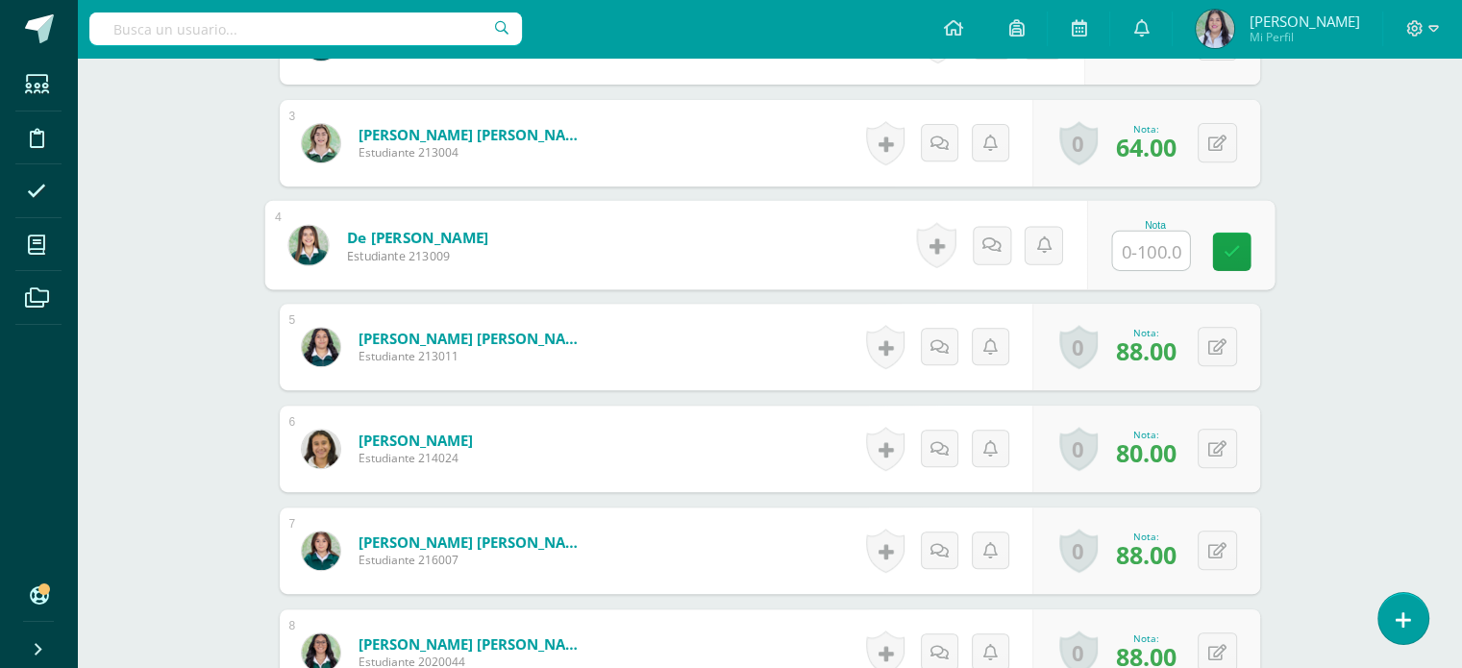
click at [1149, 256] on input "text" at bounding box center [1150, 251] width 77 height 38
type input "88"
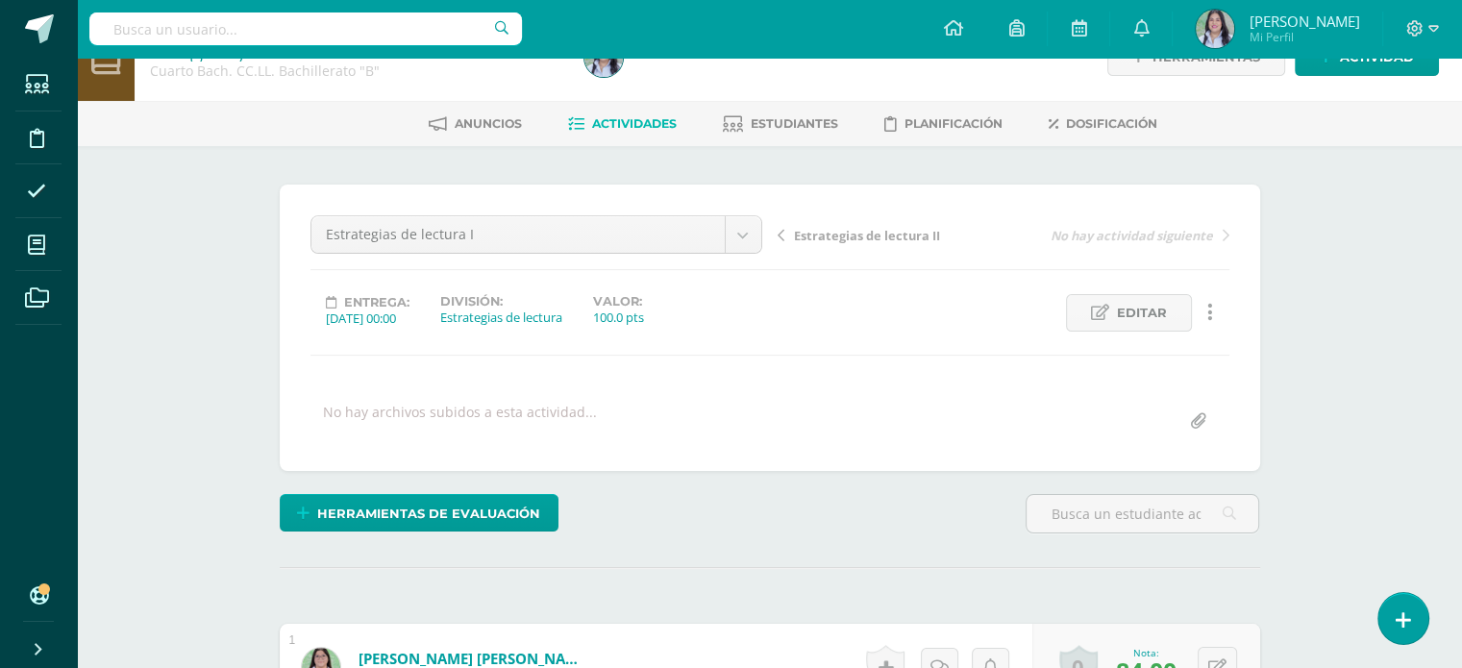
scroll to position [0, 0]
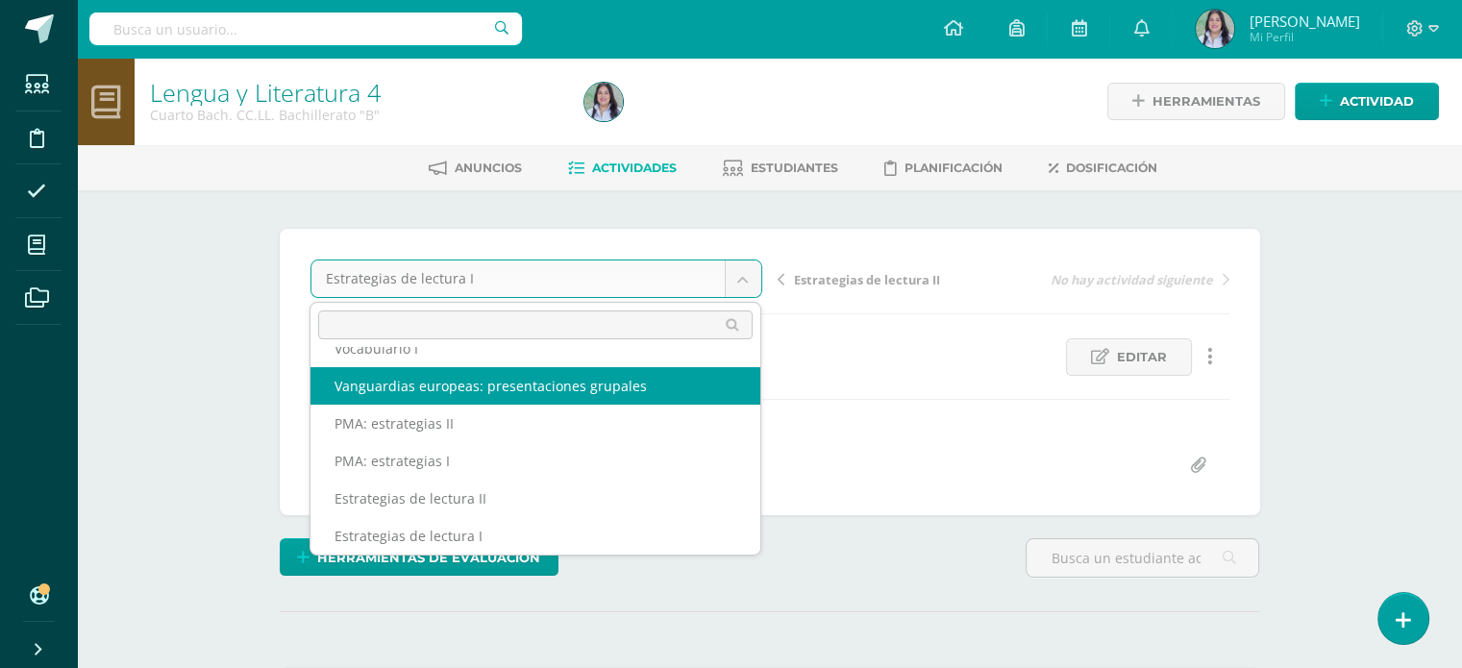
scroll to position [608, 0]
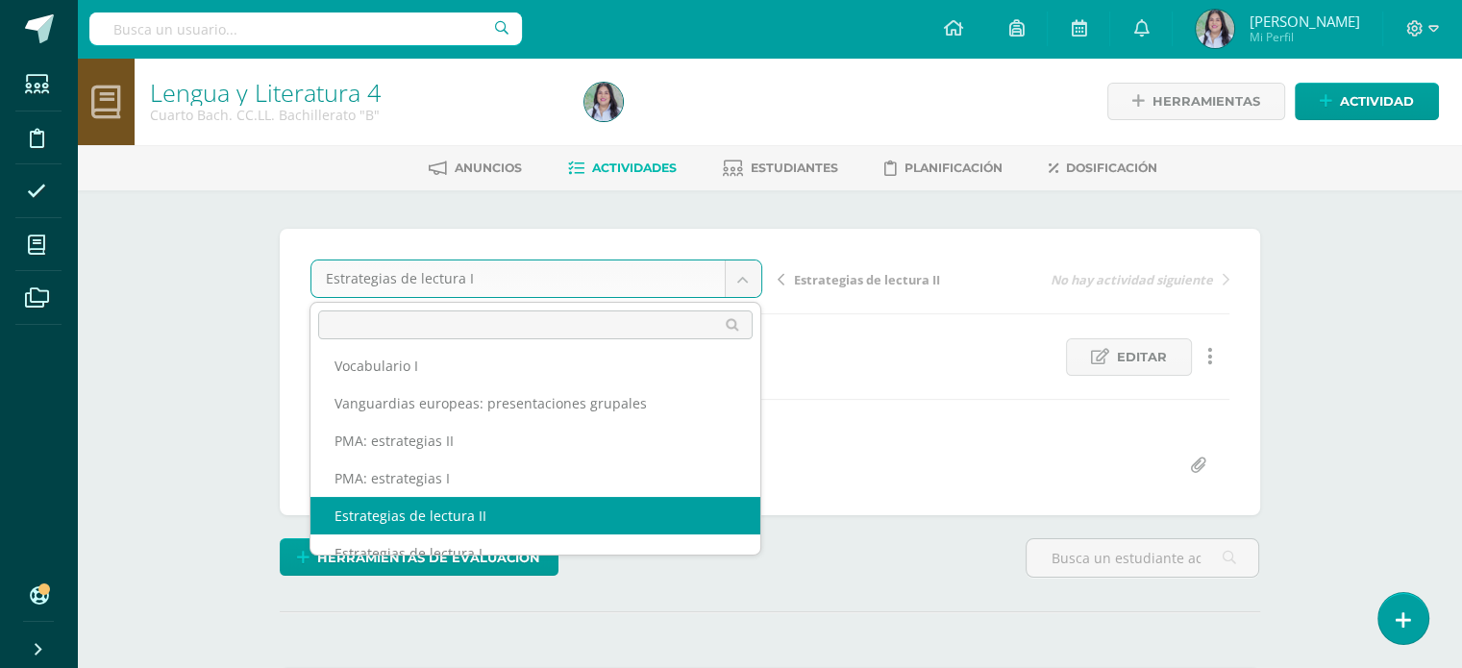
select select "/dashboard/teacher/grade-activity/263545/"
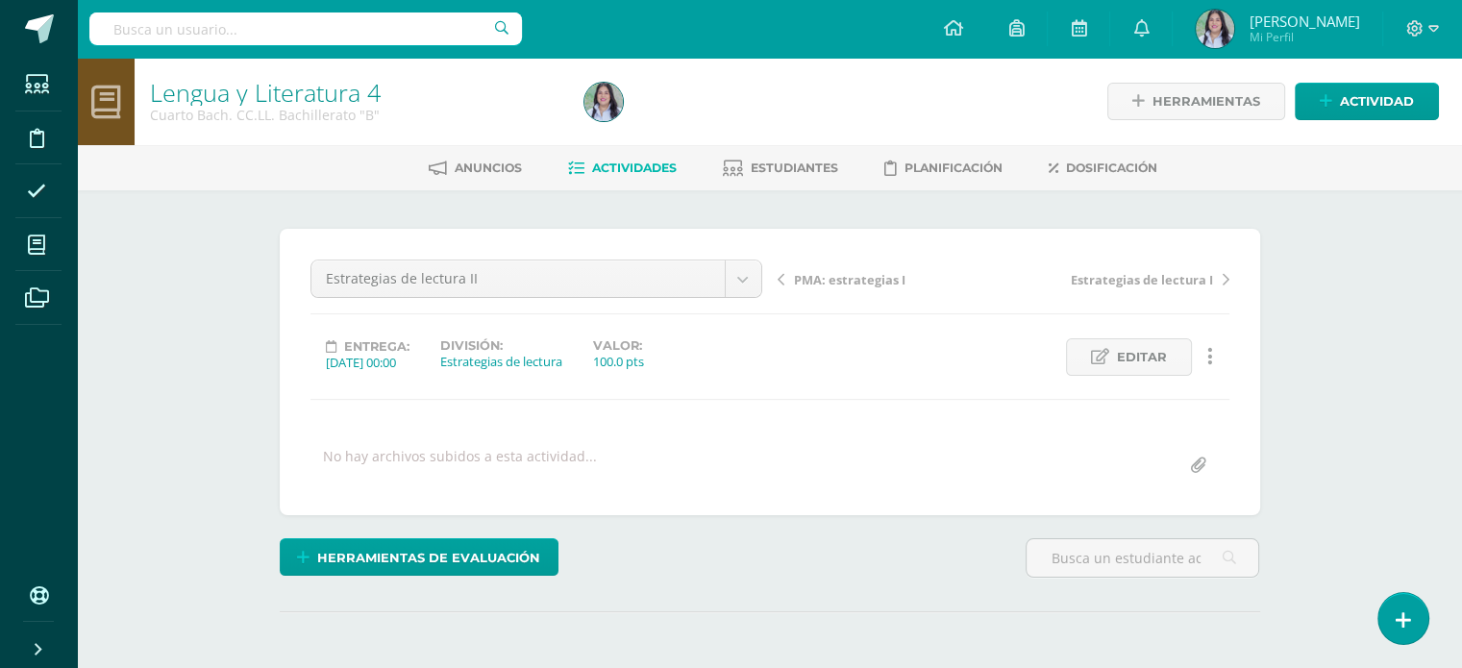
drag, startPoint x: 0, startPoint y: 0, endPoint x: 1428, endPoint y: 434, distance: 1492.0
click at [1428, 434] on div "Lengua y Literatura 4 Cuarto [PERSON_NAME]. CC.LL. Bachillerato "B" Herramienta…" at bounding box center [769, 410] width 1385 height 704
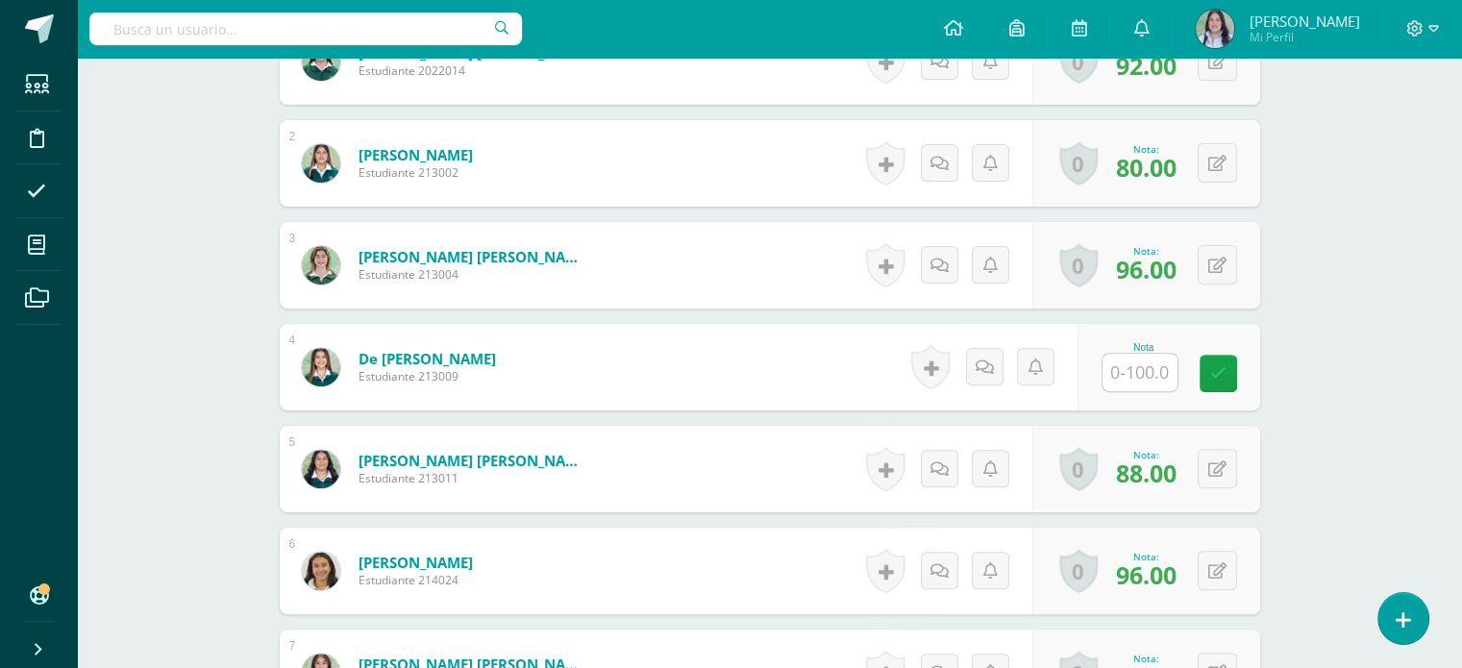
scroll to position [709, 0]
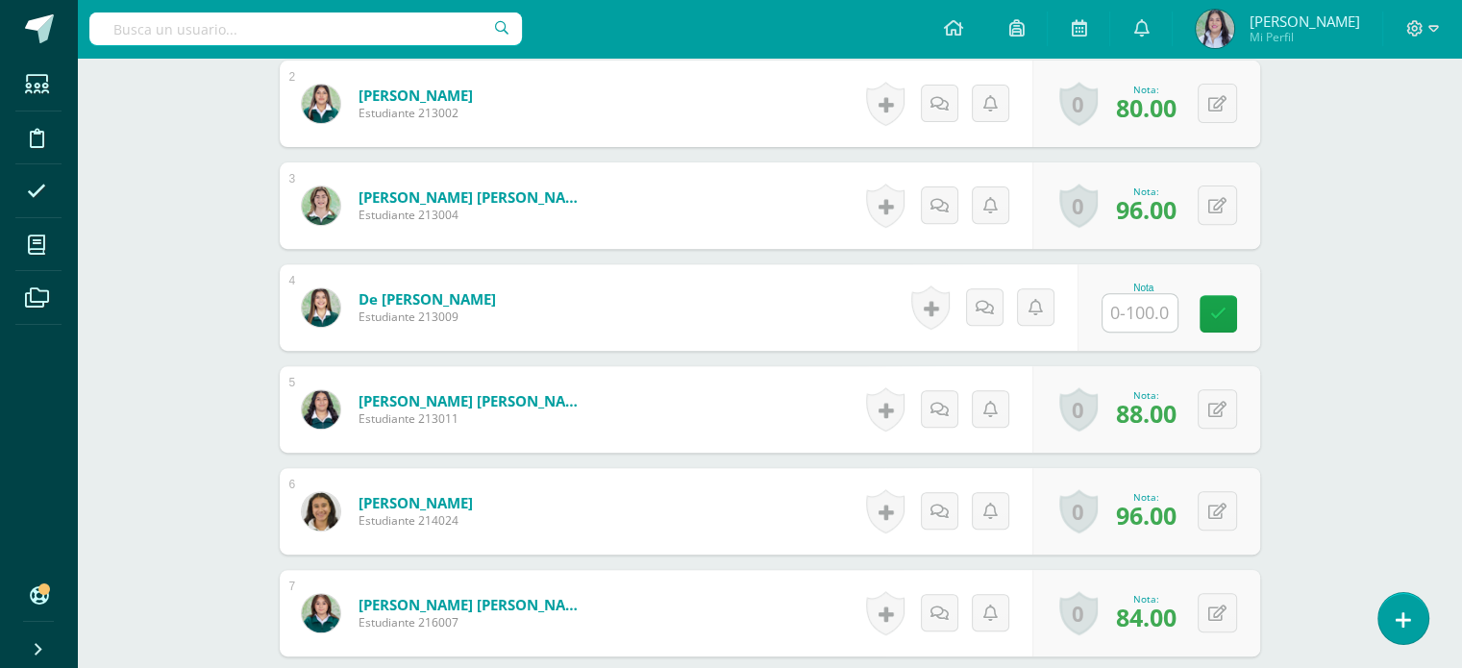
click at [1154, 308] on input "text" at bounding box center [1140, 312] width 75 height 37
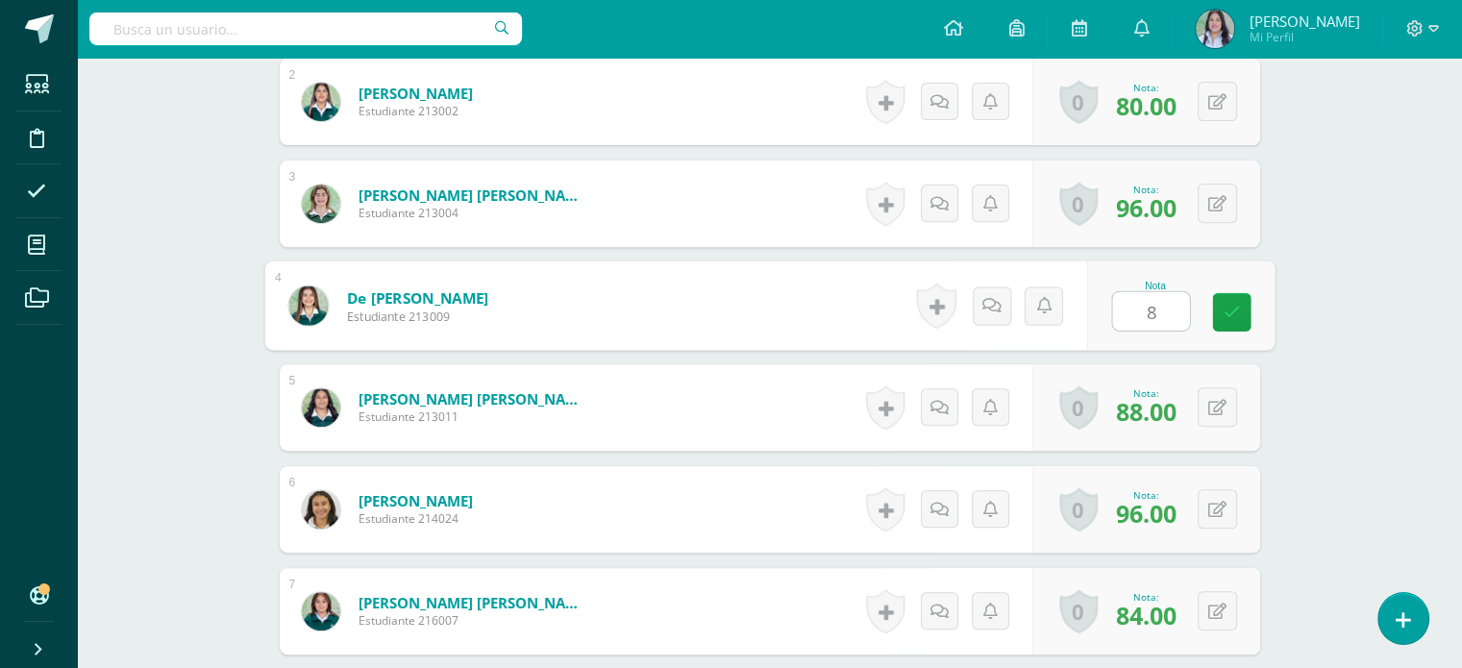
type input "88"
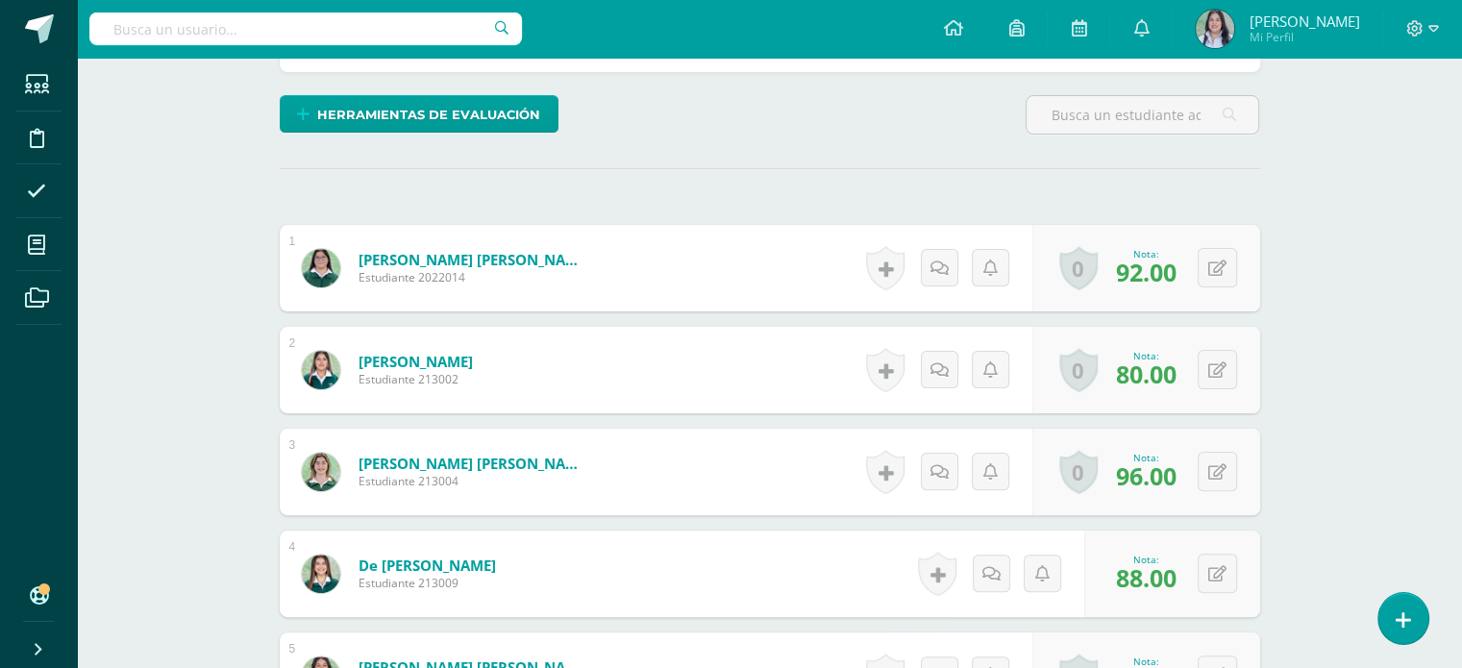
scroll to position [0, 0]
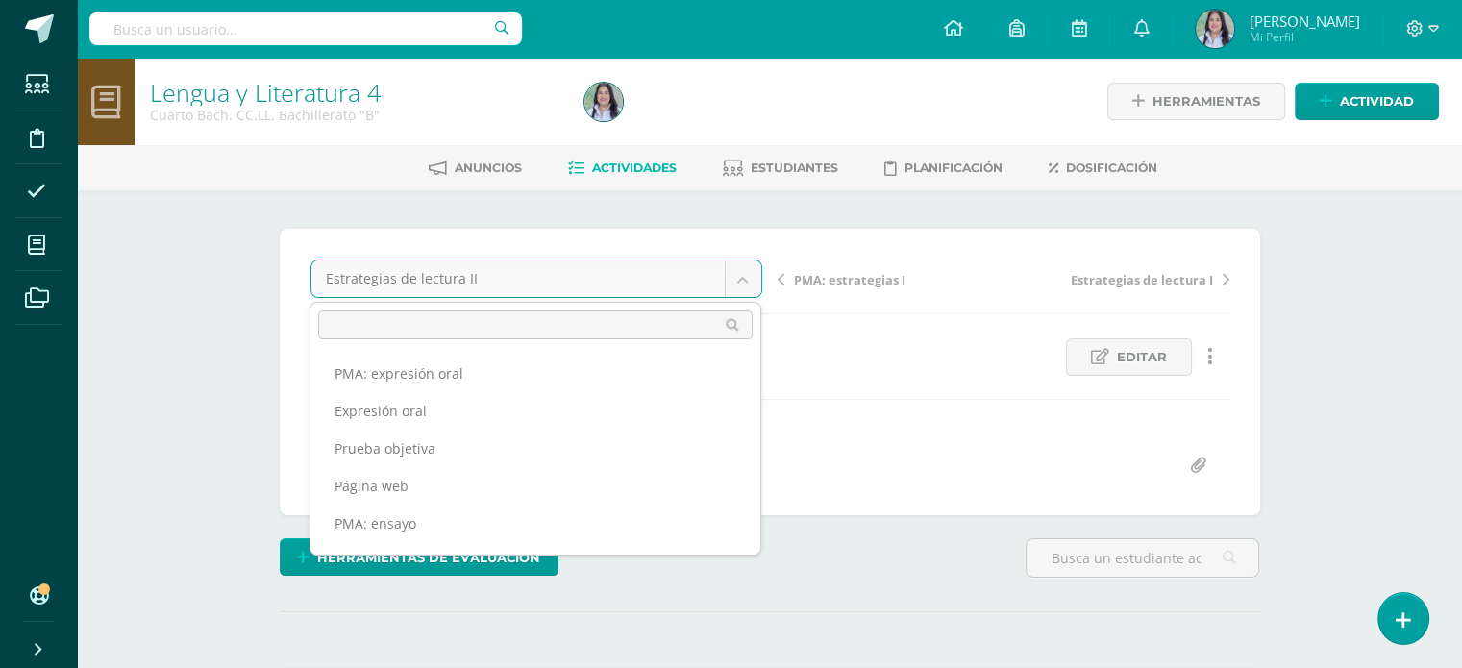
scroll to position [587, 0]
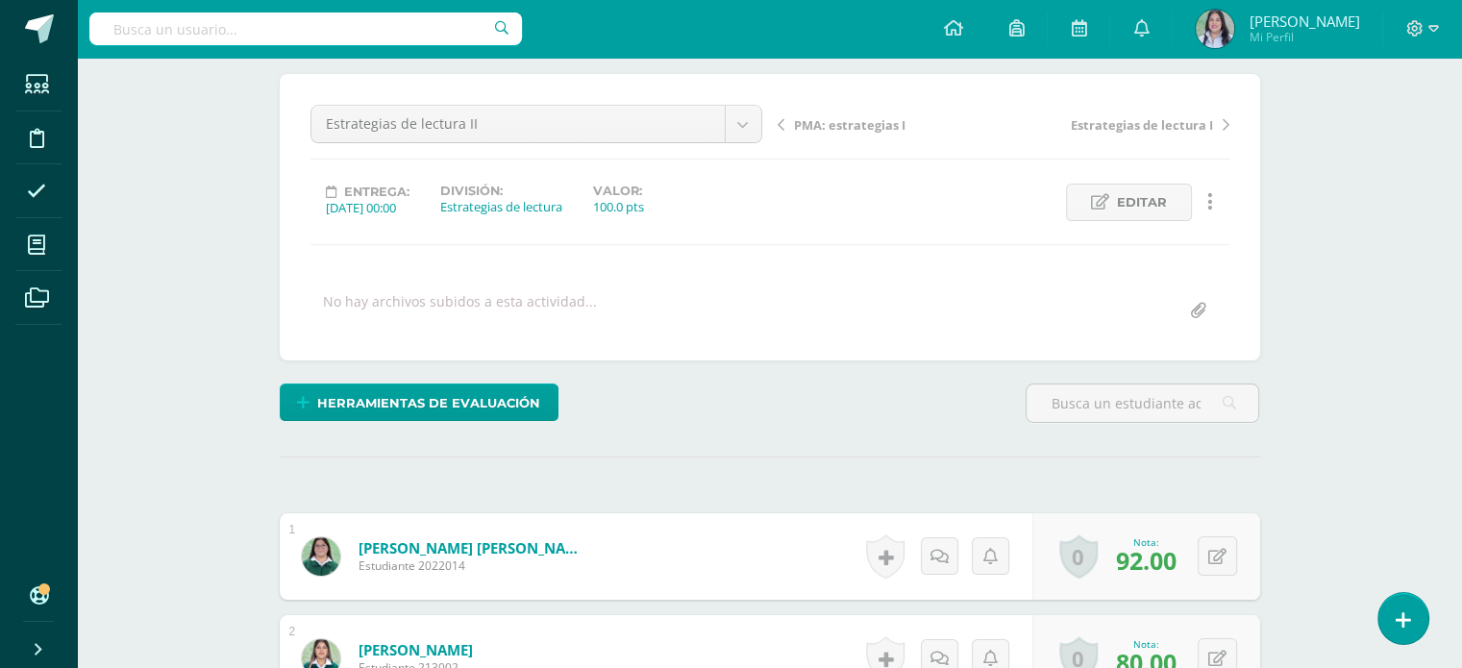
scroll to position [0, 0]
